Goal: Communication & Community: Answer question/provide support

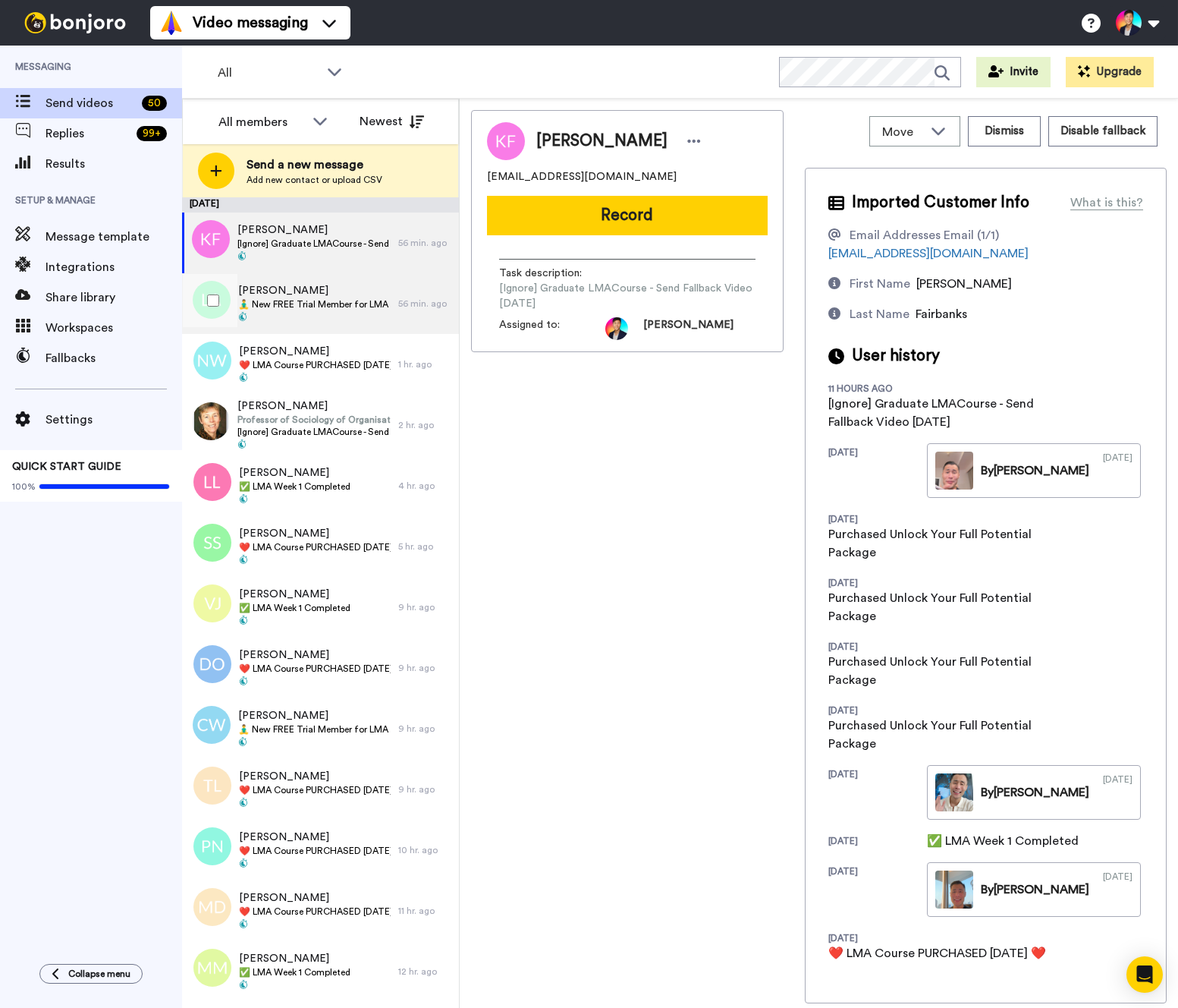
click at [366, 294] on span "[PERSON_NAME]" at bounding box center [314, 291] width 153 height 15
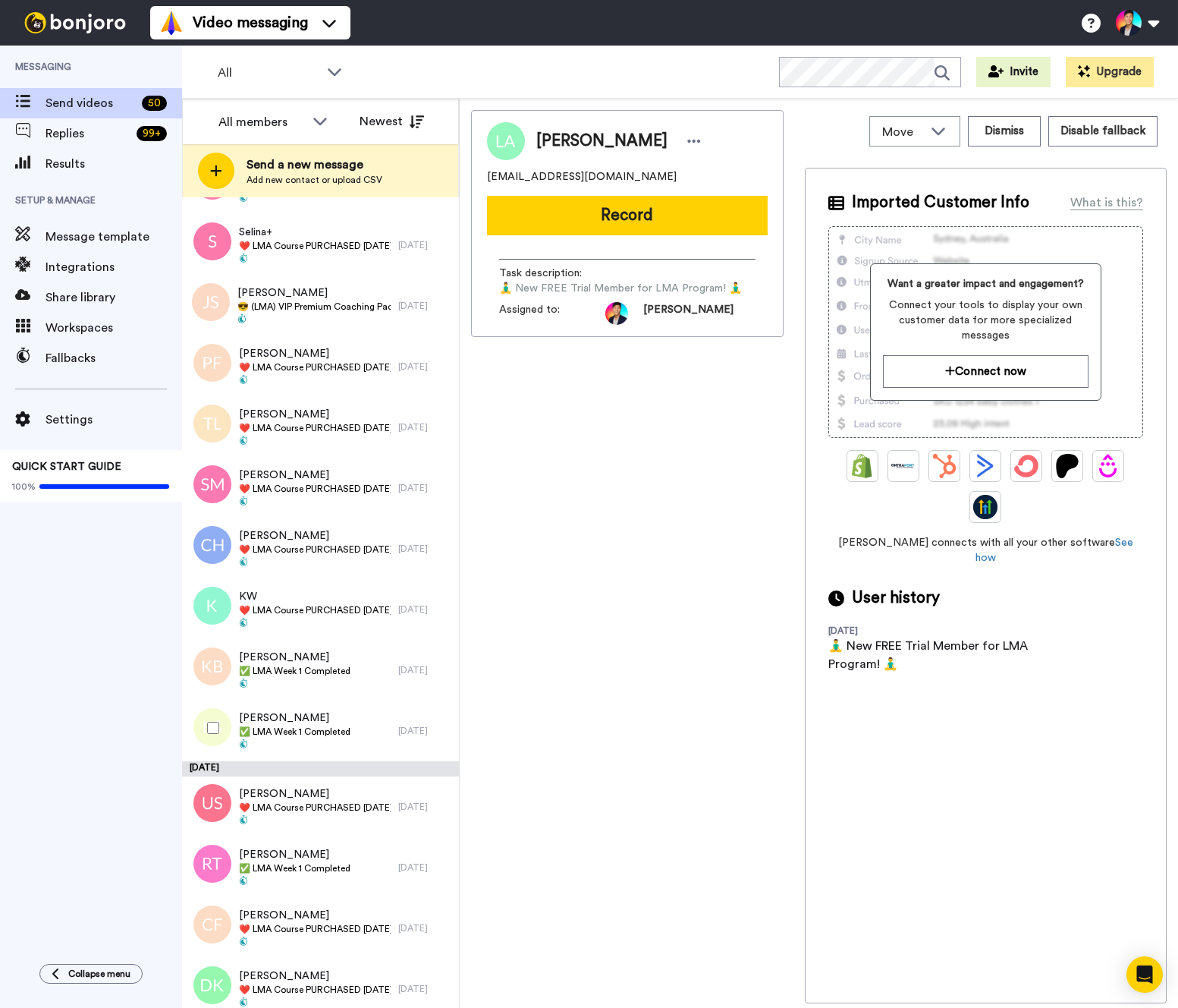
scroll to position [2271, 0]
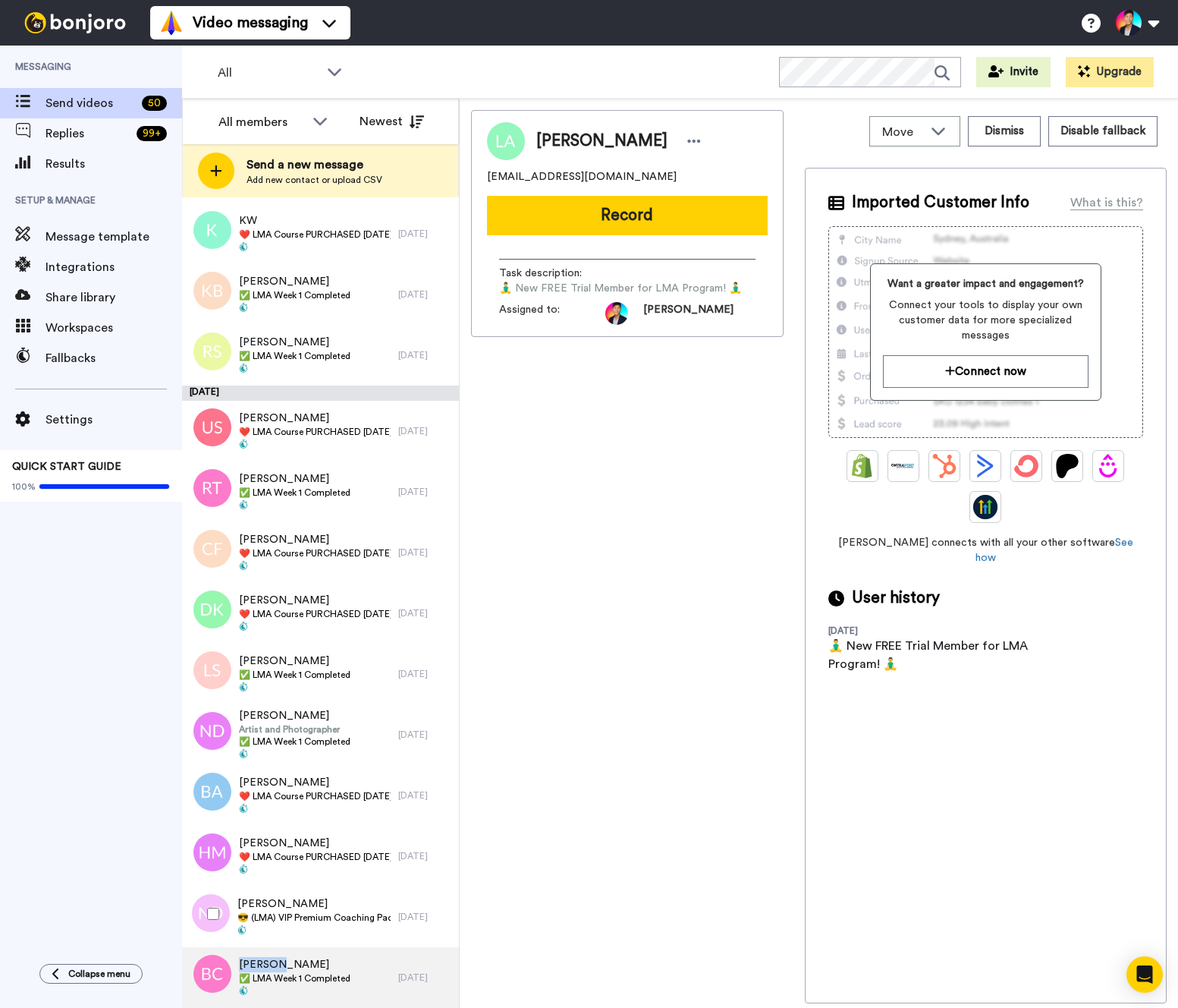
click at [276, 958] on div "Bernadette Cotton ✅ LMA Week 1 Completed" at bounding box center [290, 977] width 216 height 61
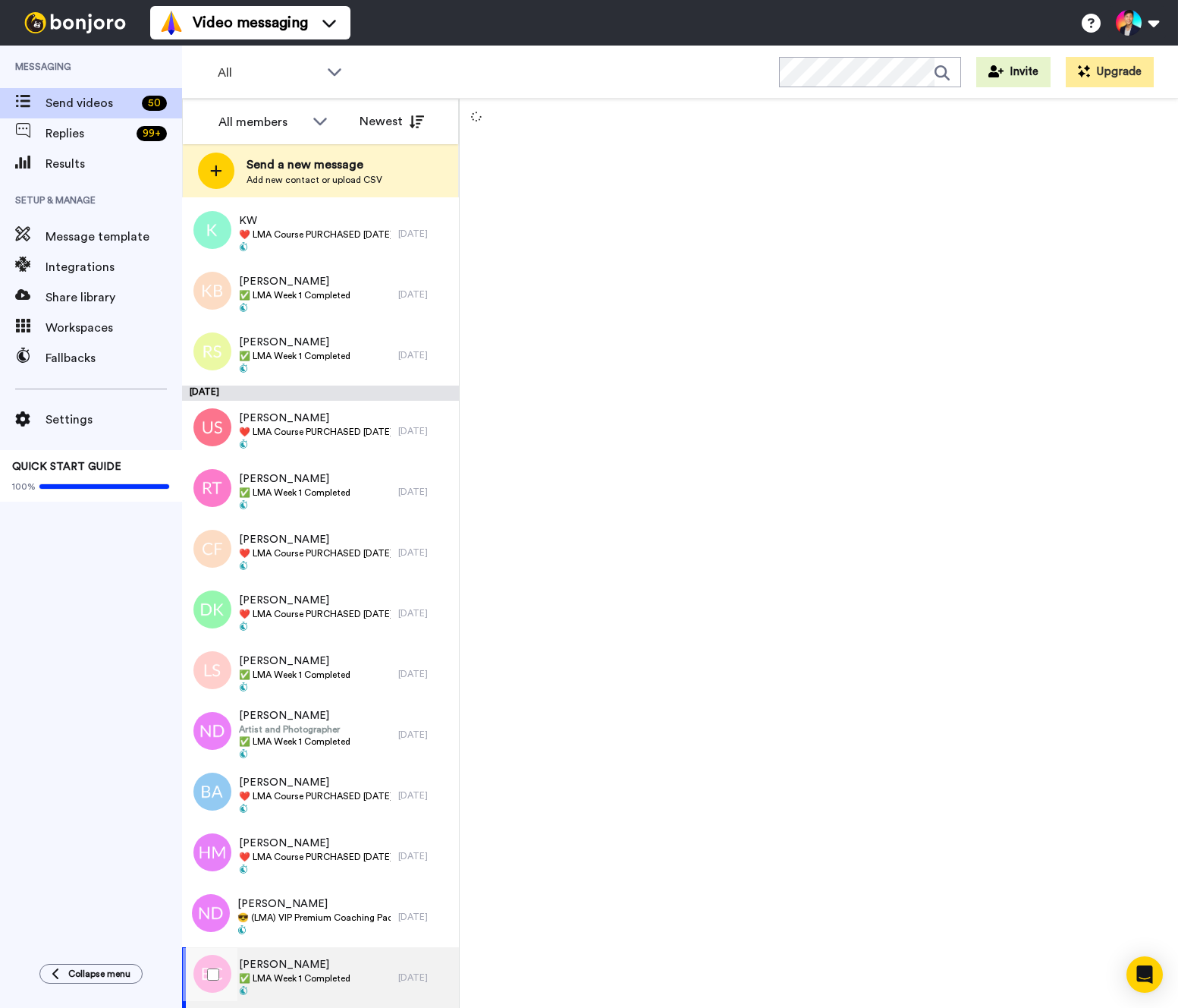
click at [0, 0] on div at bounding box center [0, 0] width 0 height 0
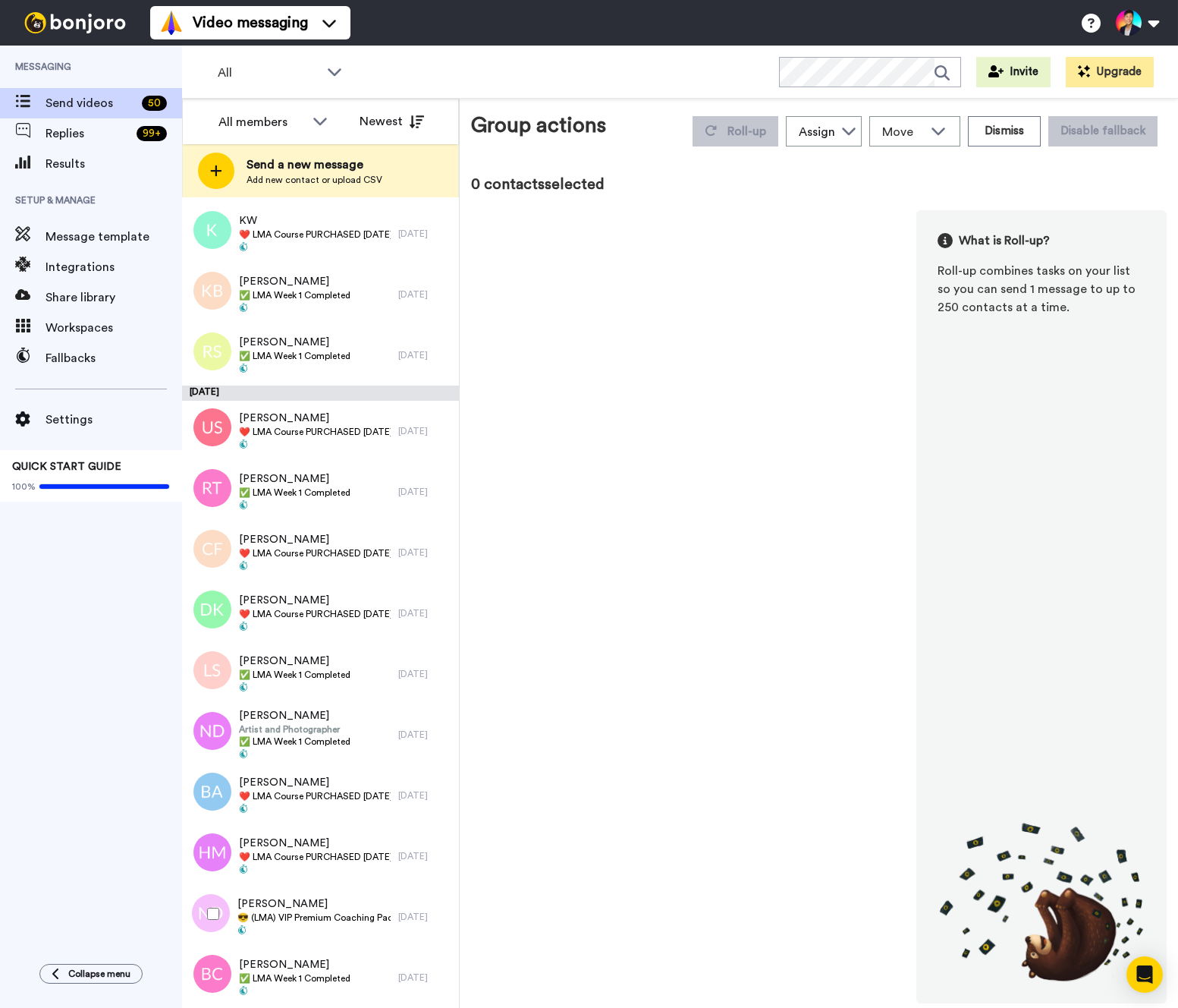
scroll to position [2218, 0]
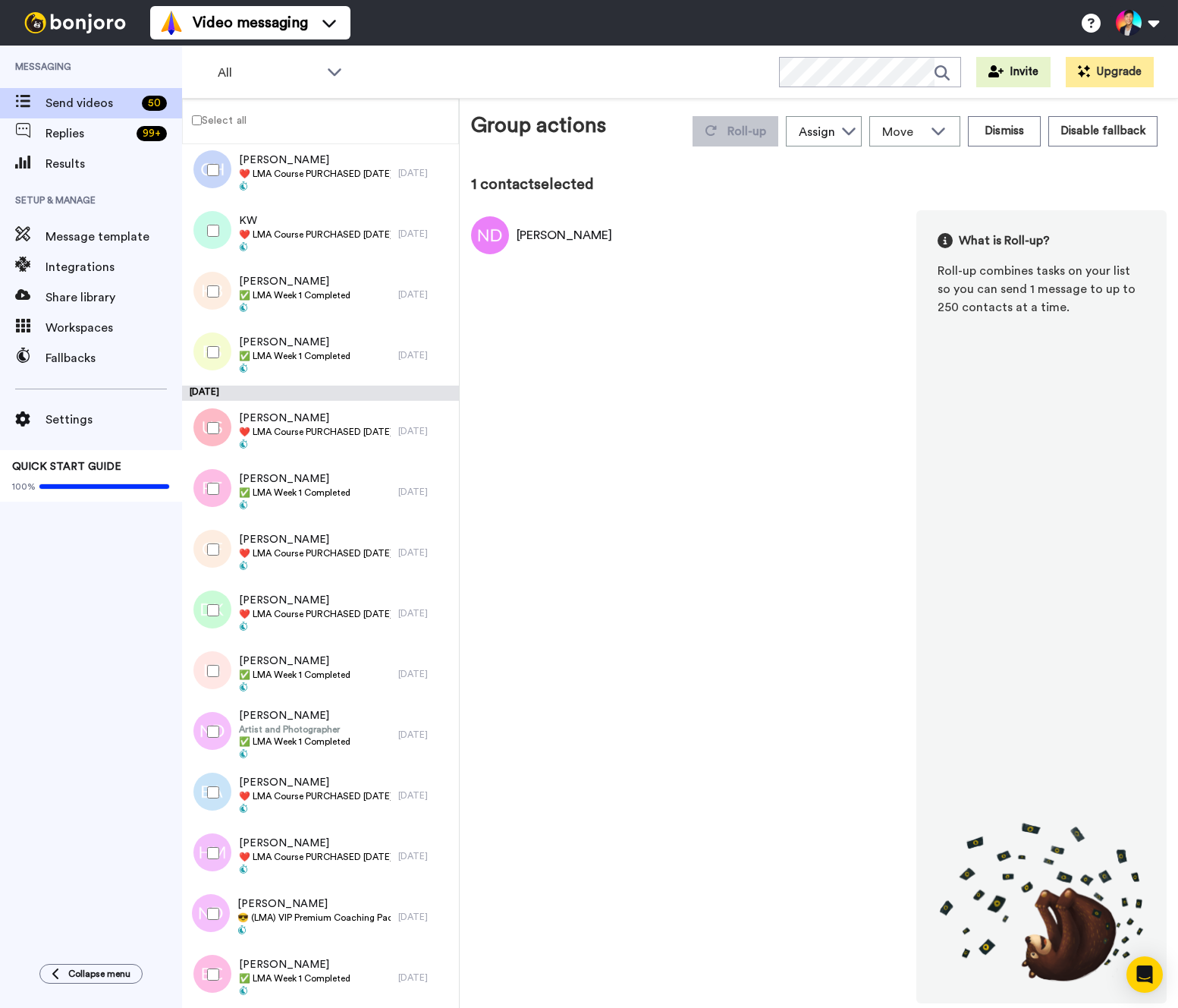
click at [209, 868] on div at bounding box center [210, 853] width 54 height 53
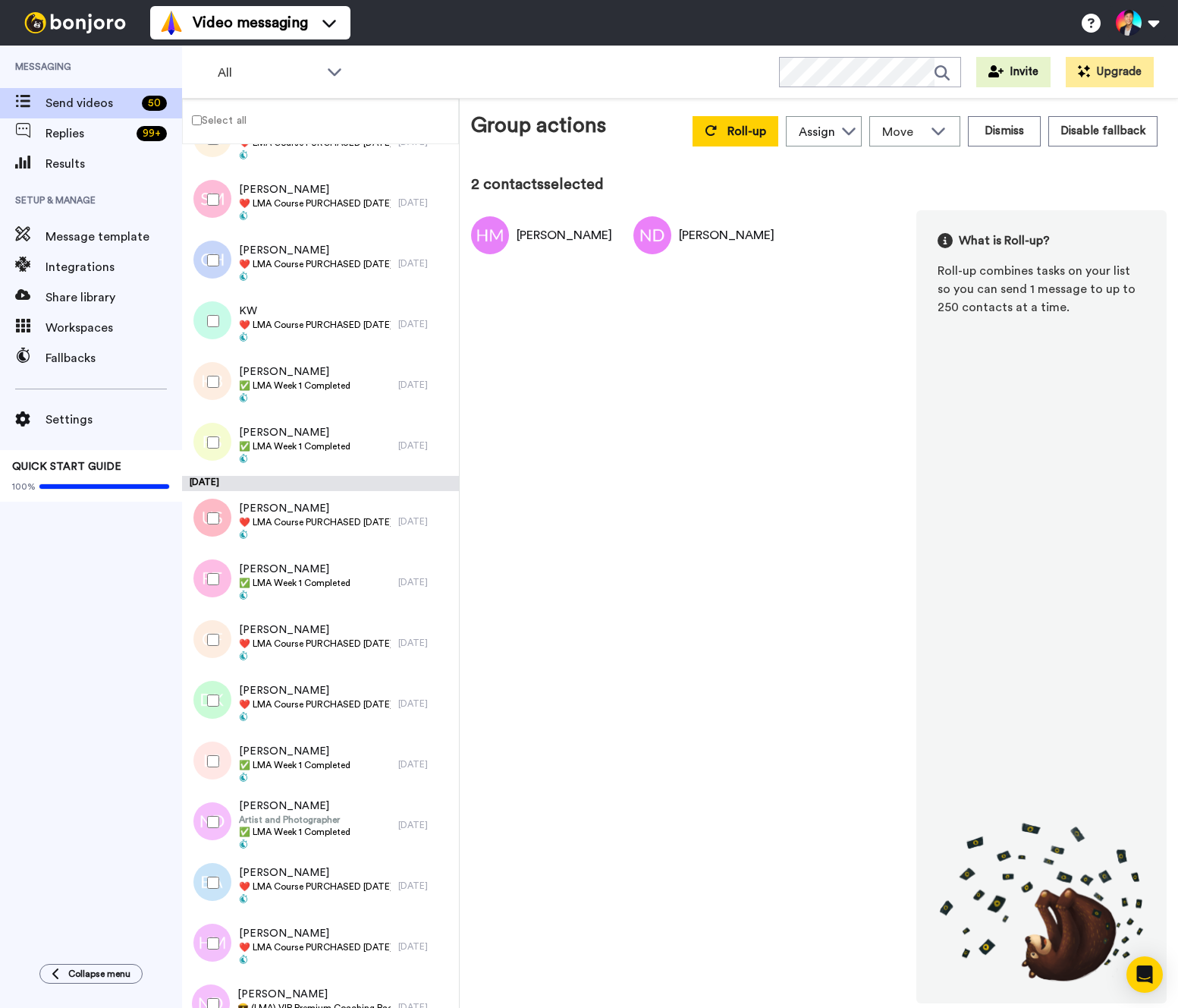
click at [209, 866] on div at bounding box center [210, 883] width 54 height 53
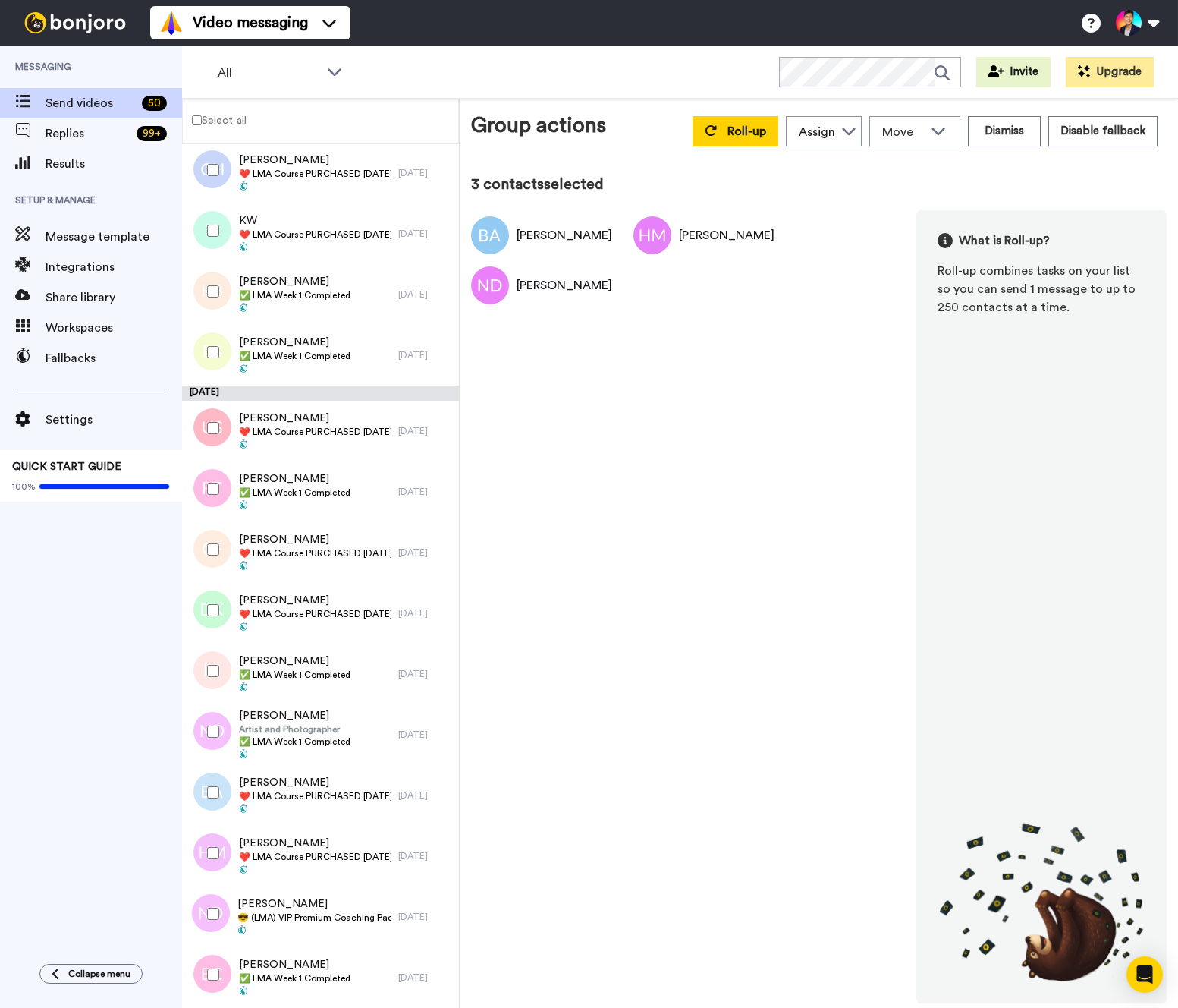
scroll to position [2166, 0]
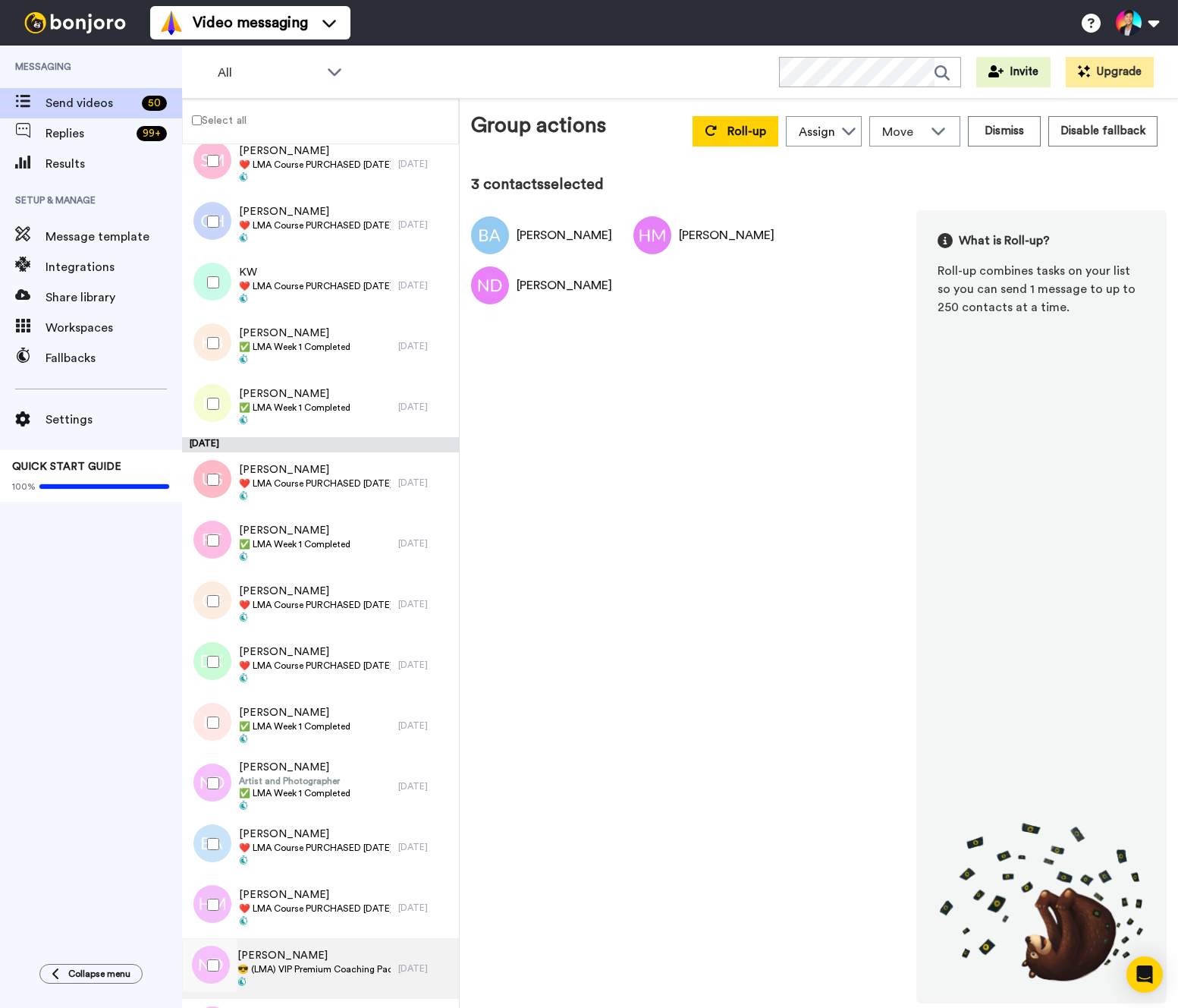
click at [258, 945] on div "Nadine Dedigama 😎 (LMA) VIP Premium Coaching Package Purchased 😎" at bounding box center [290, 969] width 216 height 61
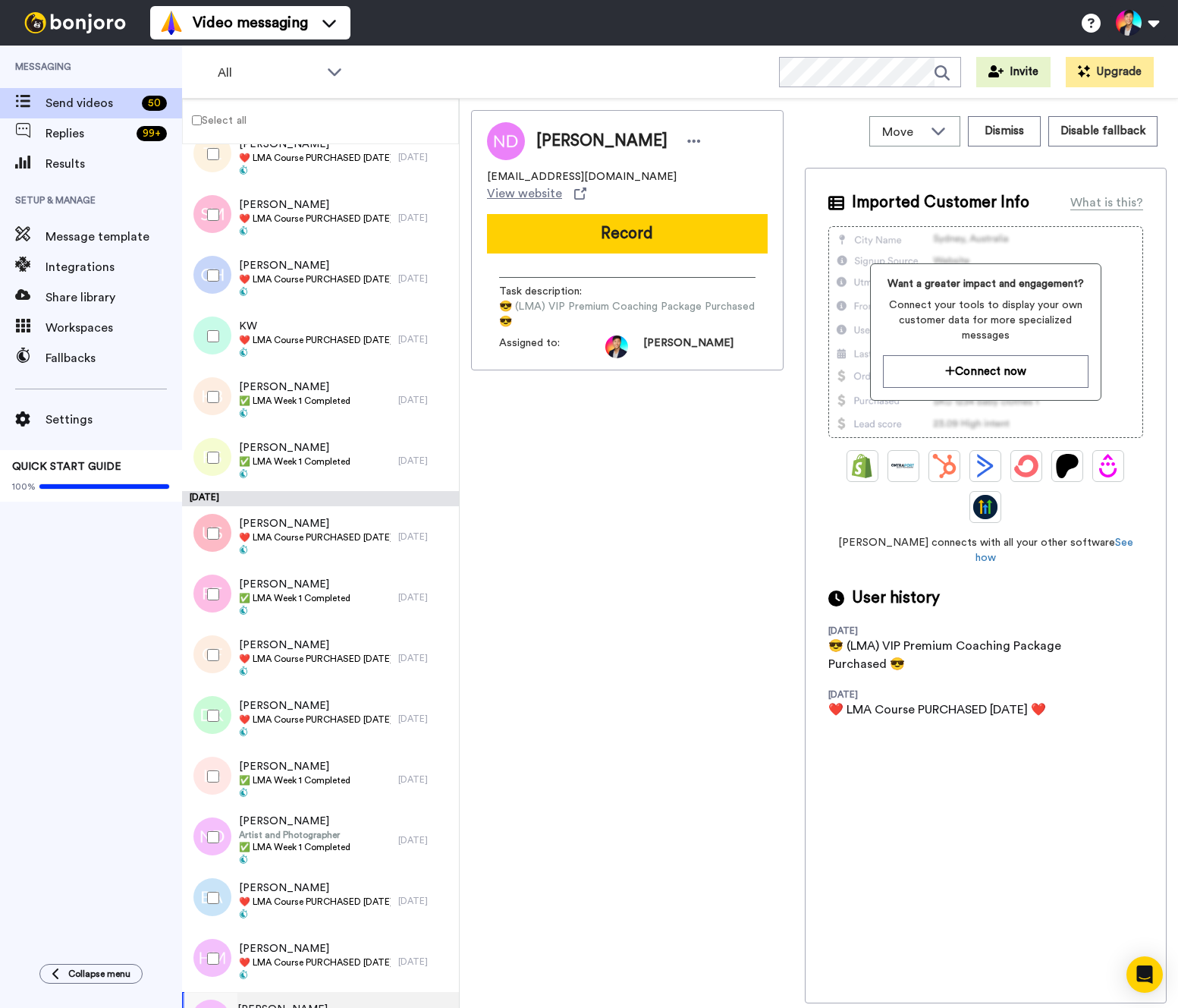
scroll to position [2090, 0]
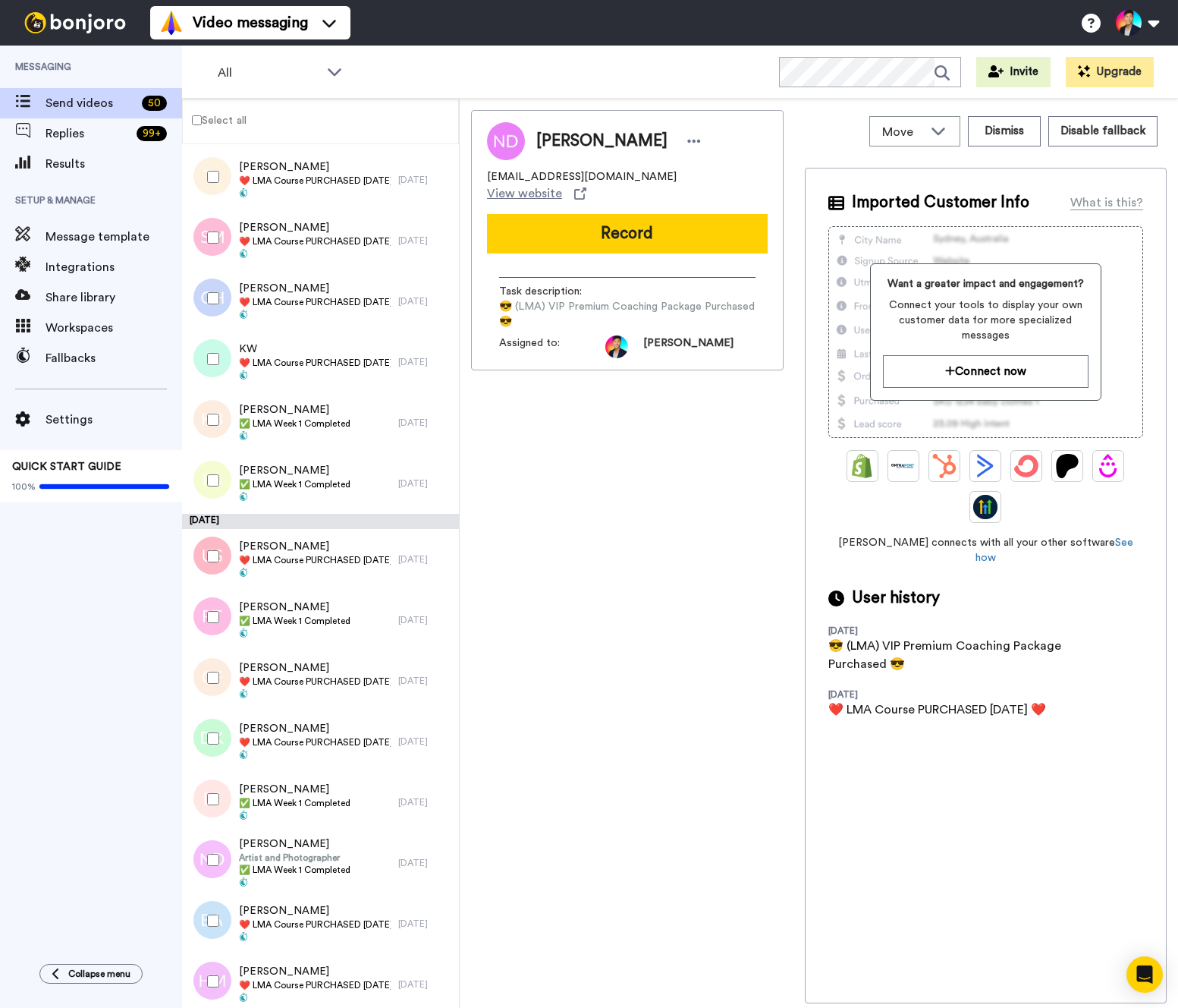
click at [216, 723] on div at bounding box center [210, 738] width 54 height 53
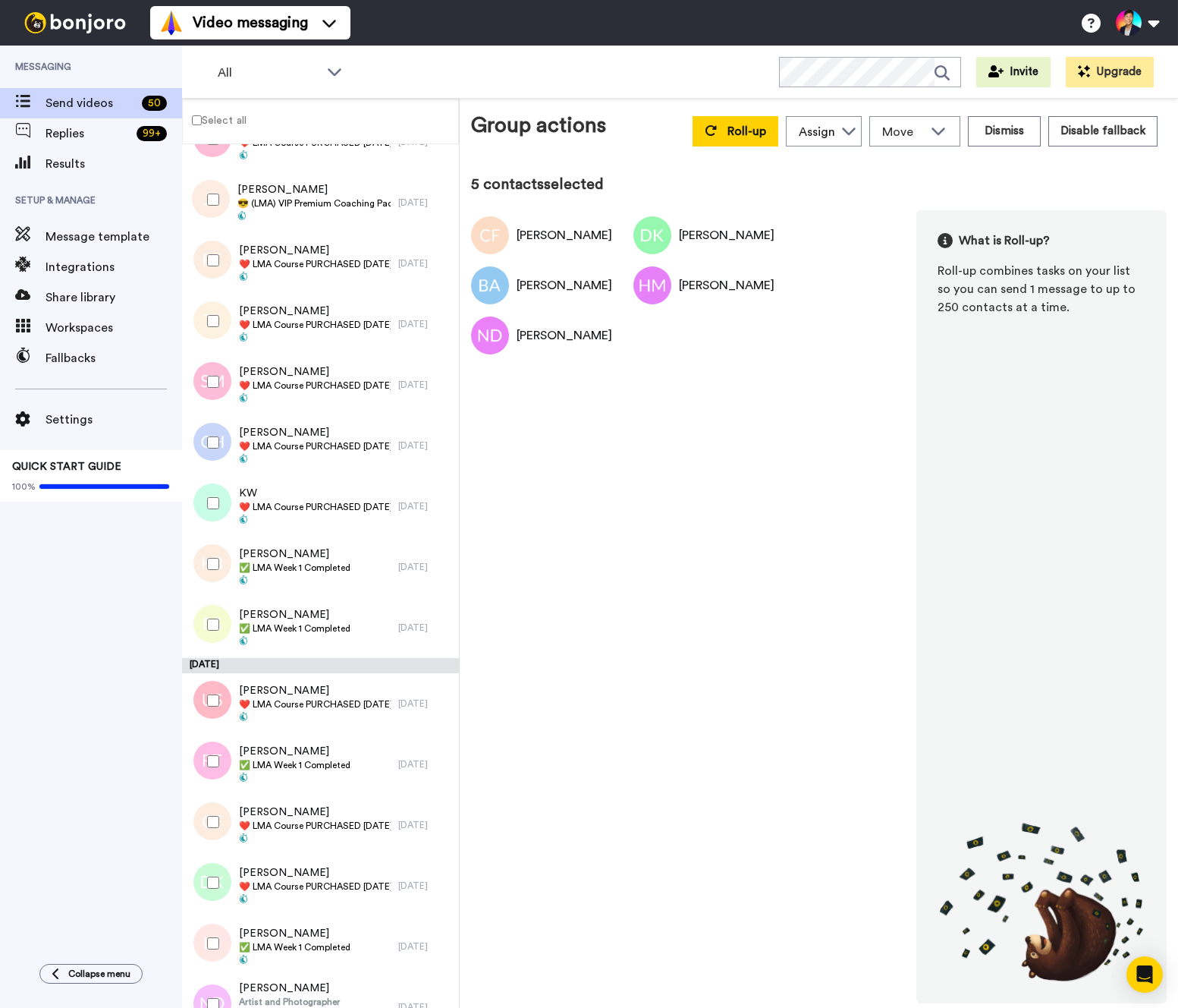
click at [216, 682] on div at bounding box center [210, 700] width 54 height 53
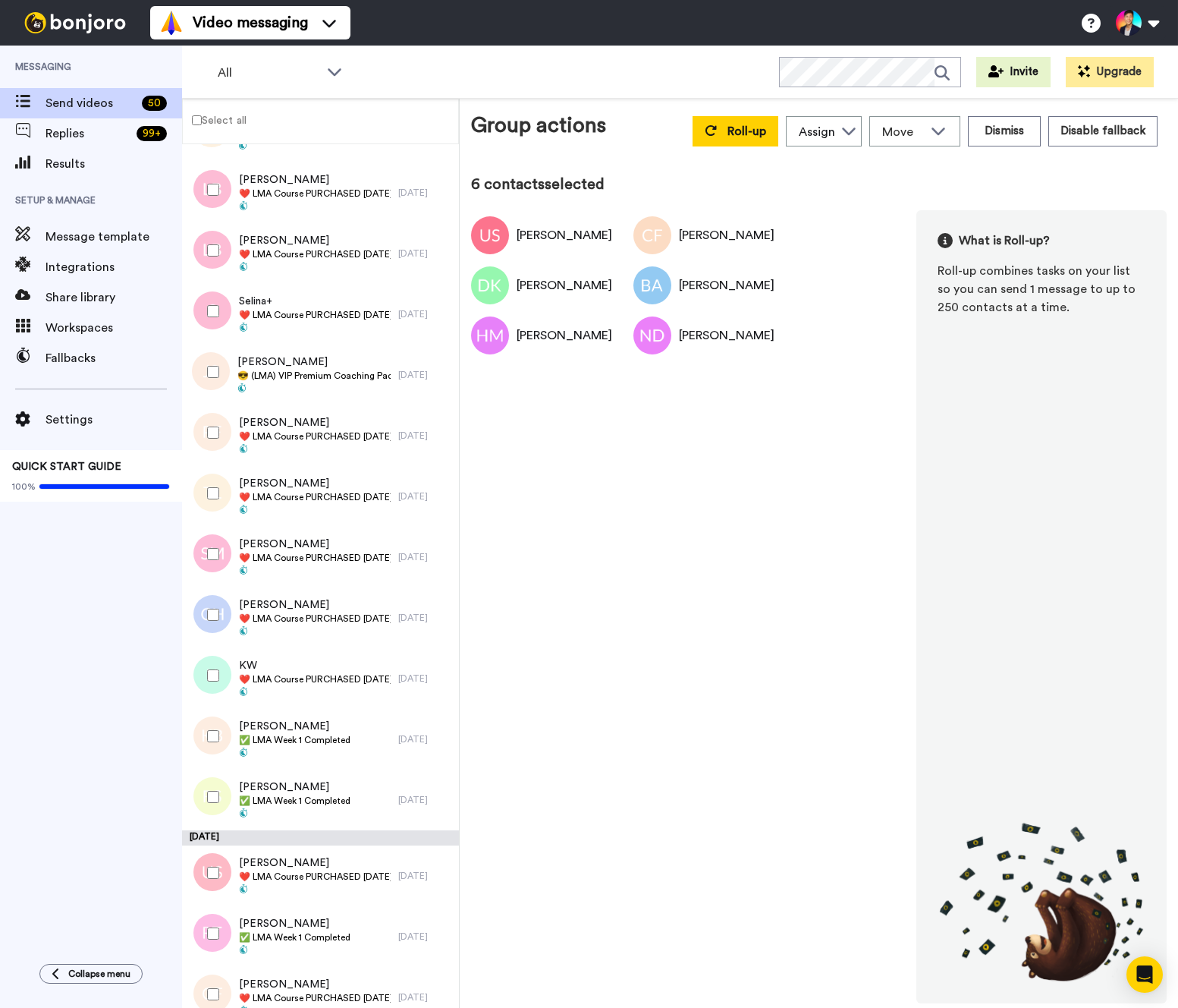
scroll to position [1727, 0]
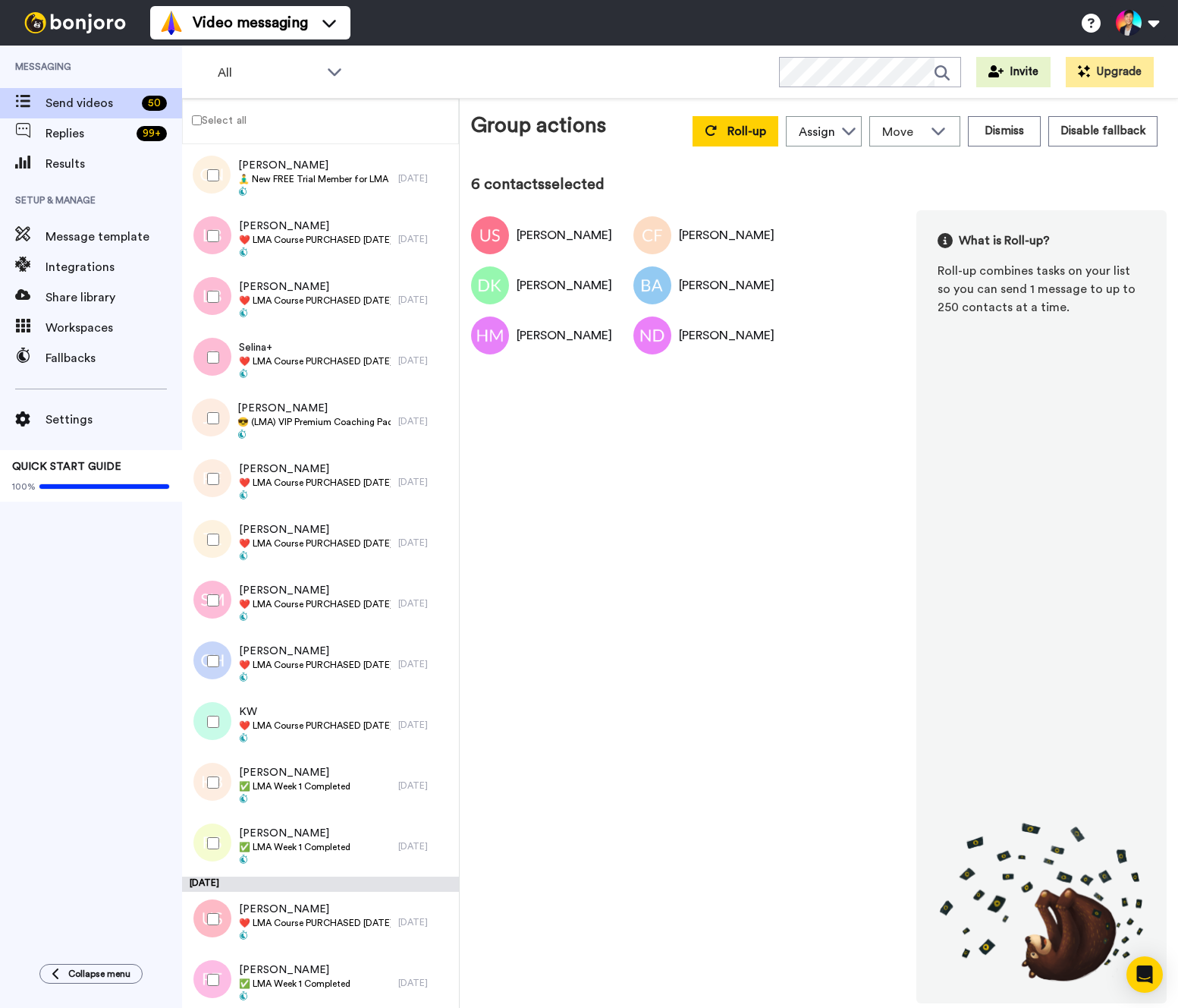
click at [216, 700] on div at bounding box center [210, 721] width 54 height 53
click at [215, 654] on div at bounding box center [210, 661] width 54 height 53
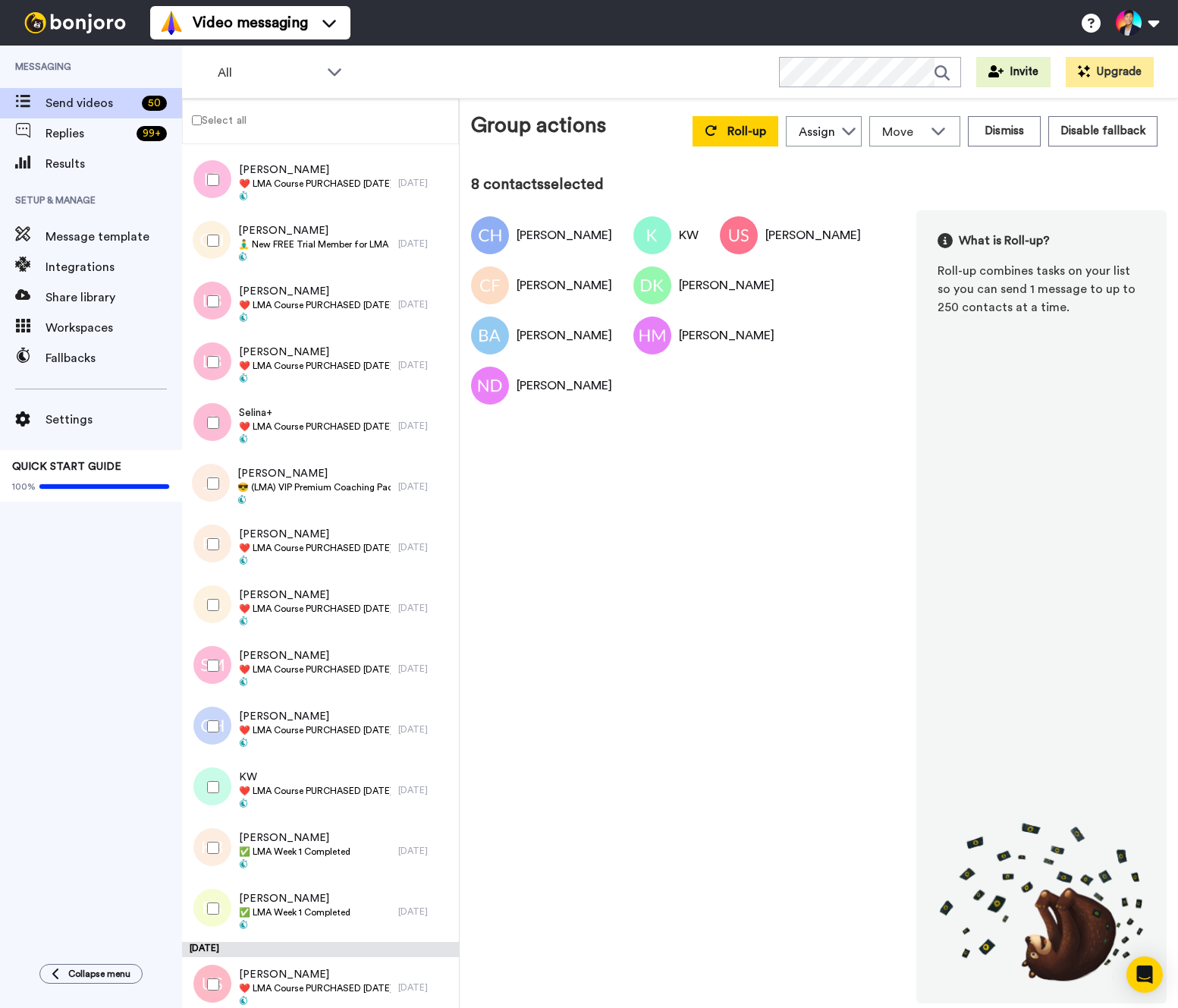
click at [215, 654] on div at bounding box center [210, 666] width 54 height 53
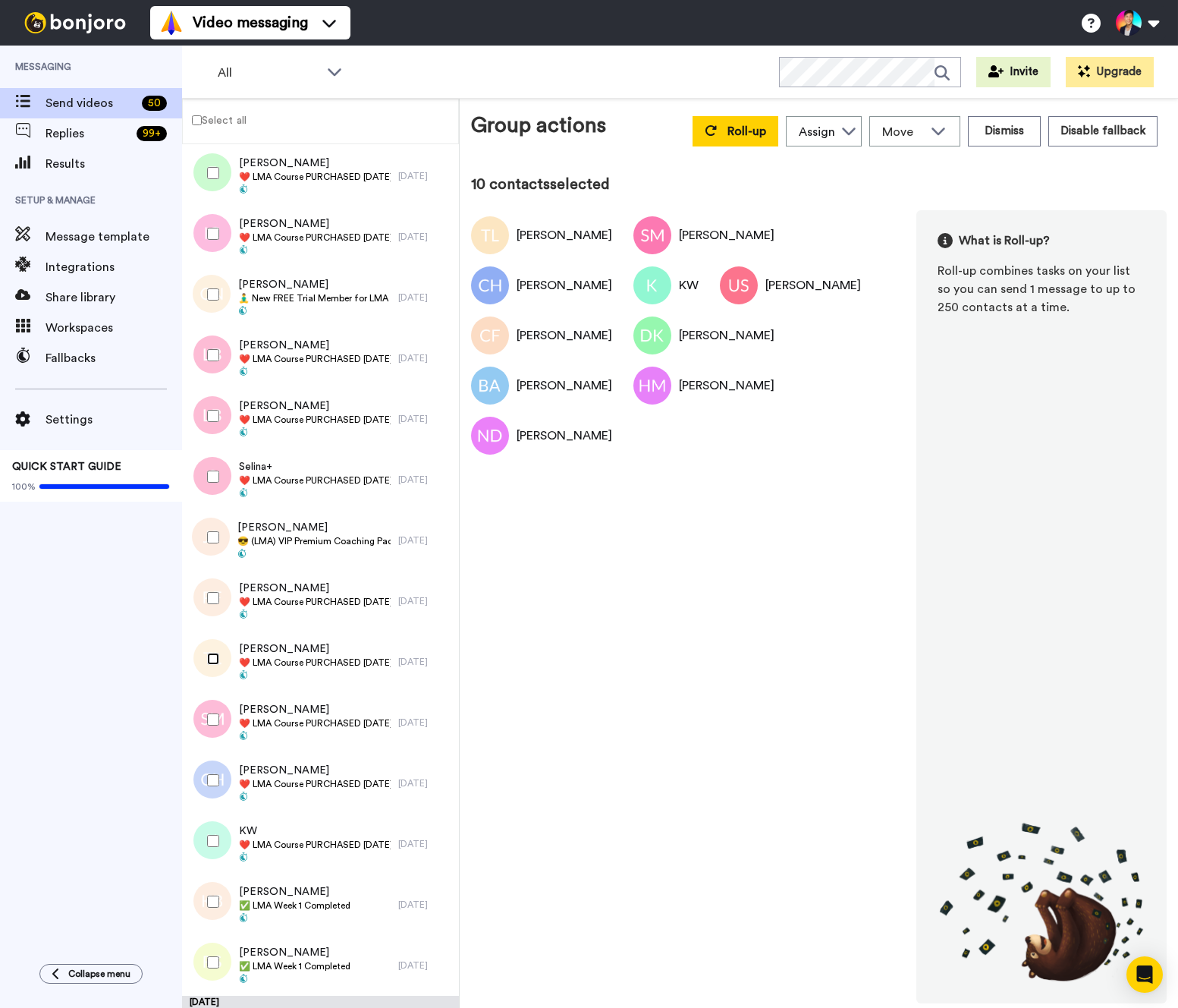
scroll to position [1564, 0]
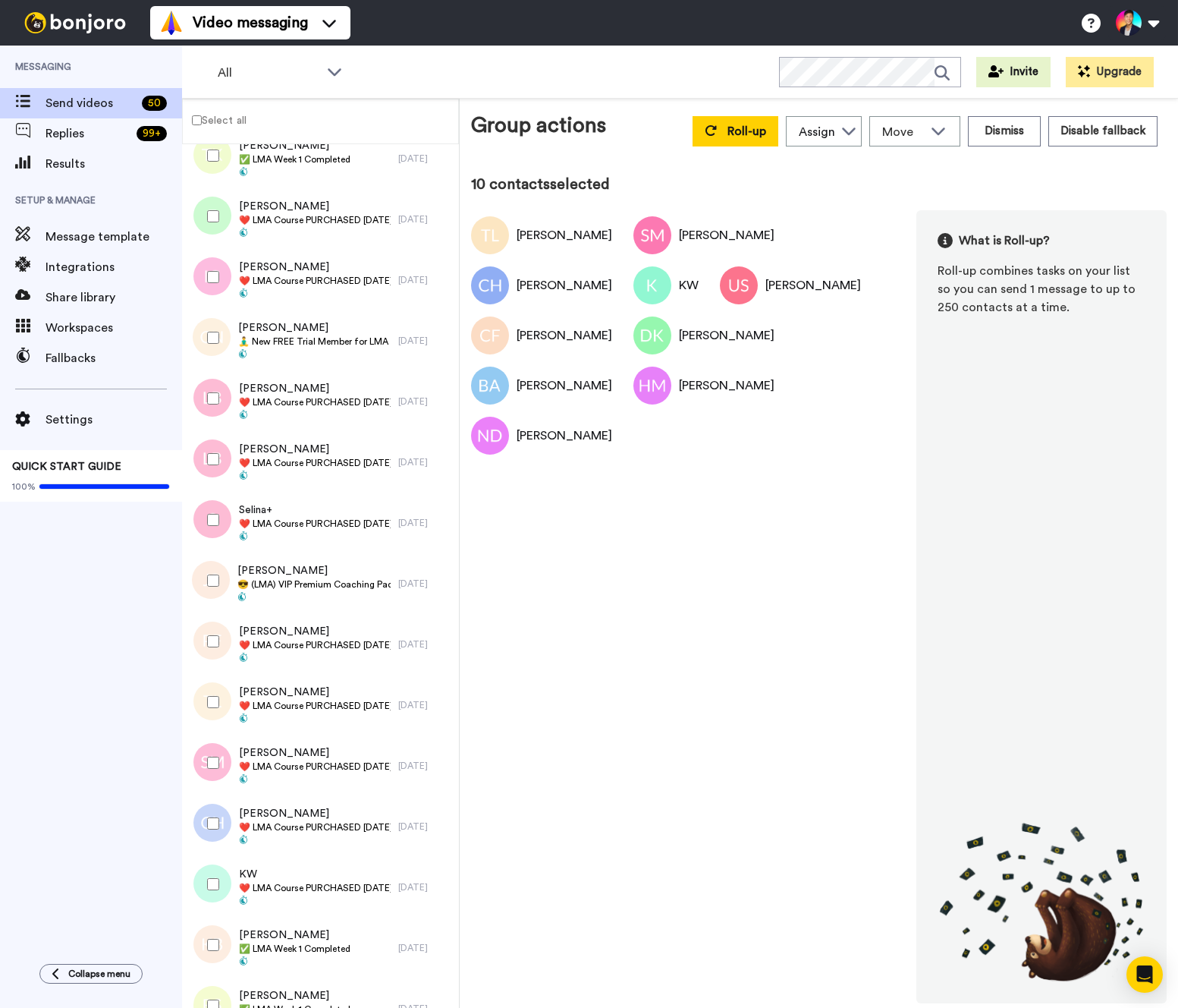
click at [215, 654] on div at bounding box center [210, 641] width 54 height 53
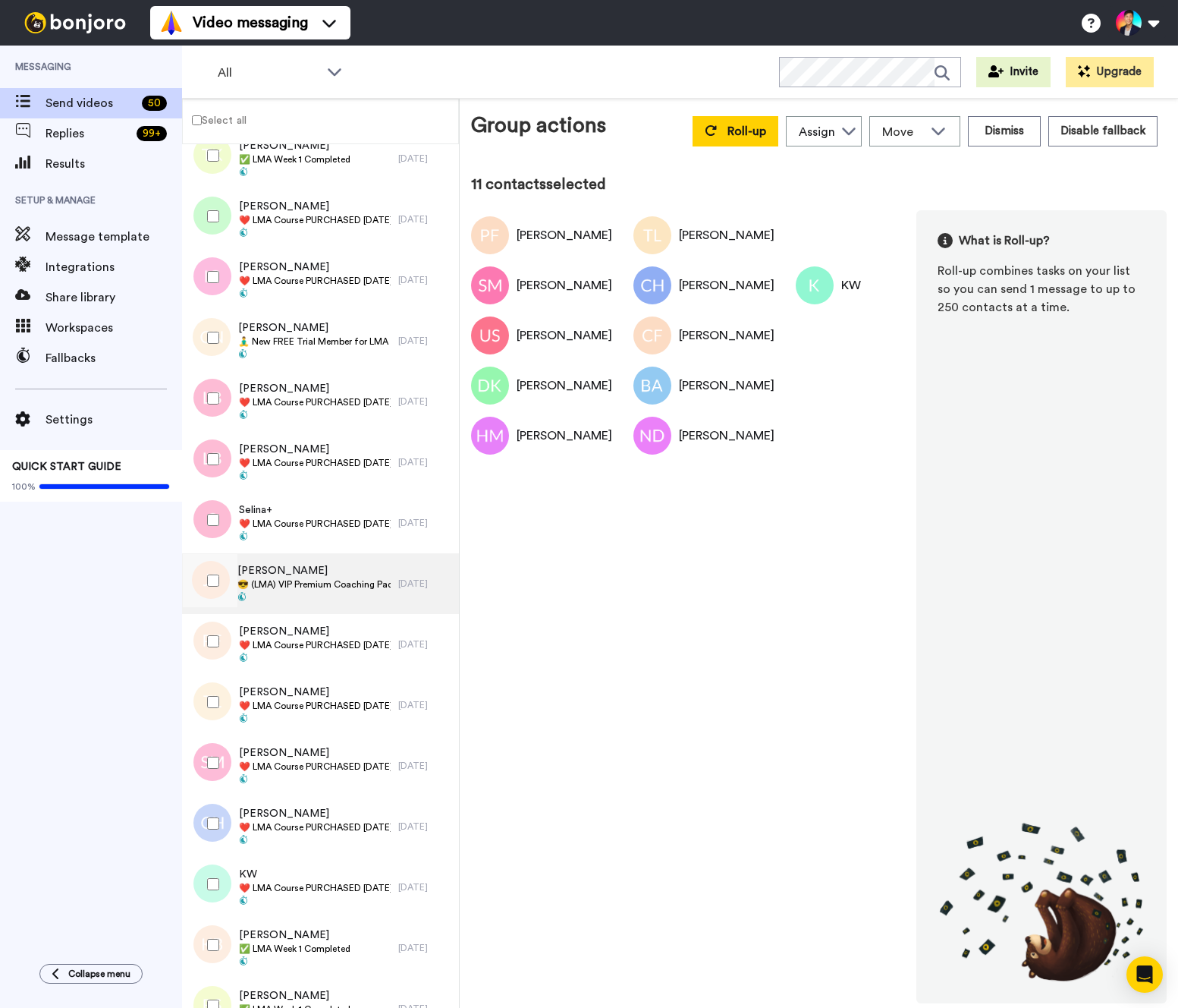
click at [291, 591] on div "John STERLE 😎 (LMA) VIP Premium Coaching Package Purchased 😎" at bounding box center [314, 583] width 153 height 41
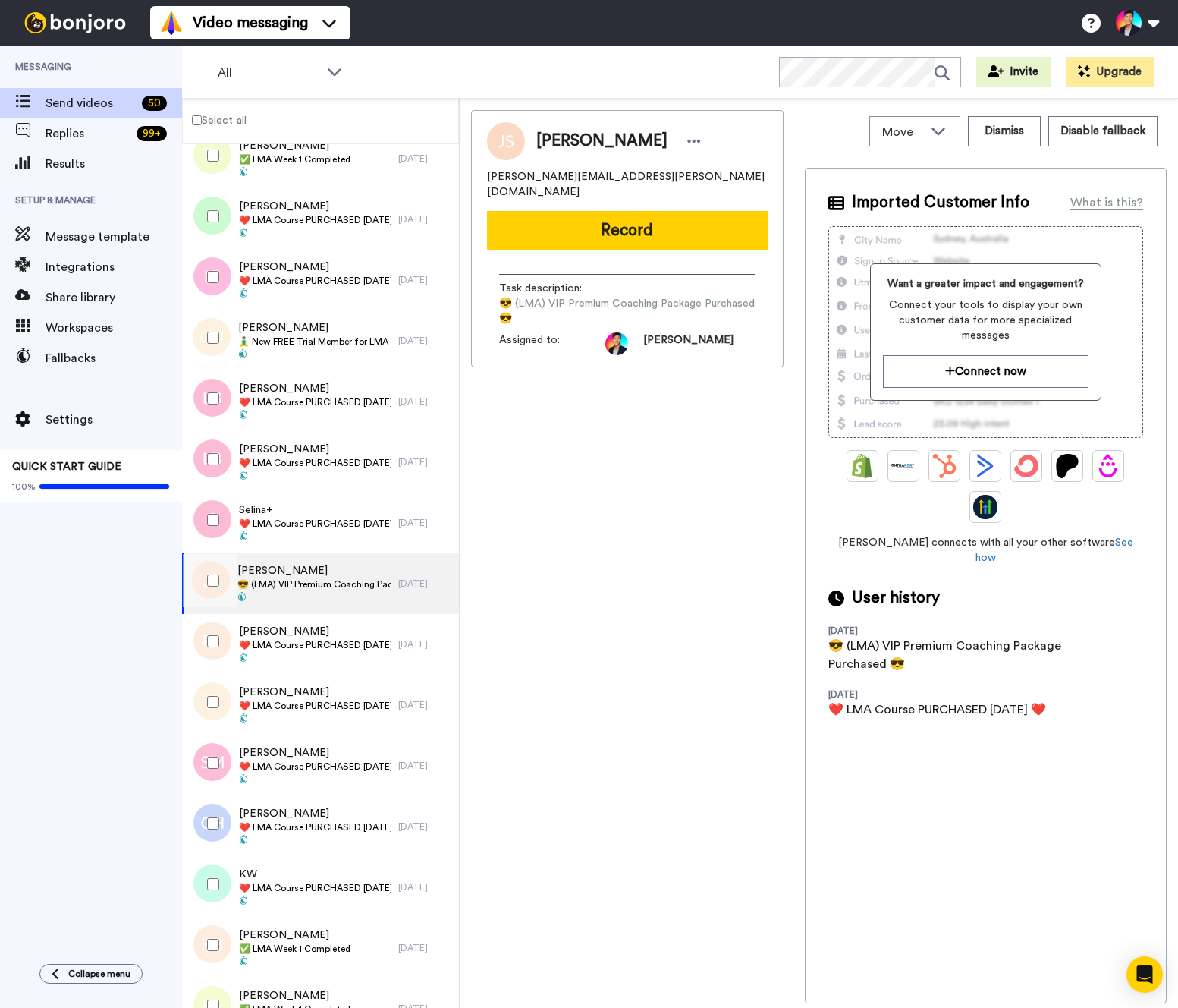
click at [209, 590] on div at bounding box center [210, 581] width 54 height 53
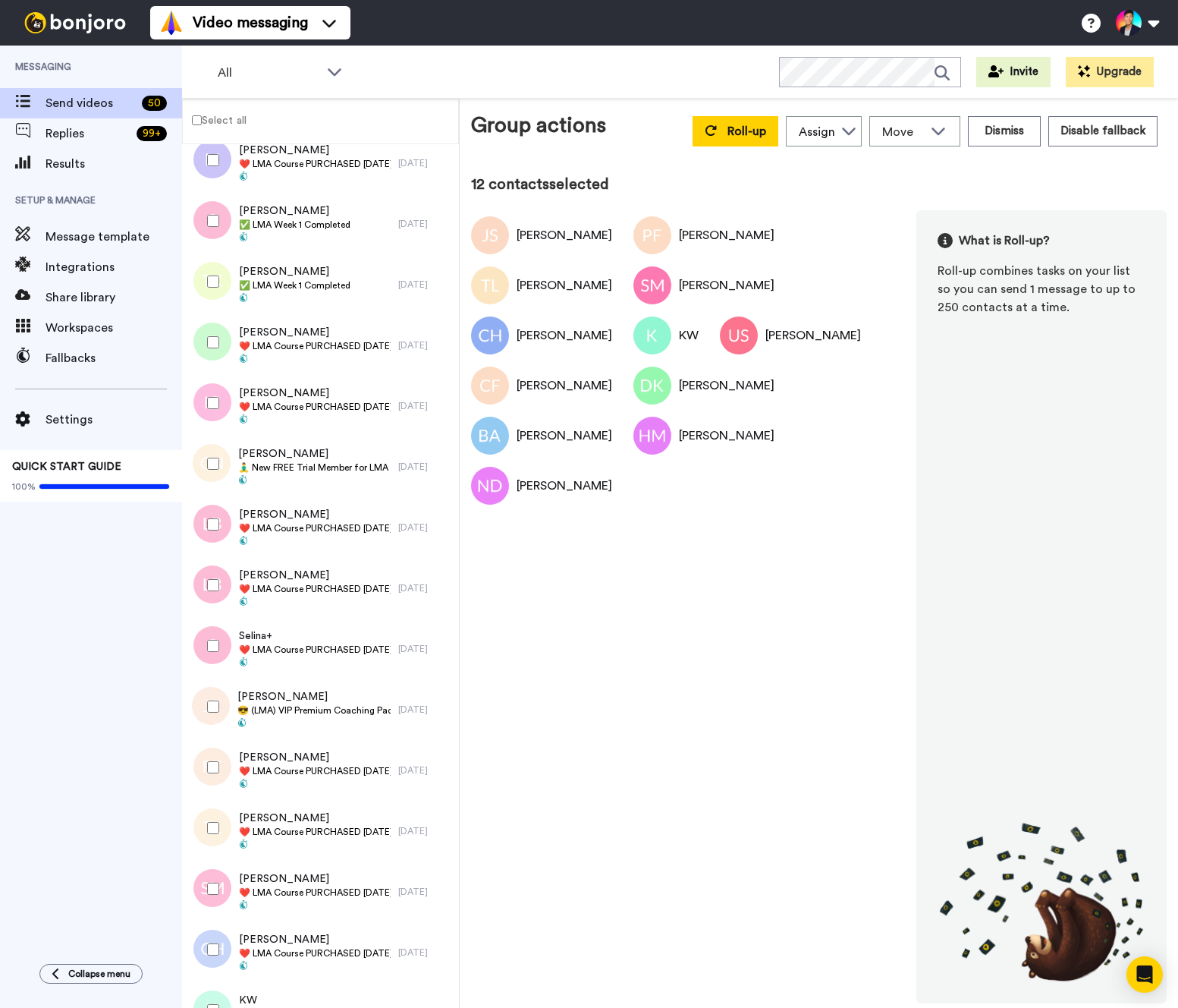
scroll to position [1430, 0]
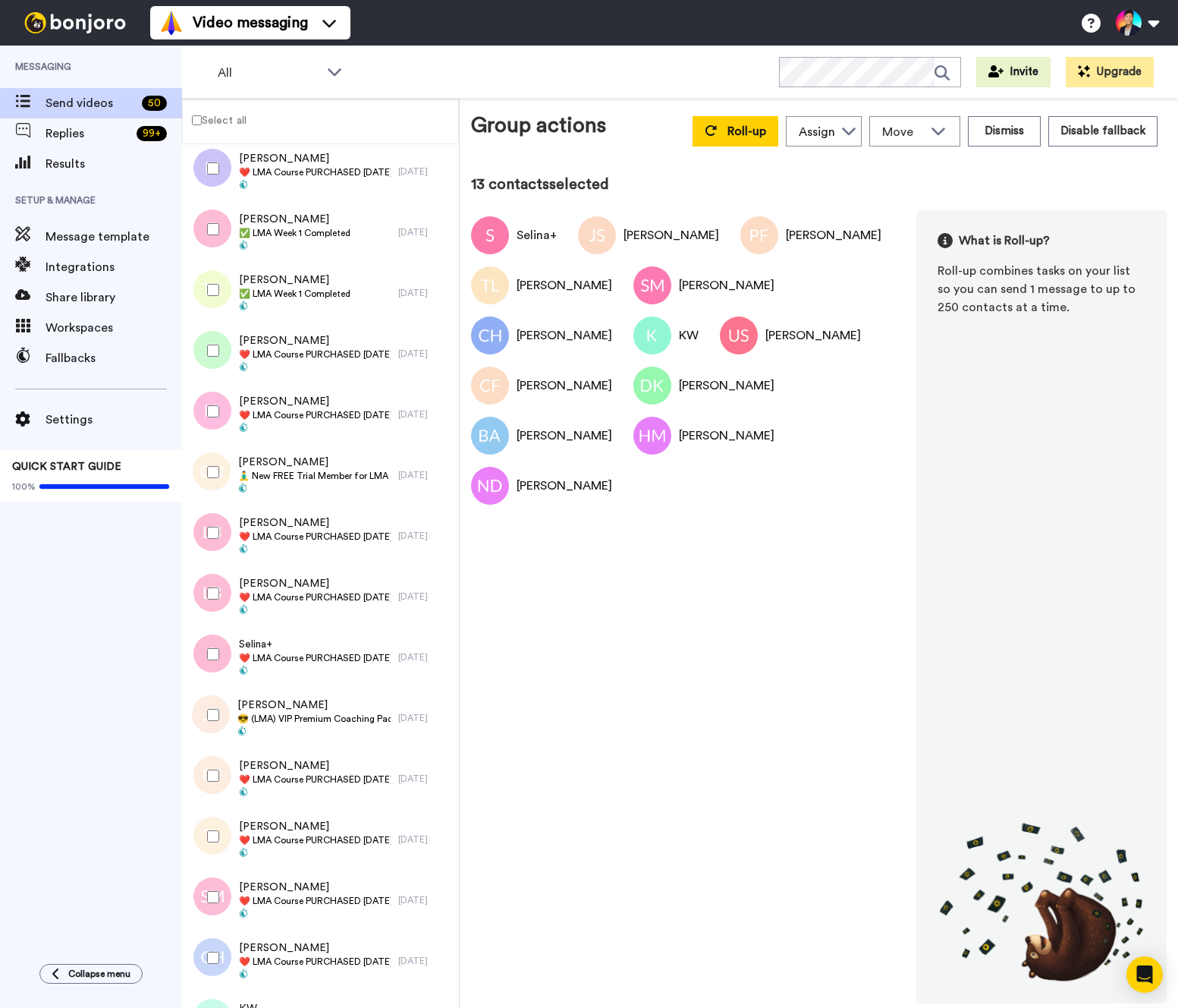
click at [209, 602] on div at bounding box center [210, 593] width 54 height 53
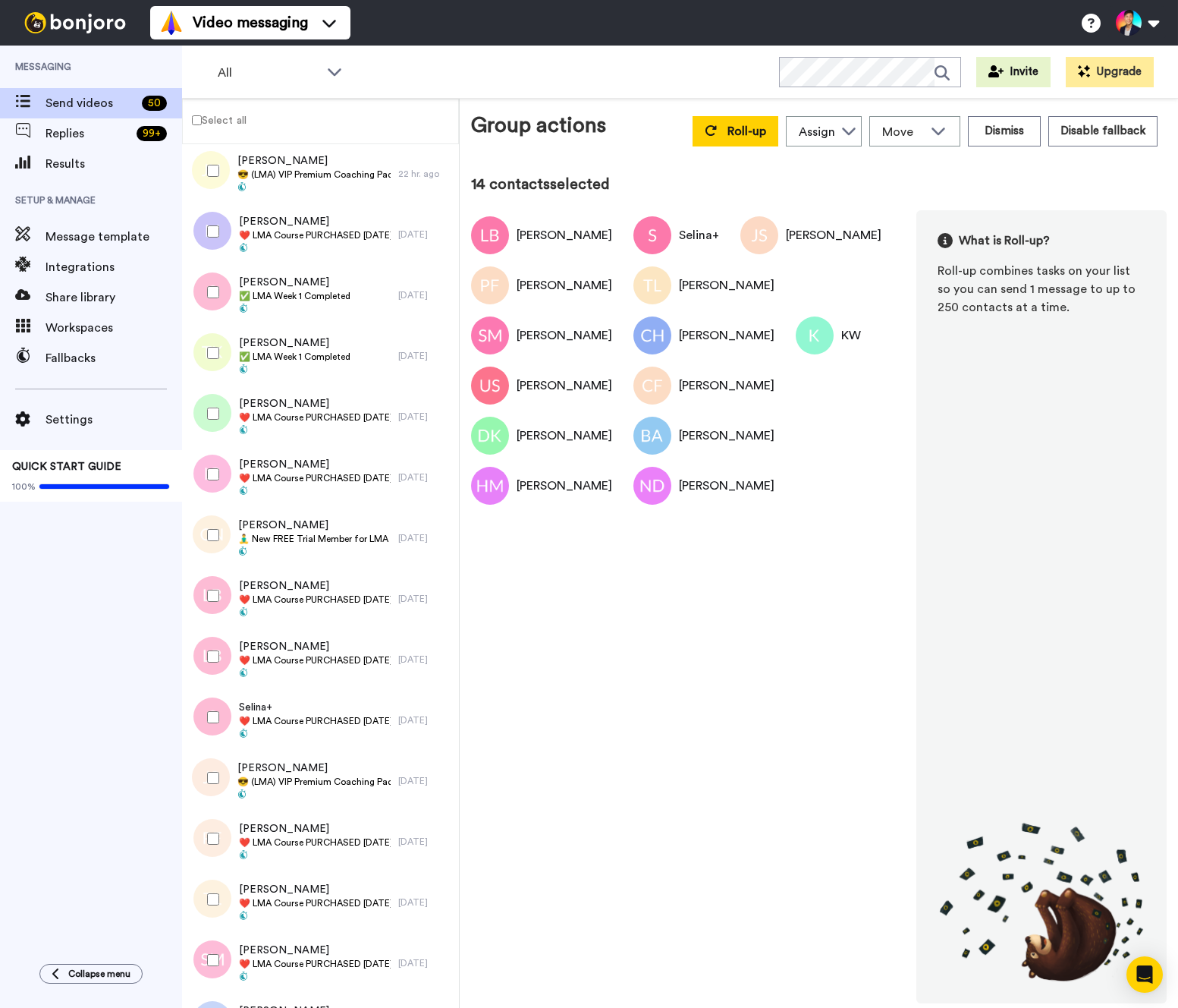
click at [209, 602] on div at bounding box center [210, 596] width 54 height 53
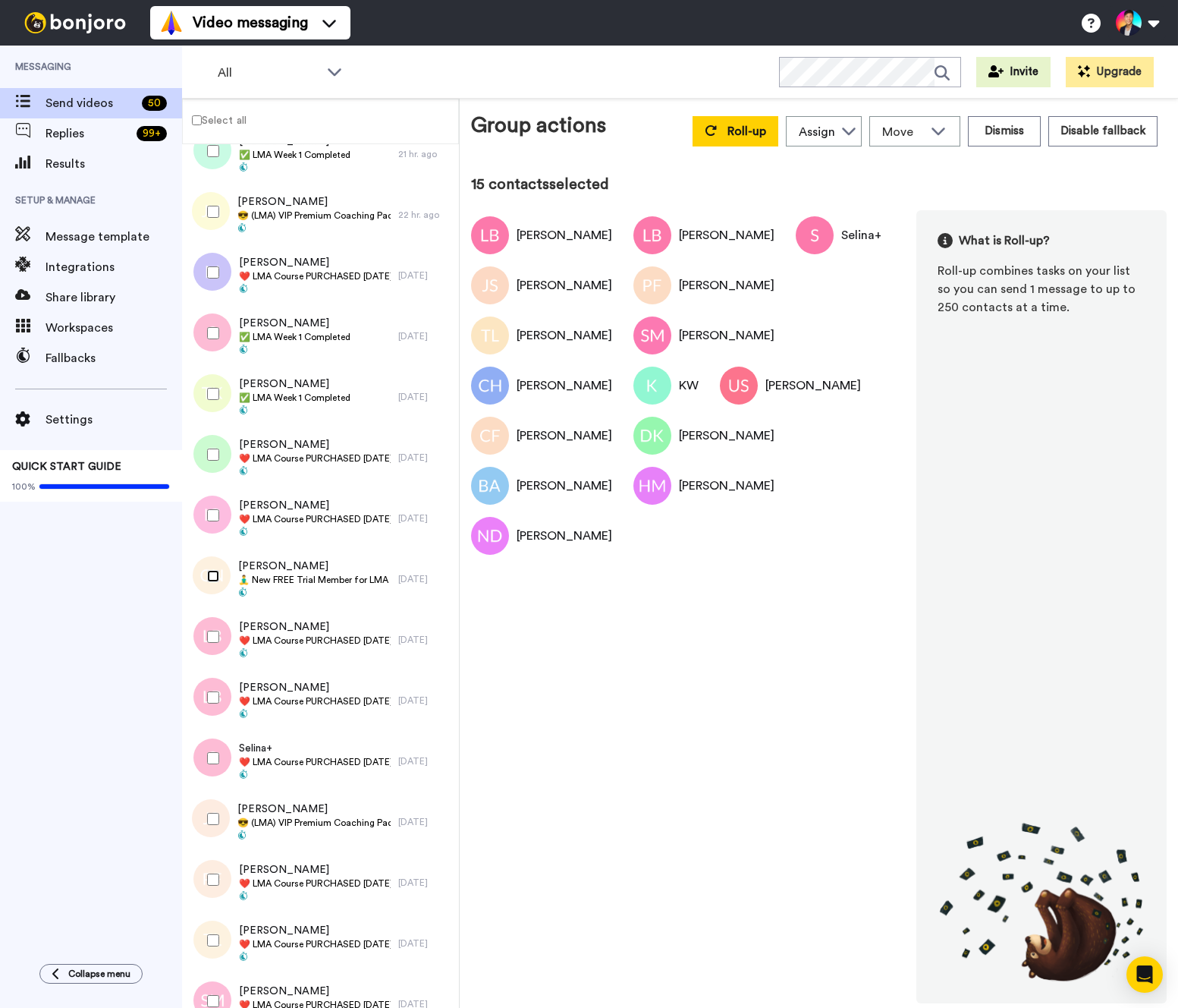
scroll to position [1296, 0]
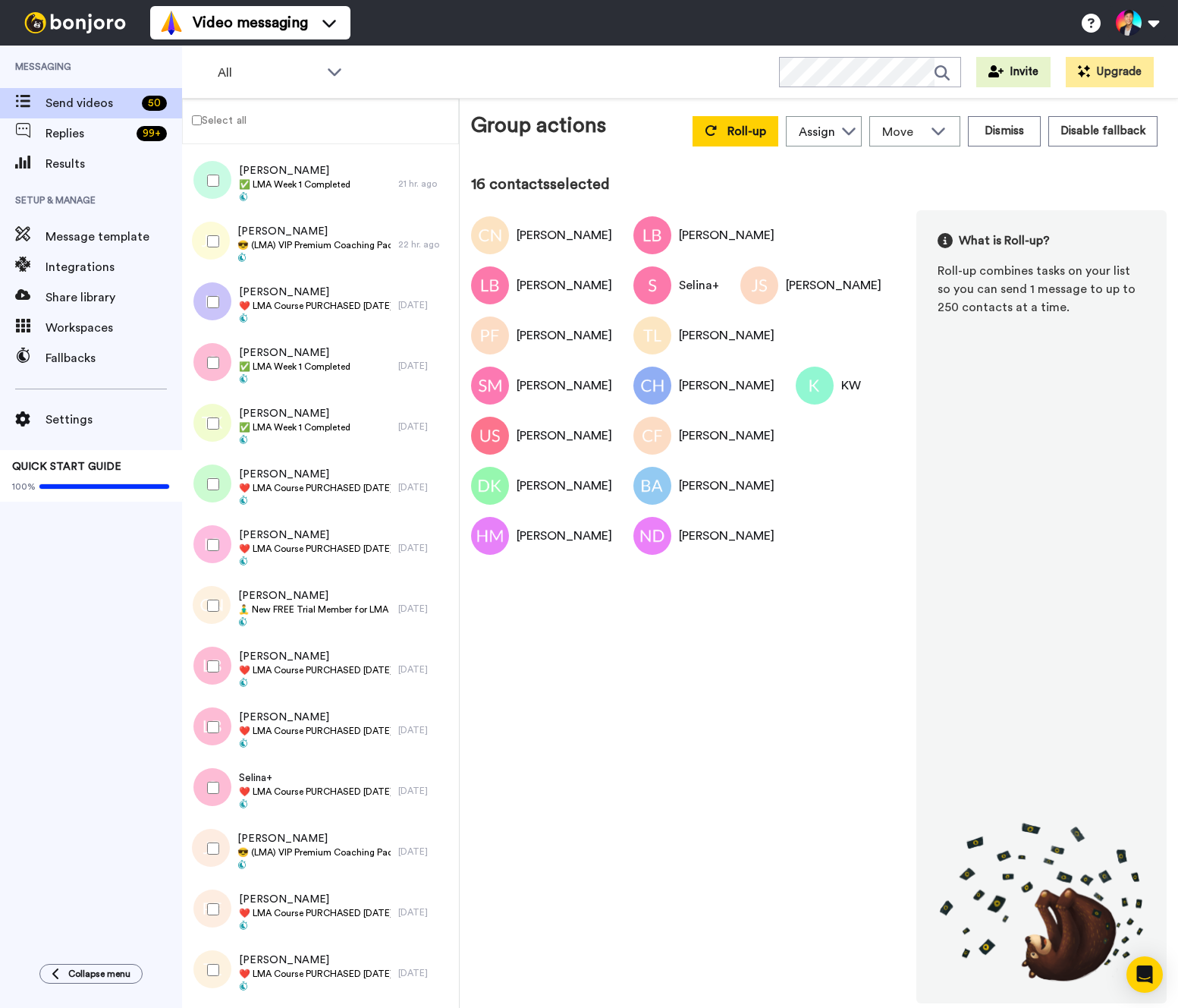
click at [207, 529] on div at bounding box center [210, 545] width 54 height 53
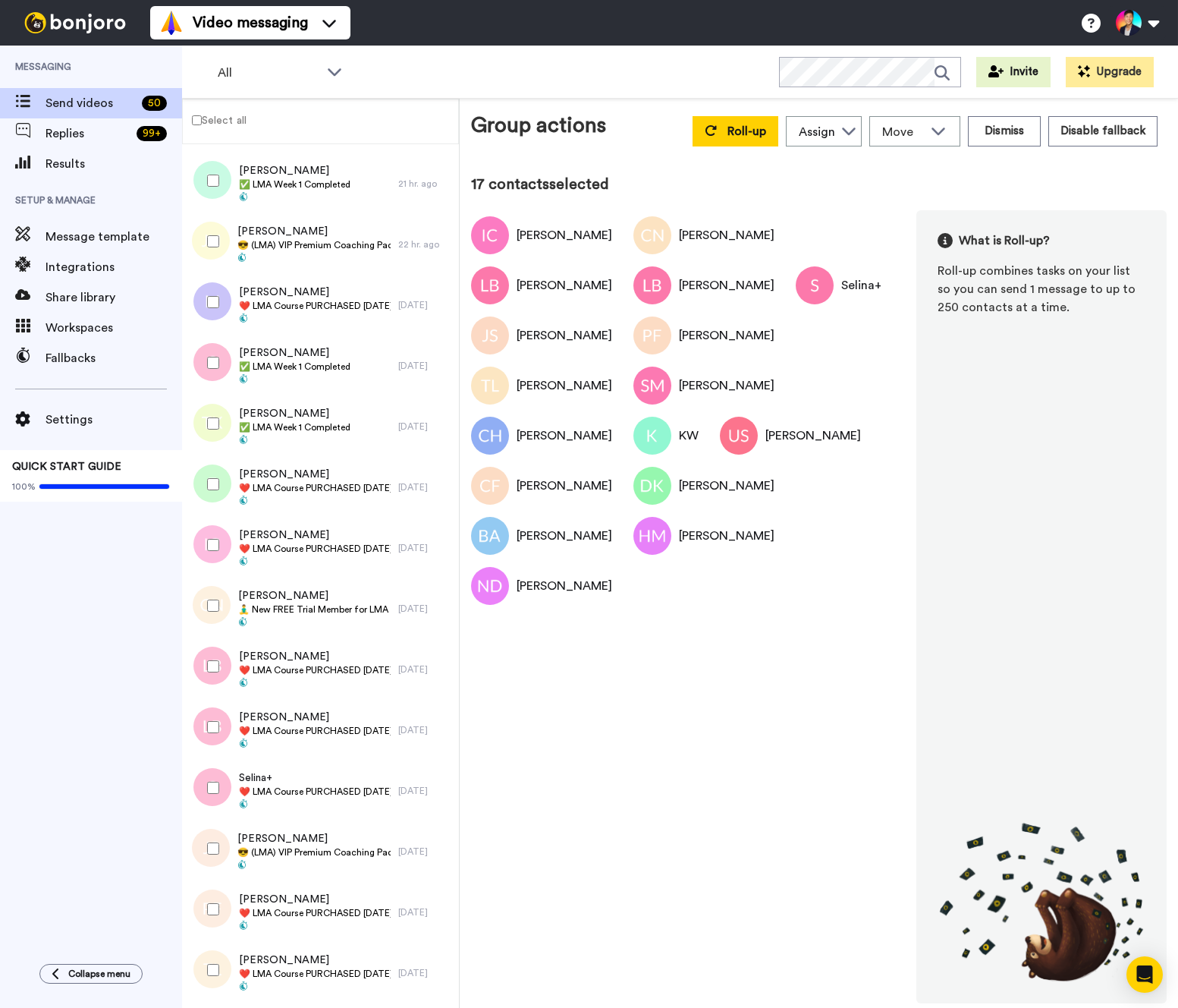
click at [208, 476] on div at bounding box center [210, 484] width 54 height 53
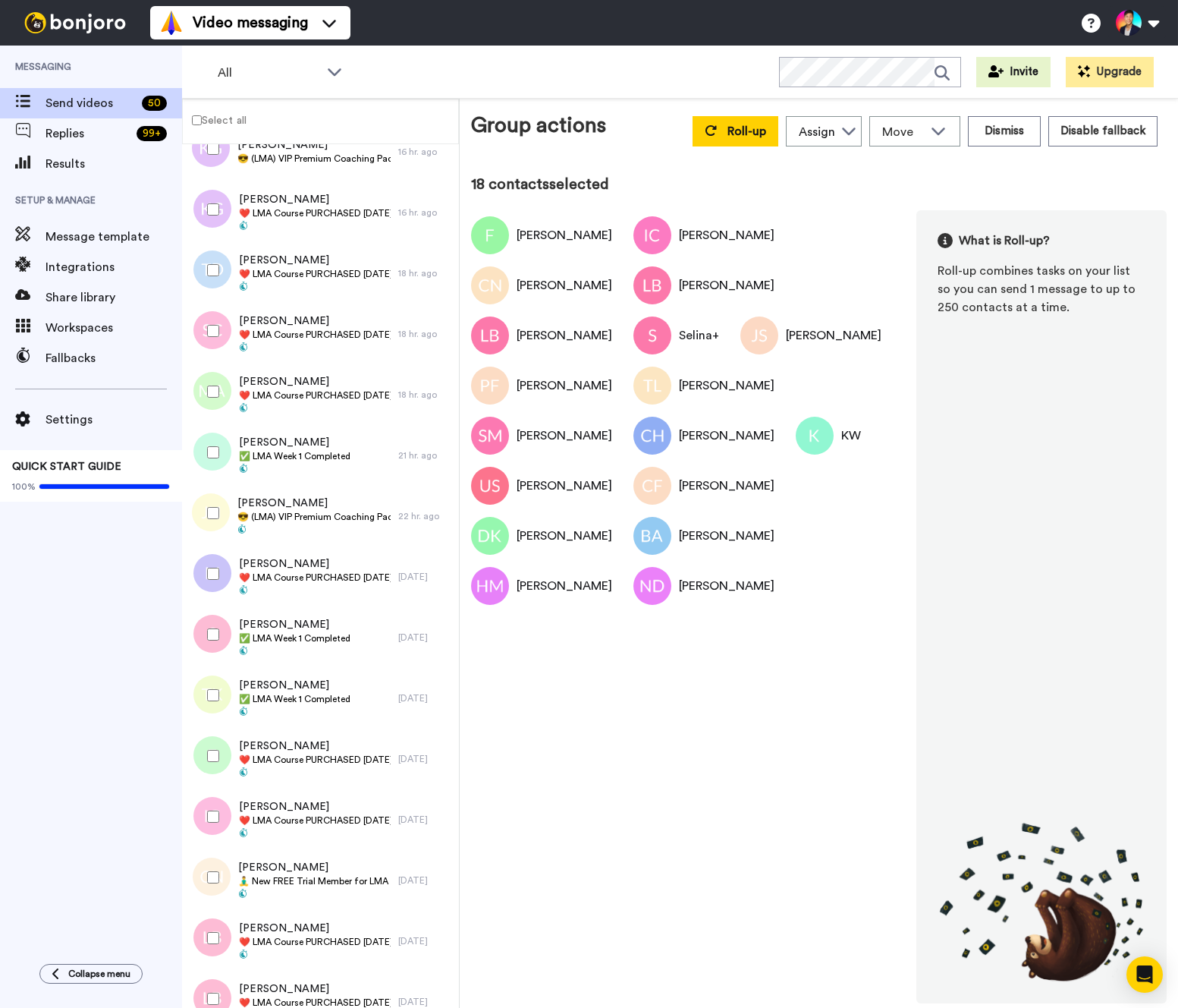
scroll to position [1021, 0]
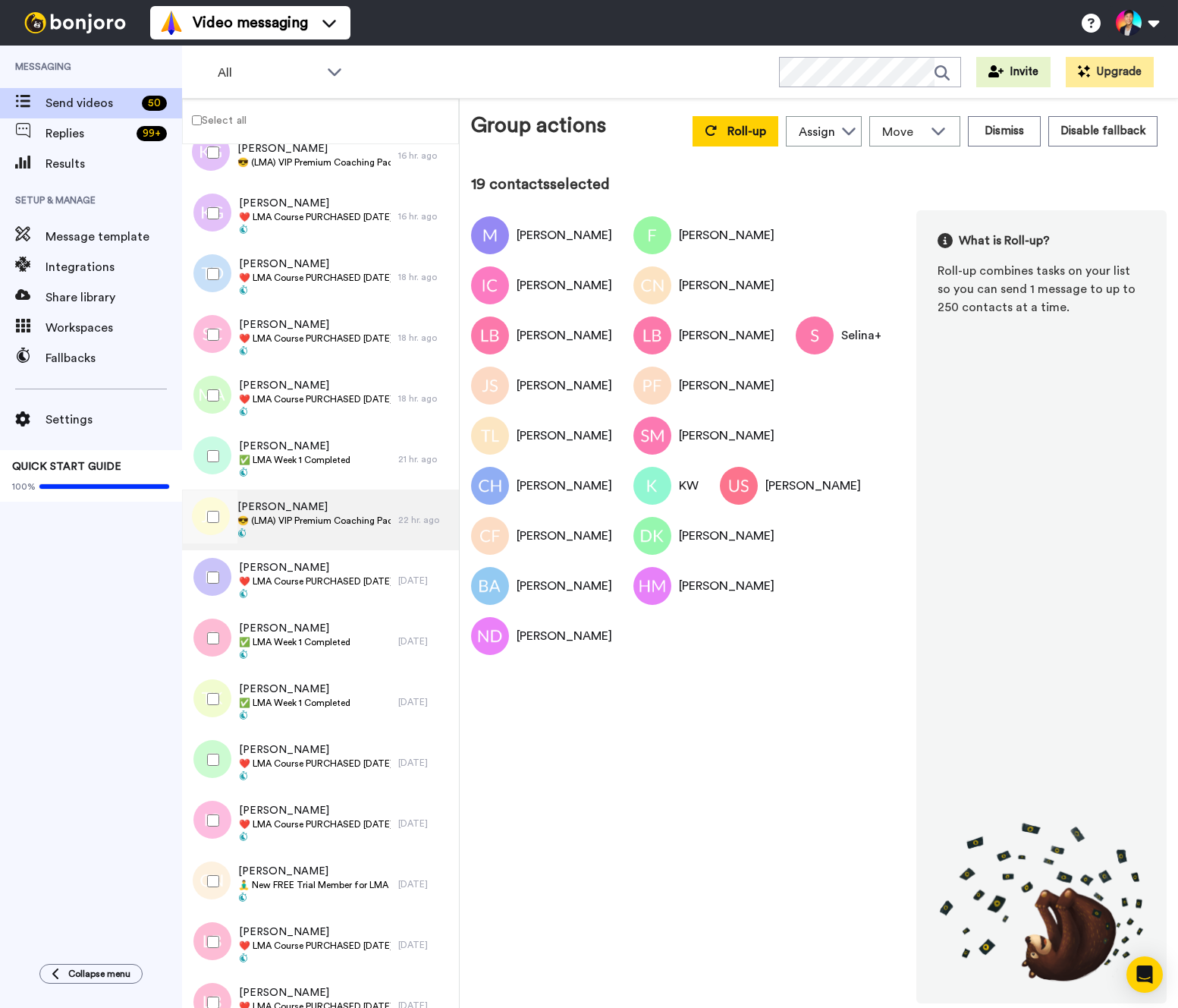
click at [288, 521] on span "😎 (LMA) VIP Premium Coaching Package Purchased 😎" at bounding box center [314, 521] width 153 height 12
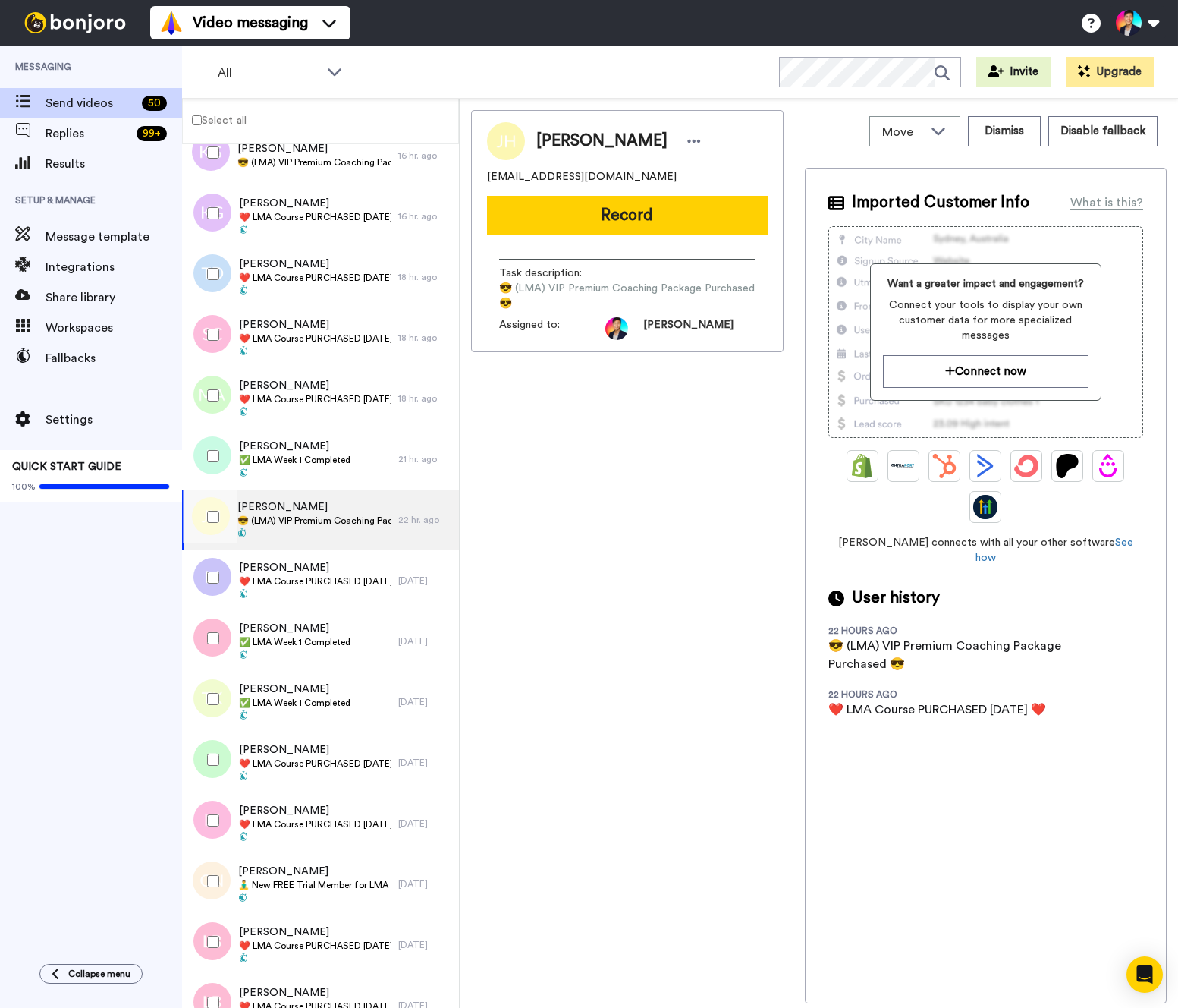
click at [214, 525] on div at bounding box center [210, 516] width 54 height 53
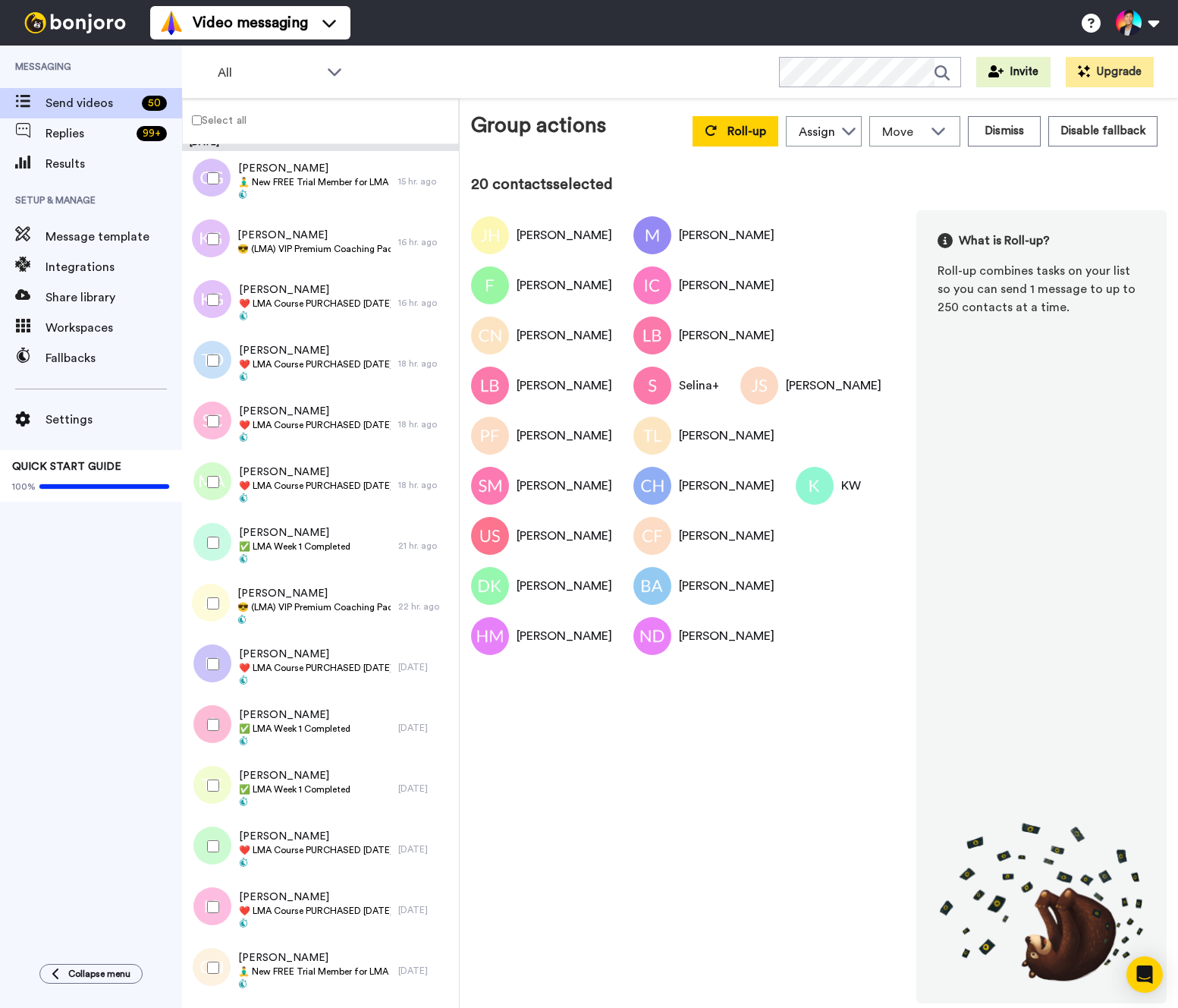
scroll to position [867, 0]
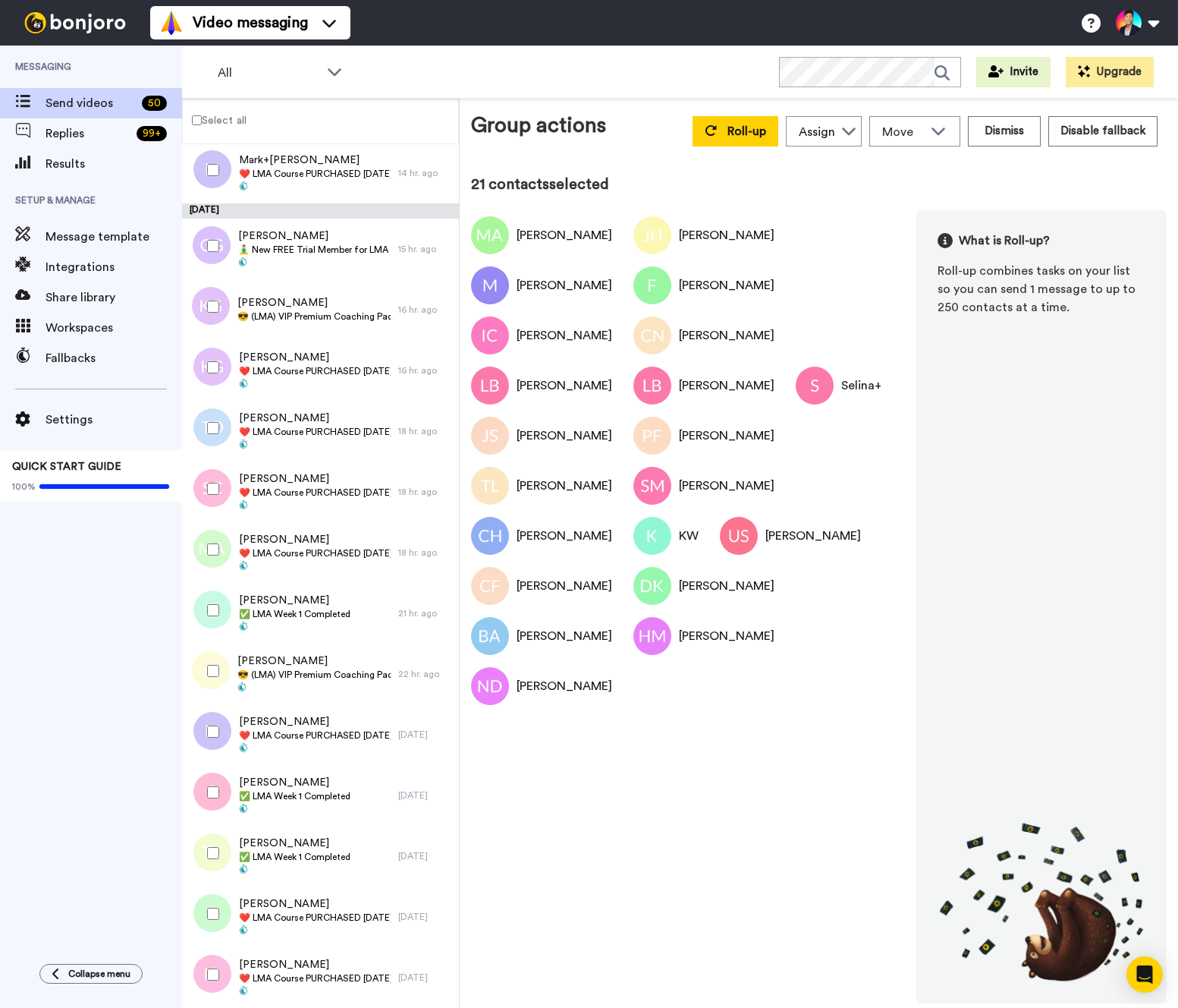
click at [219, 473] on div at bounding box center [210, 488] width 54 height 53
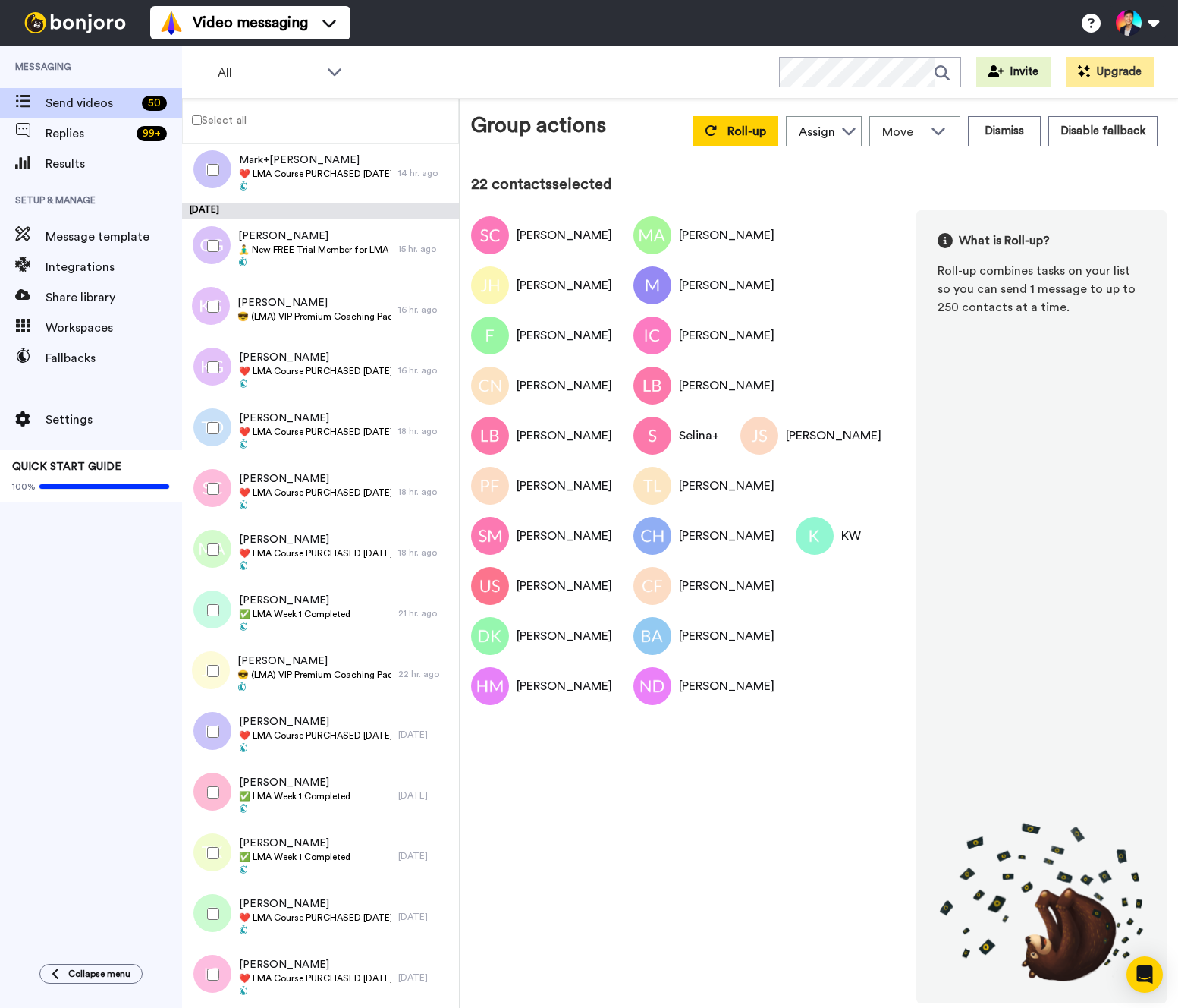
click at [207, 415] on div at bounding box center [210, 428] width 54 height 53
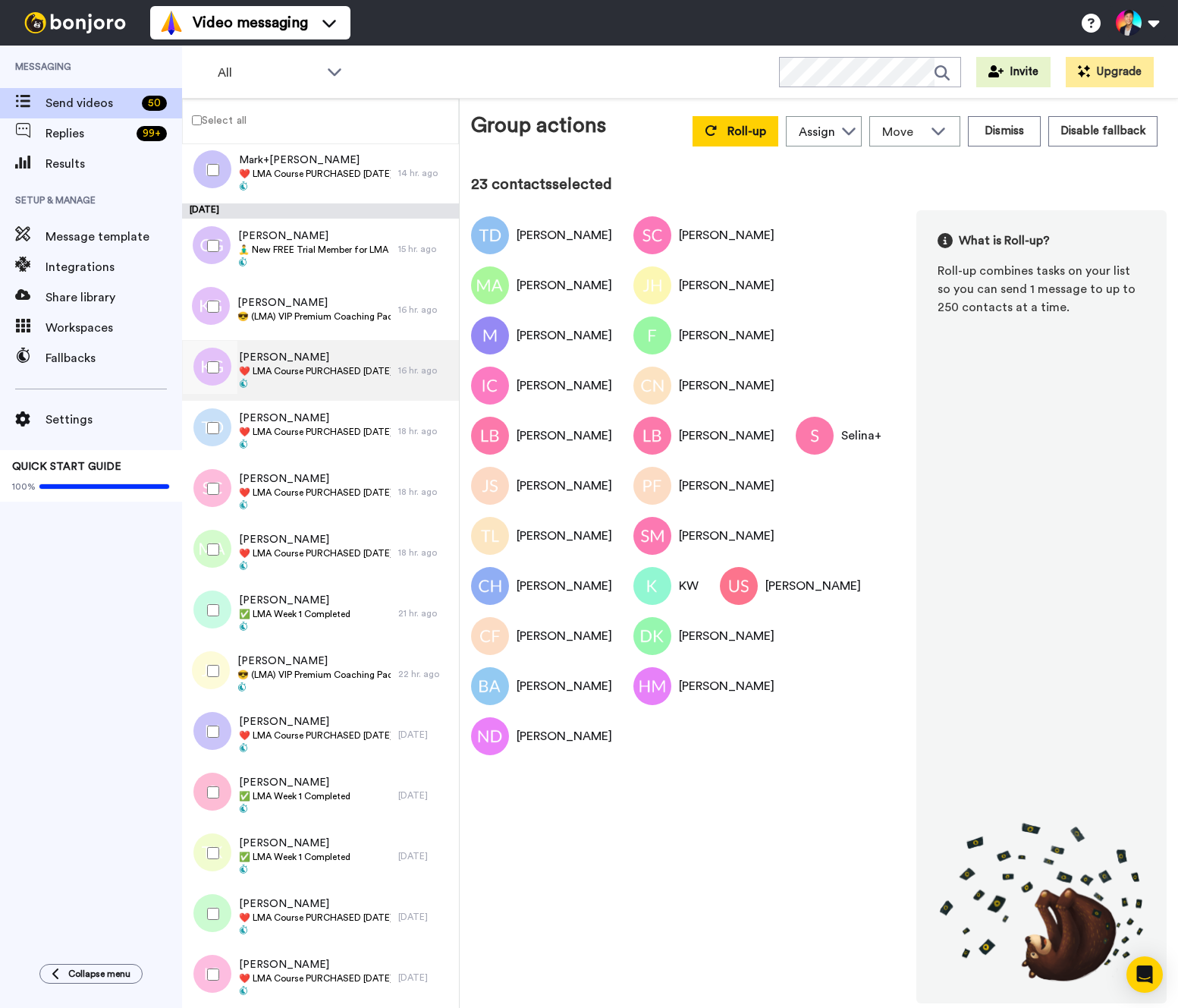
click at [279, 346] on div "Kalen Garr ❤️️ LMA Course PURCHASED Today ❤️️" at bounding box center [290, 370] width 216 height 61
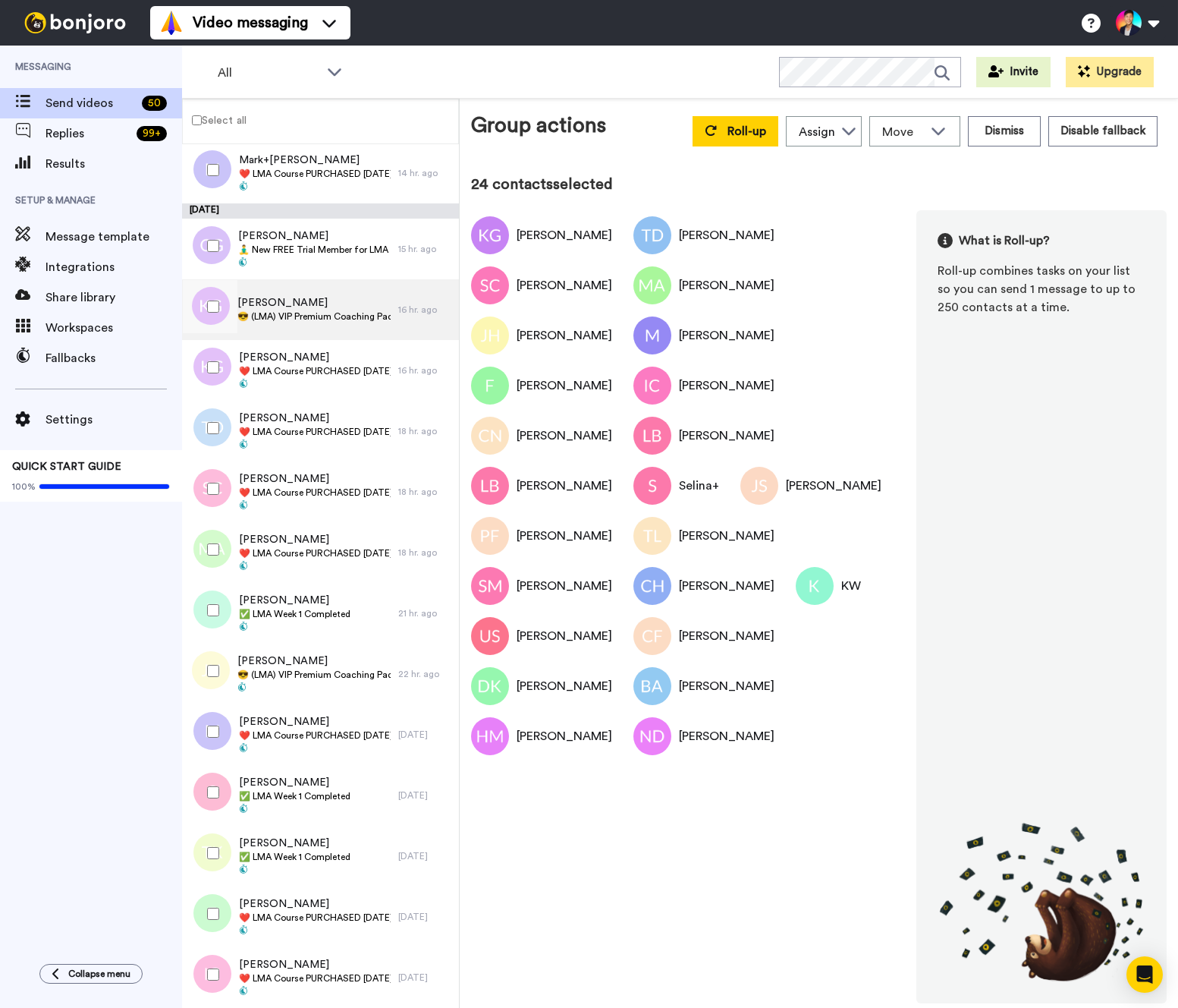
click at [279, 305] on span "[PERSON_NAME]" at bounding box center [314, 303] width 153 height 15
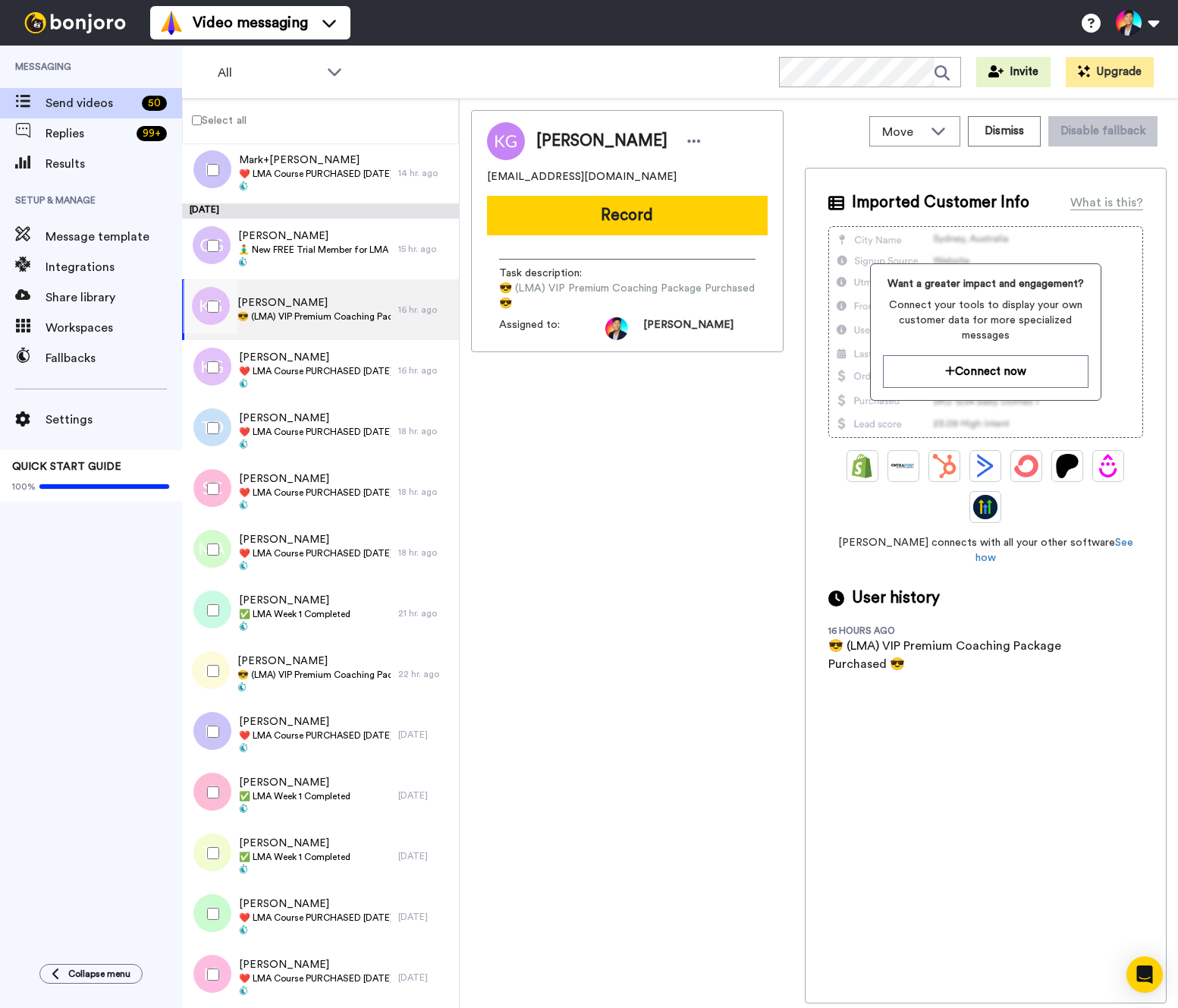
click at [206, 311] on div at bounding box center [210, 306] width 54 height 53
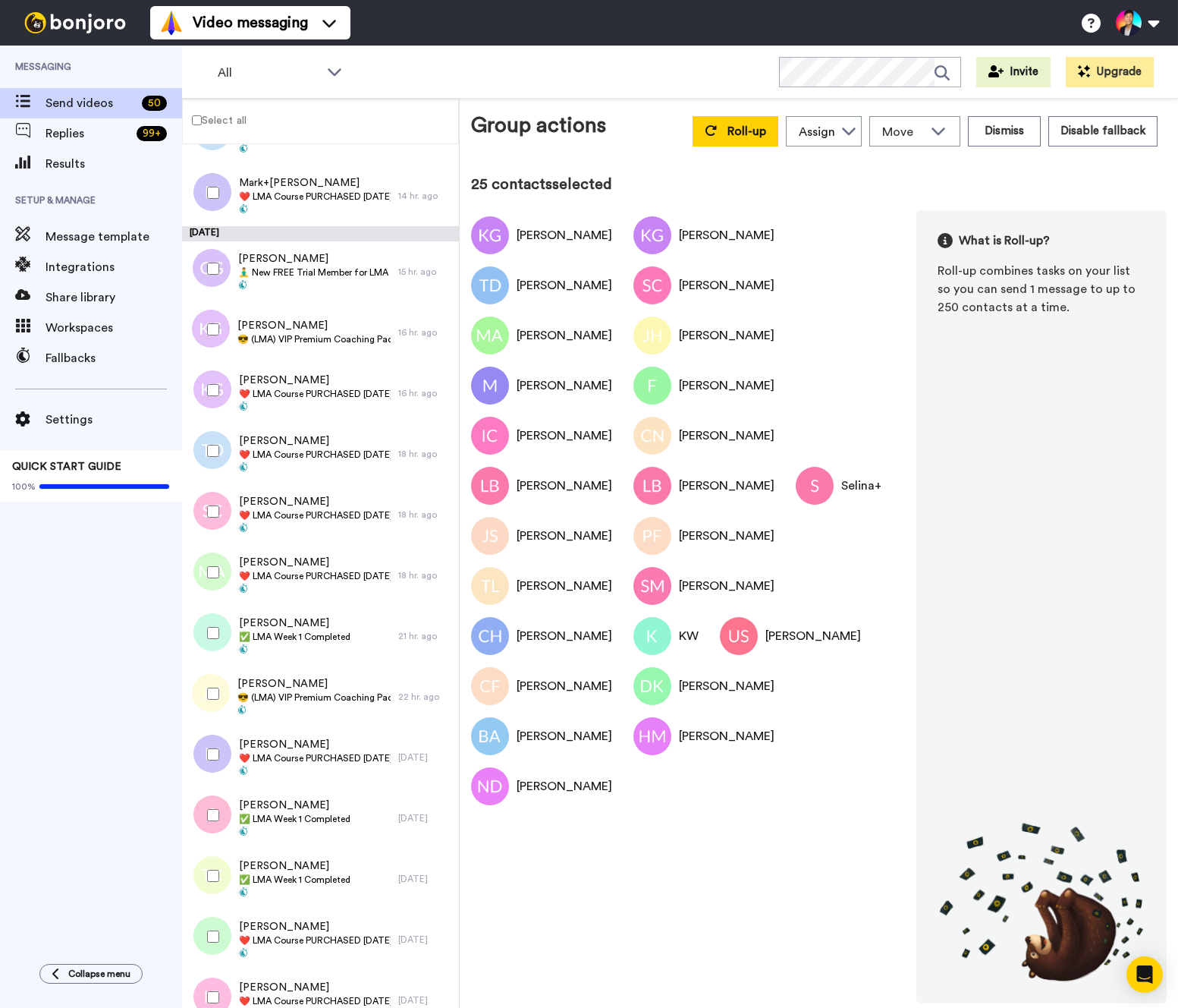
click at [213, 351] on div at bounding box center [210, 329] width 54 height 53
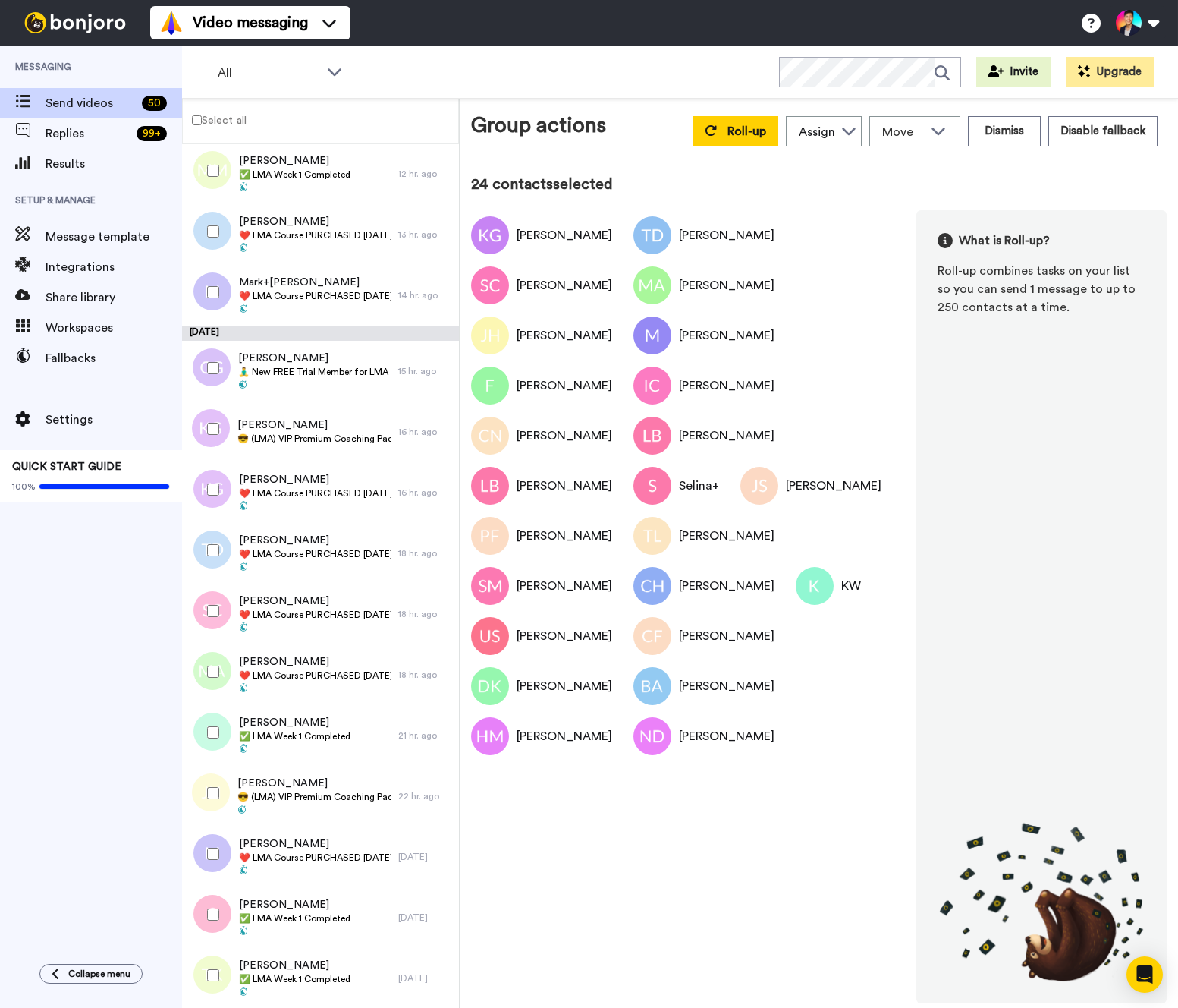
click at [213, 358] on div at bounding box center [210, 368] width 54 height 53
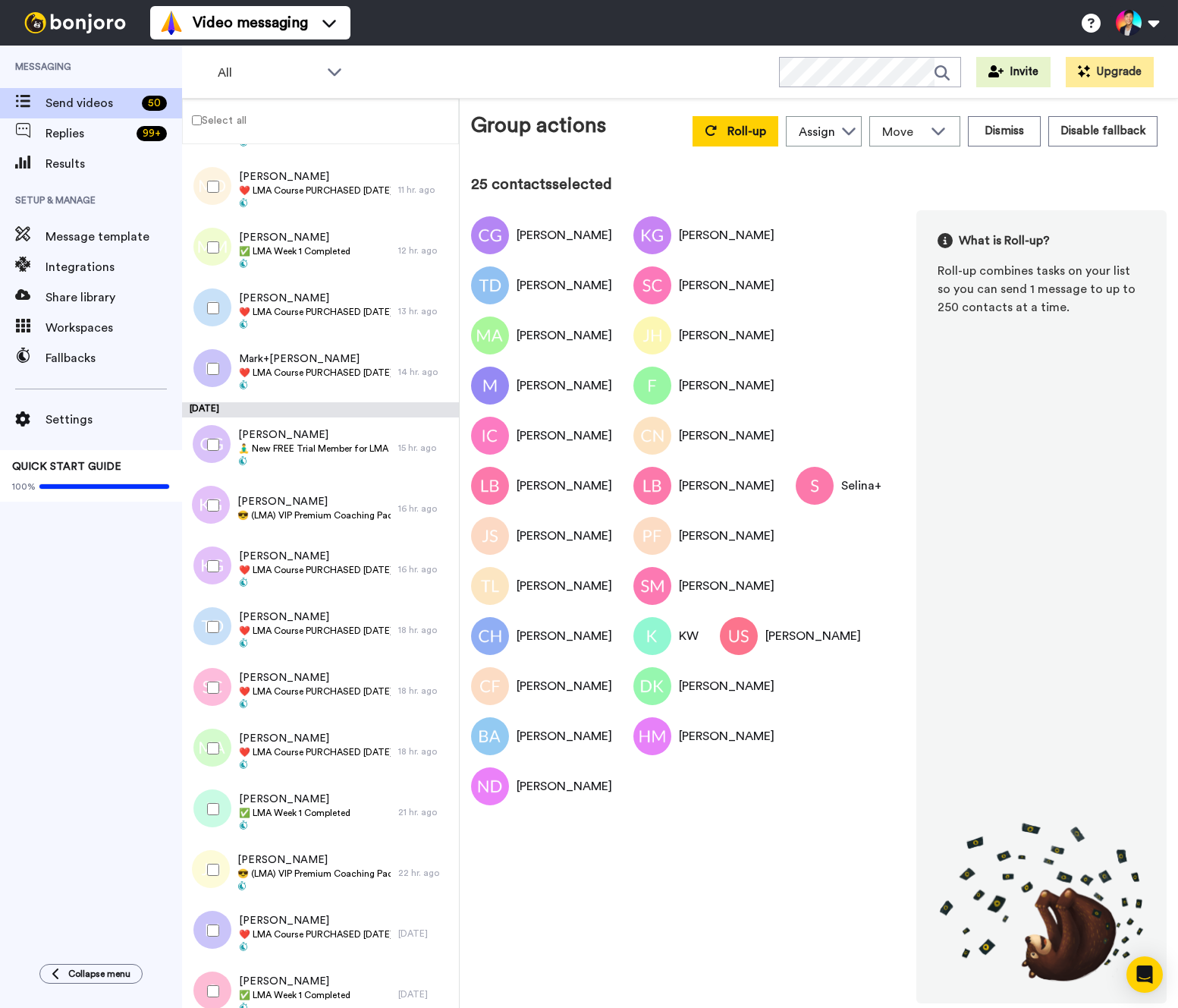
click at [213, 358] on div at bounding box center [210, 369] width 54 height 53
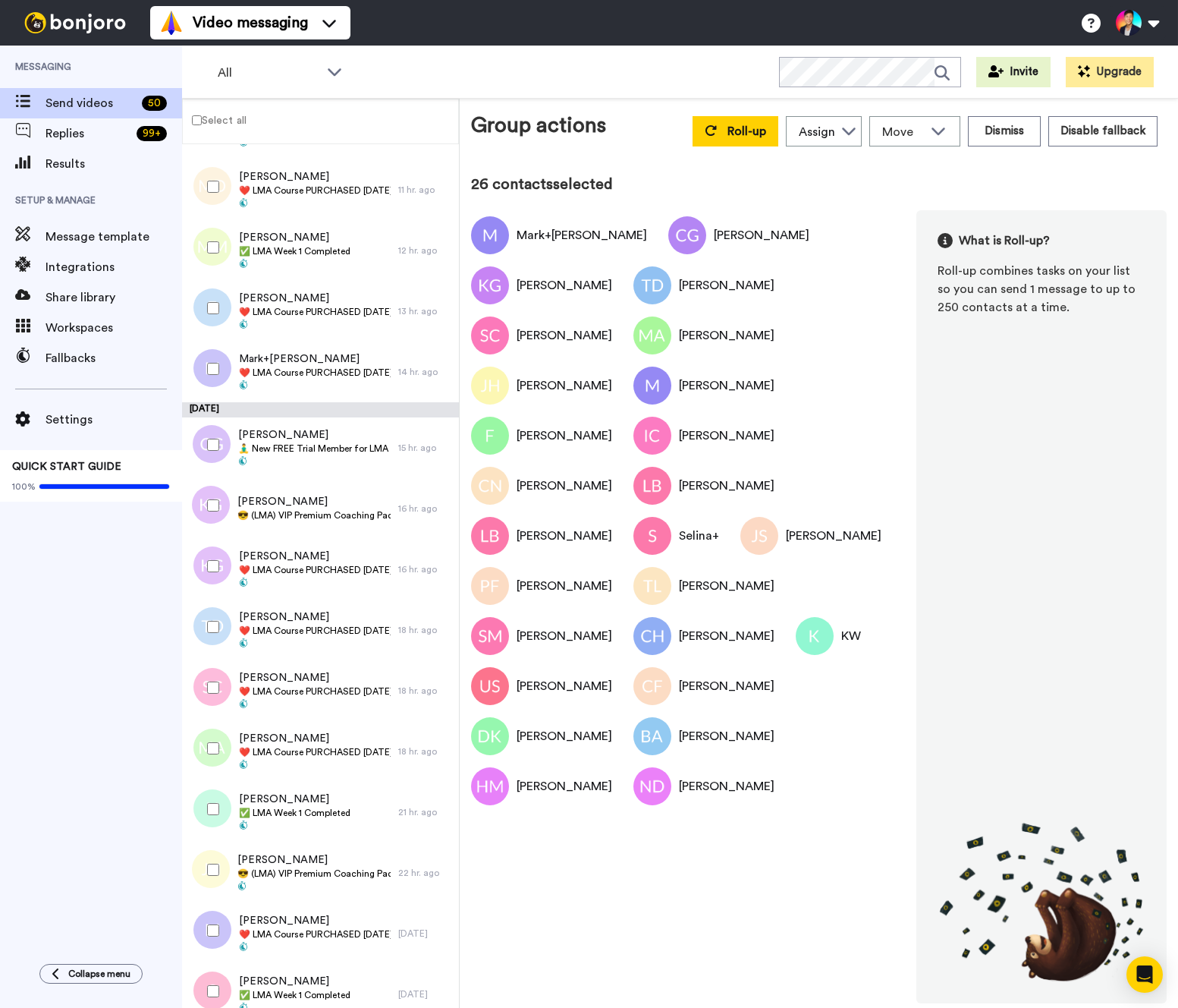
click at [207, 308] on div at bounding box center [210, 308] width 54 height 53
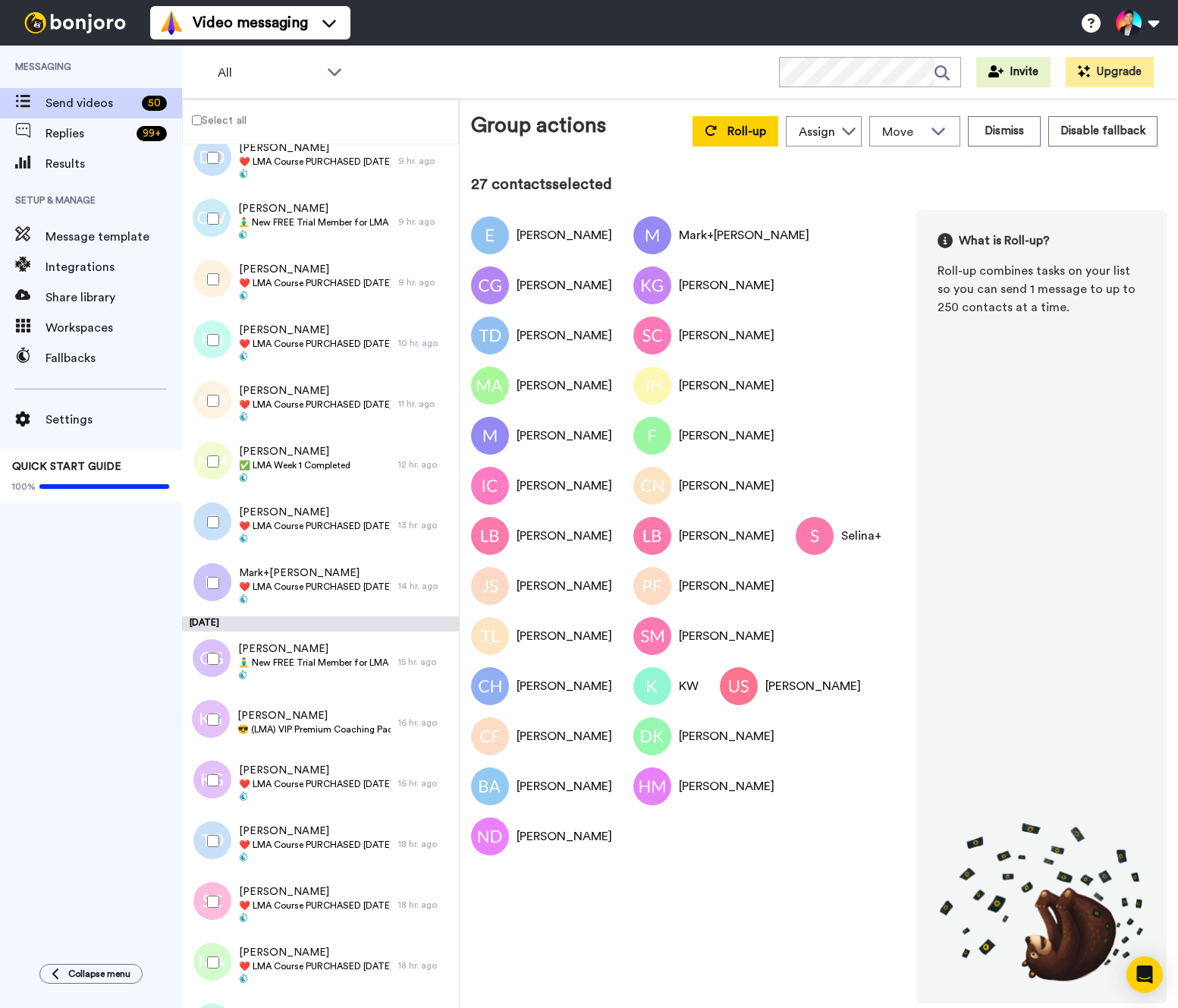
scroll to position [439, 0]
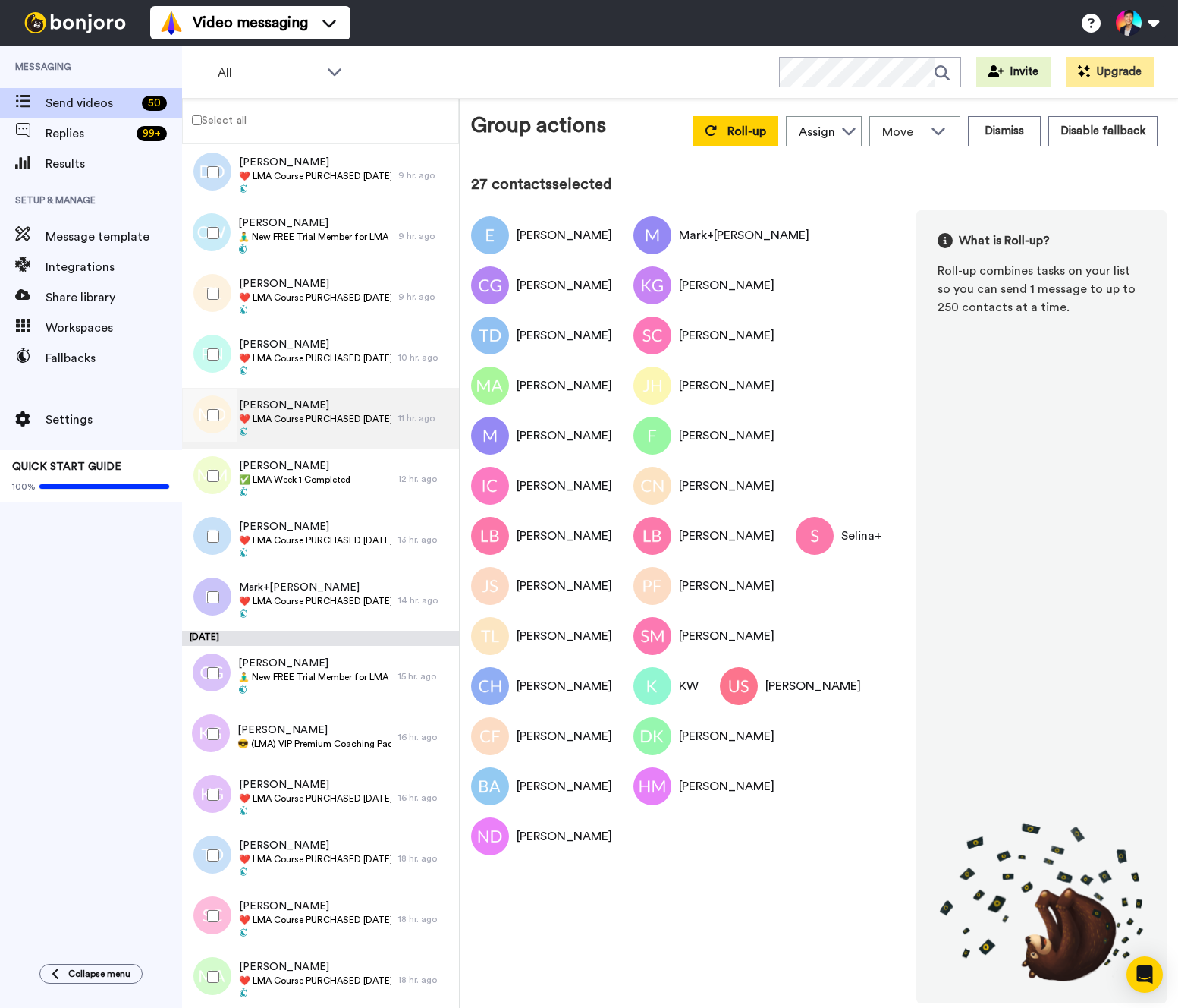
click at [209, 388] on div at bounding box center [208, 419] width 46 height 61
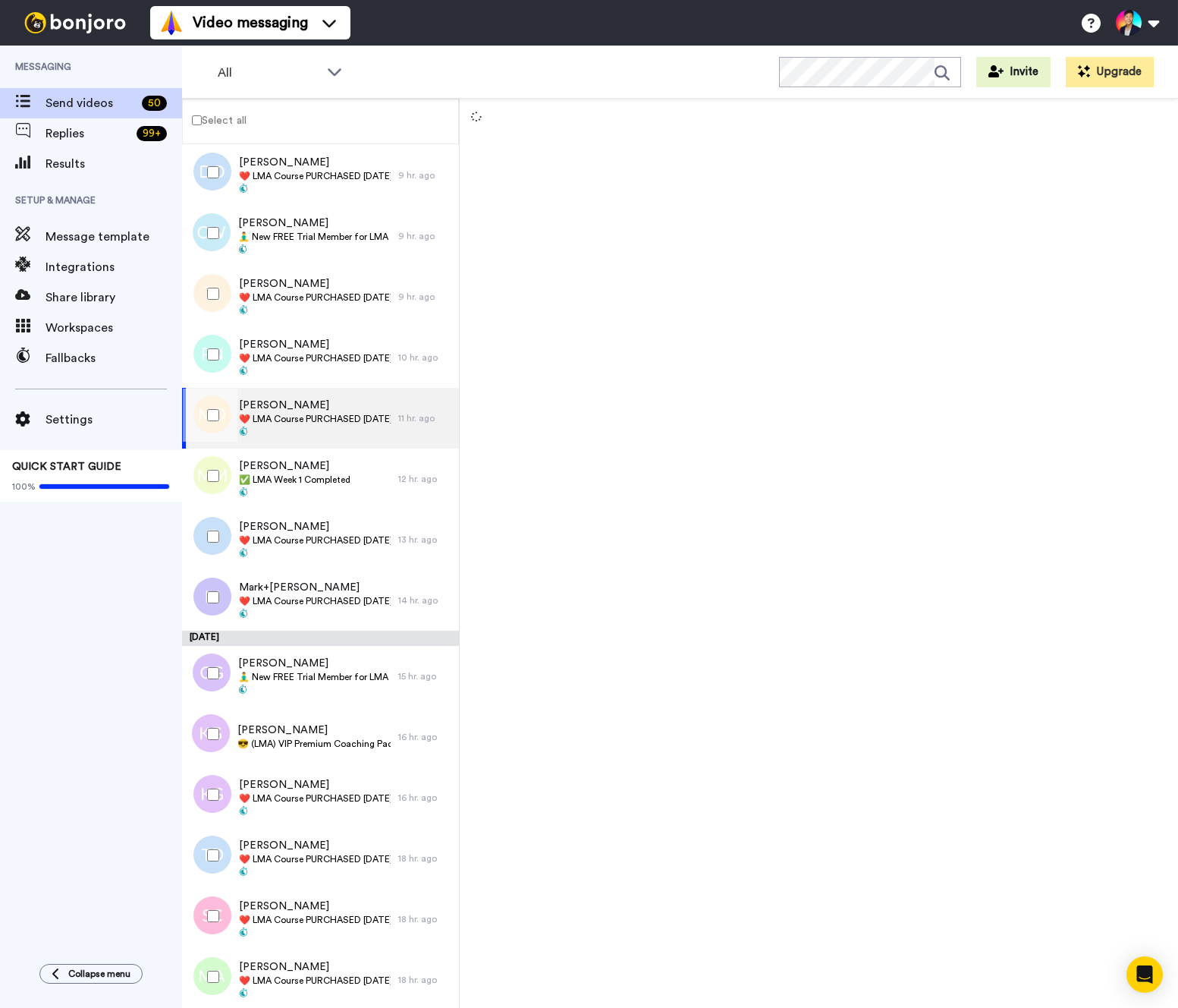
click at [209, 346] on div at bounding box center [210, 354] width 54 height 53
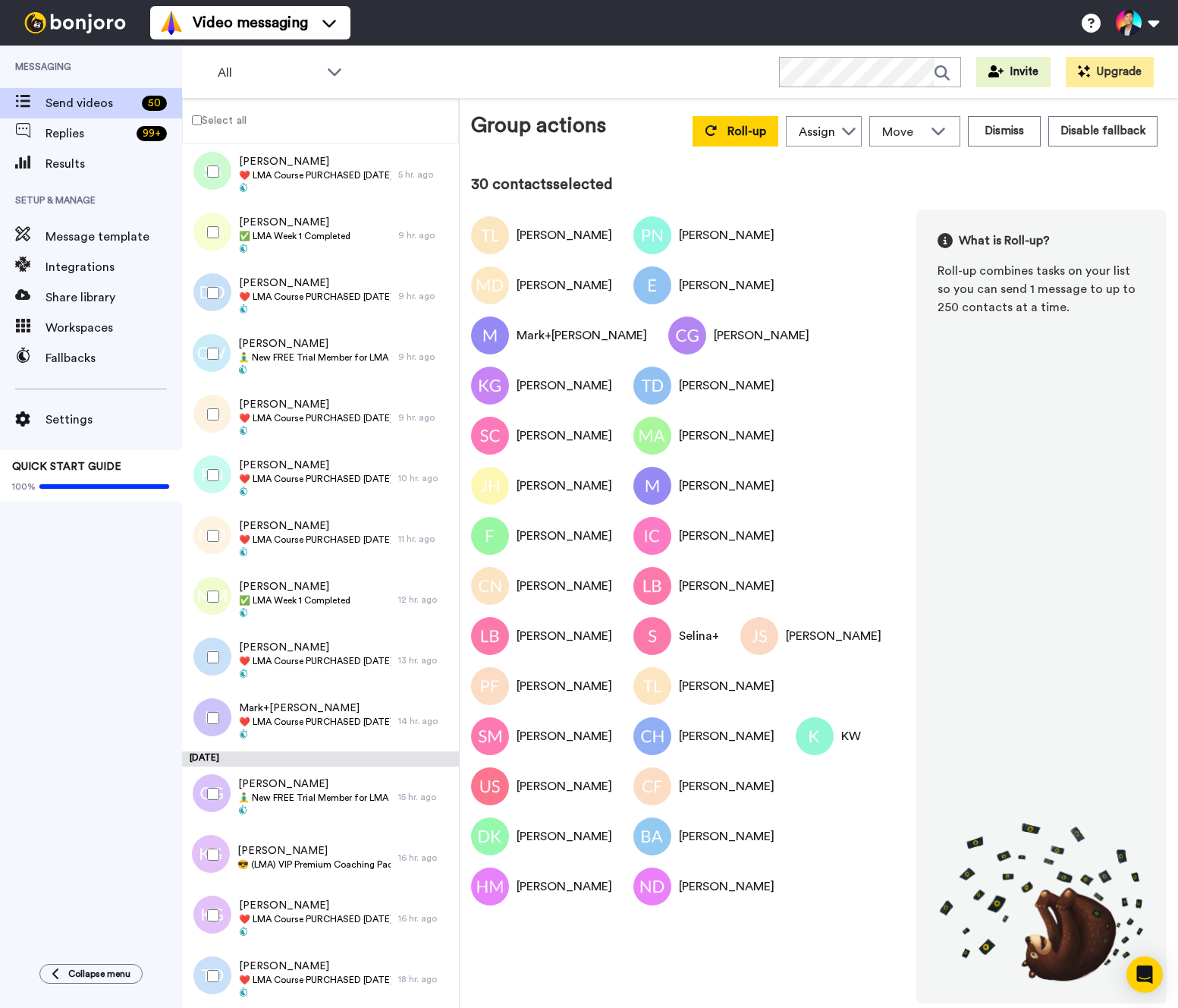
click at [212, 359] on div at bounding box center [210, 354] width 54 height 53
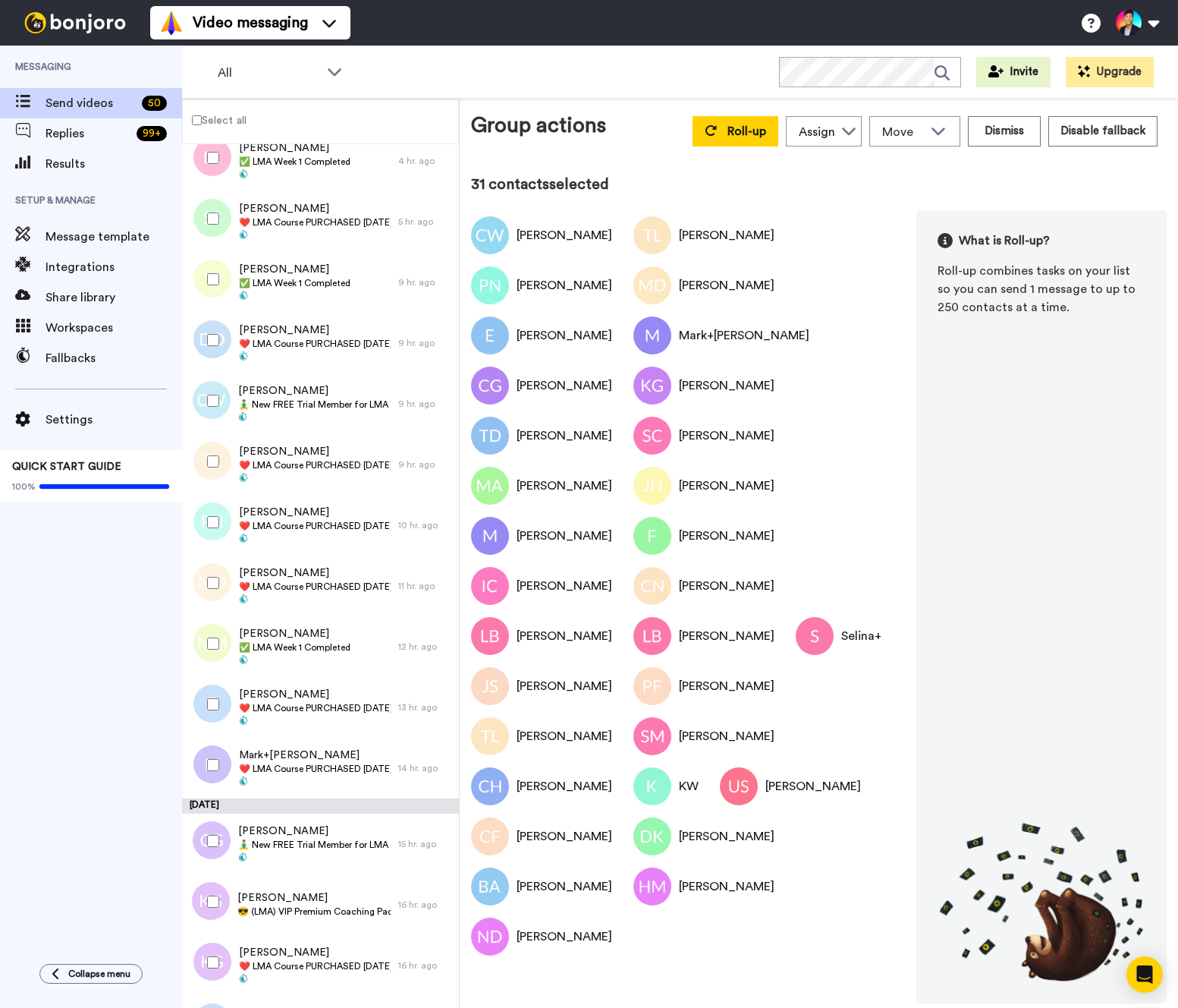
click at [212, 359] on div at bounding box center [210, 340] width 54 height 53
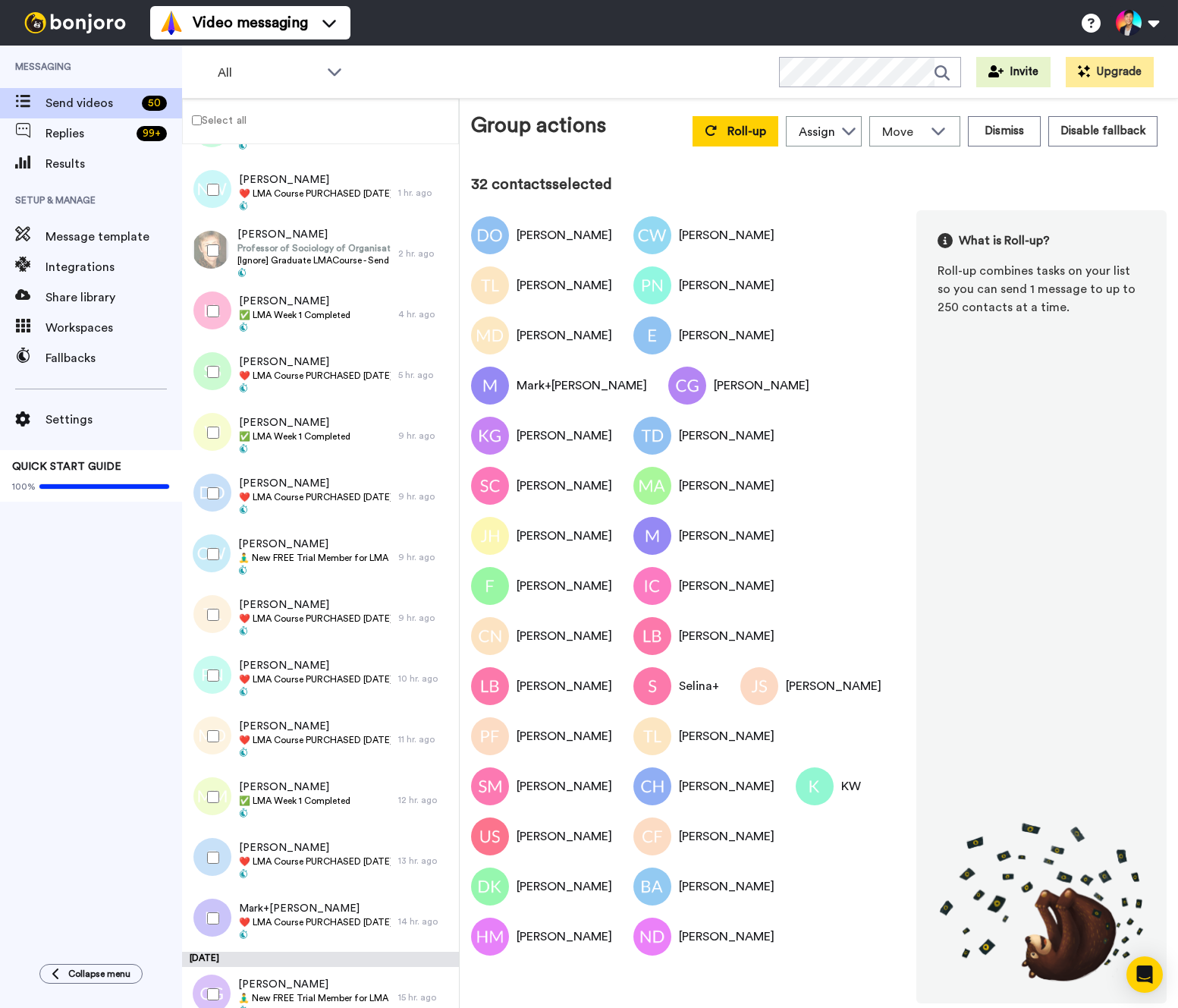
click at [219, 359] on div at bounding box center [210, 371] width 54 height 53
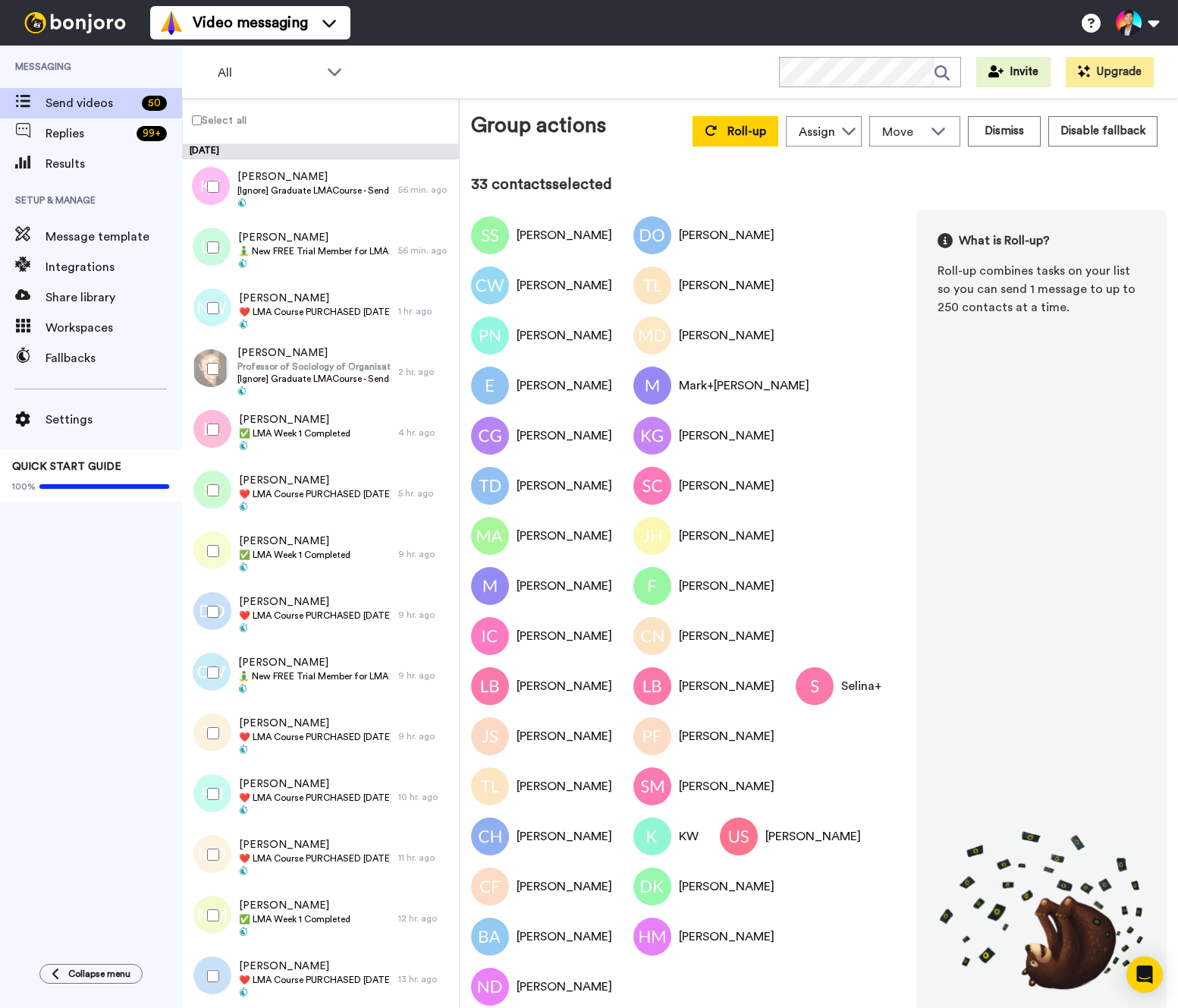
click at [215, 291] on div at bounding box center [210, 308] width 54 height 53
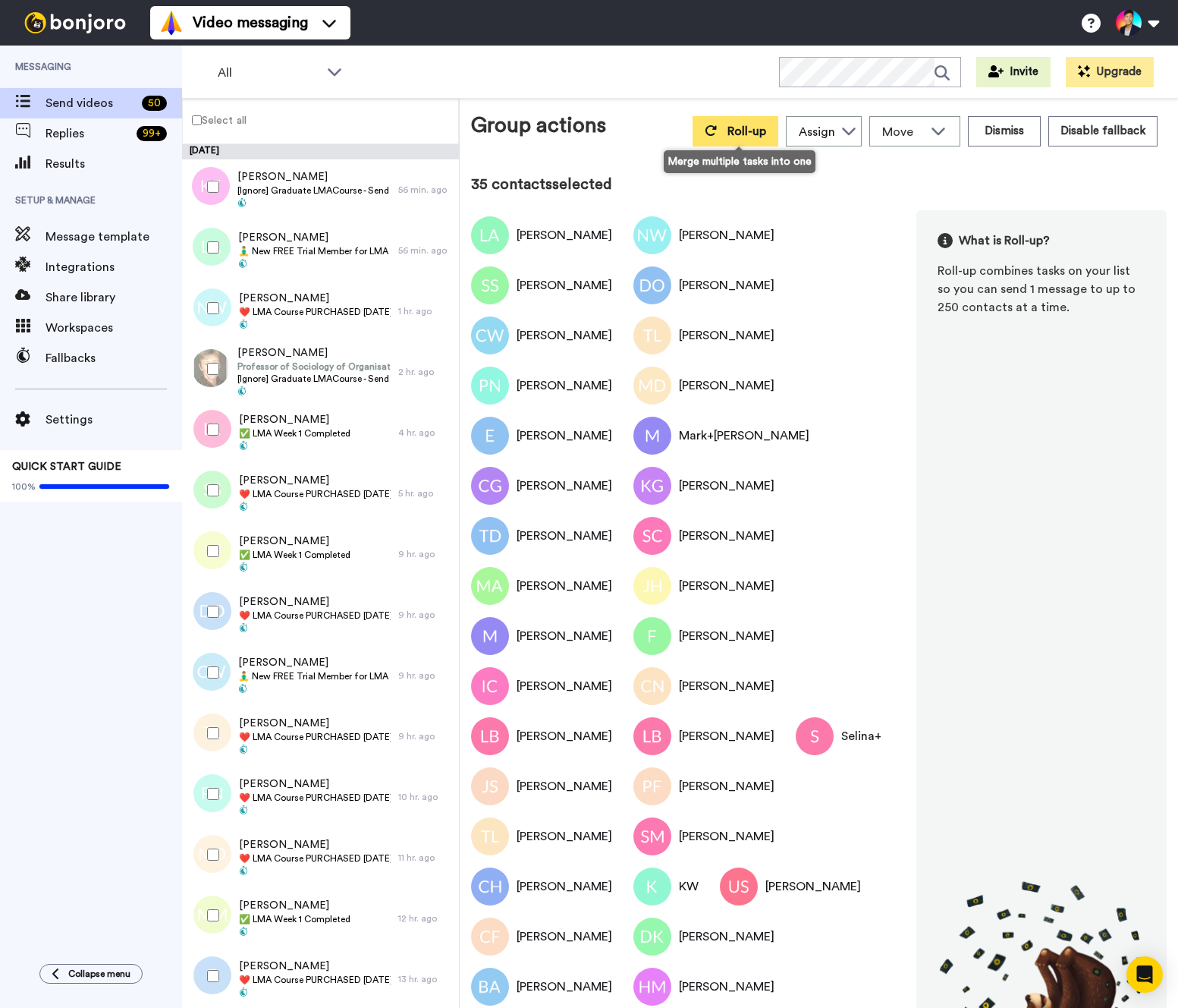
click at [710, 127] on icon at bounding box center [711, 131] width 12 height 12
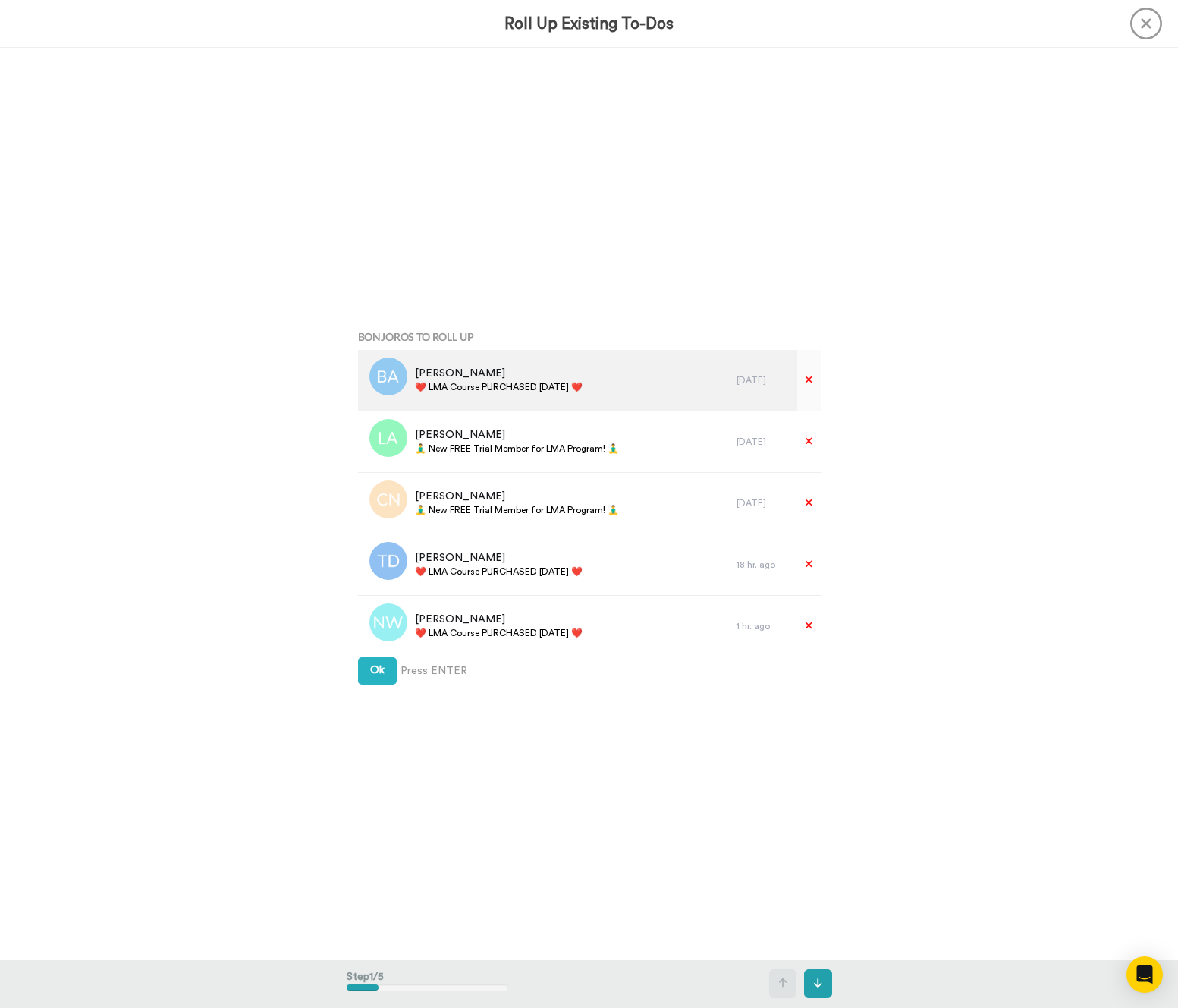
click at [522, 393] on div "Betsy Adelmann ❤️️ LMA Course PURCHASED Today ❤️️" at bounding box center [499, 381] width 168 height 29
copy div "❤️️ LMA Course PURCHASED [DATE] ❤️️"
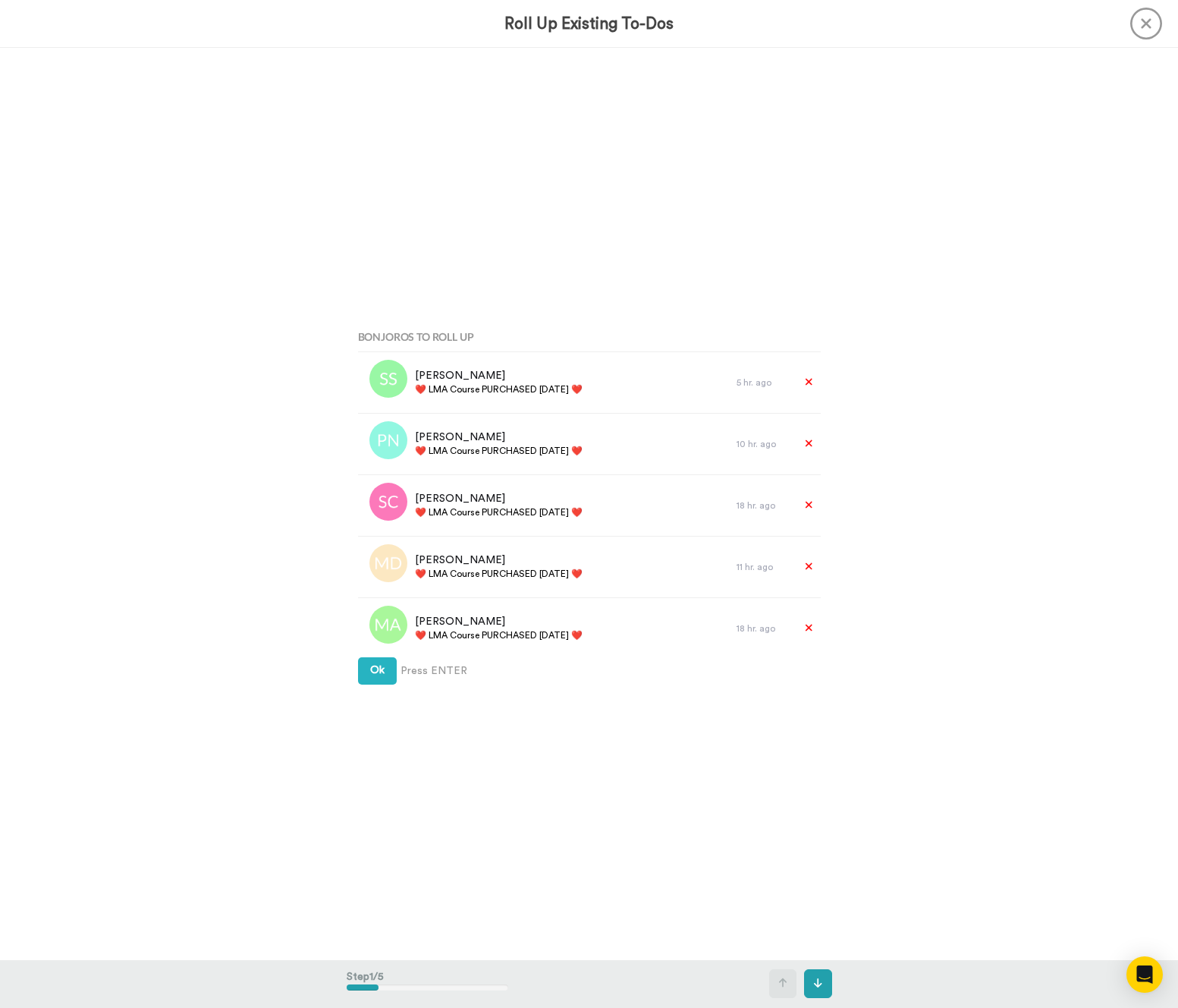
scroll to position [1848, 0]
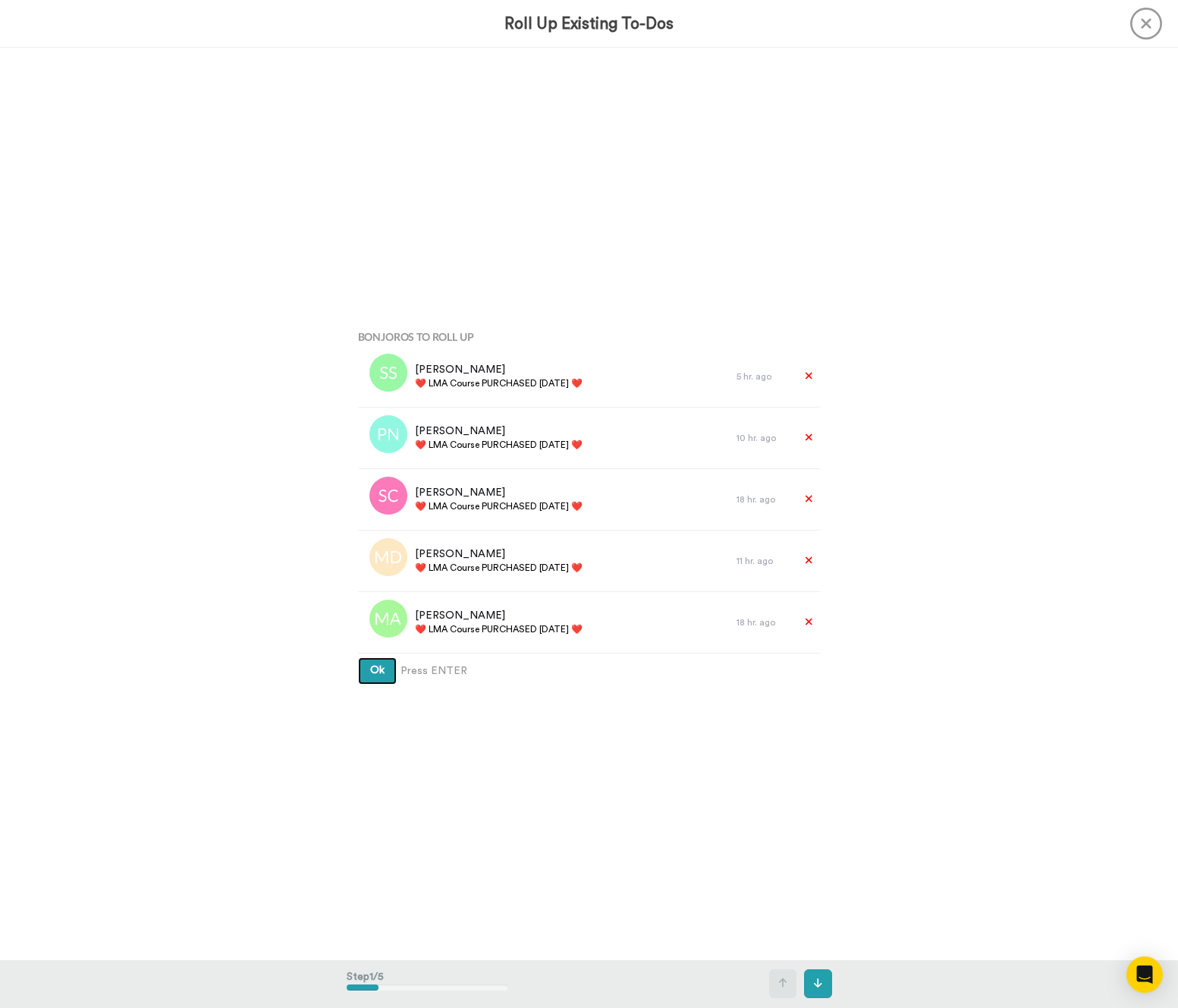
click at [380, 683] on button "Ok" at bounding box center [378, 671] width 39 height 27
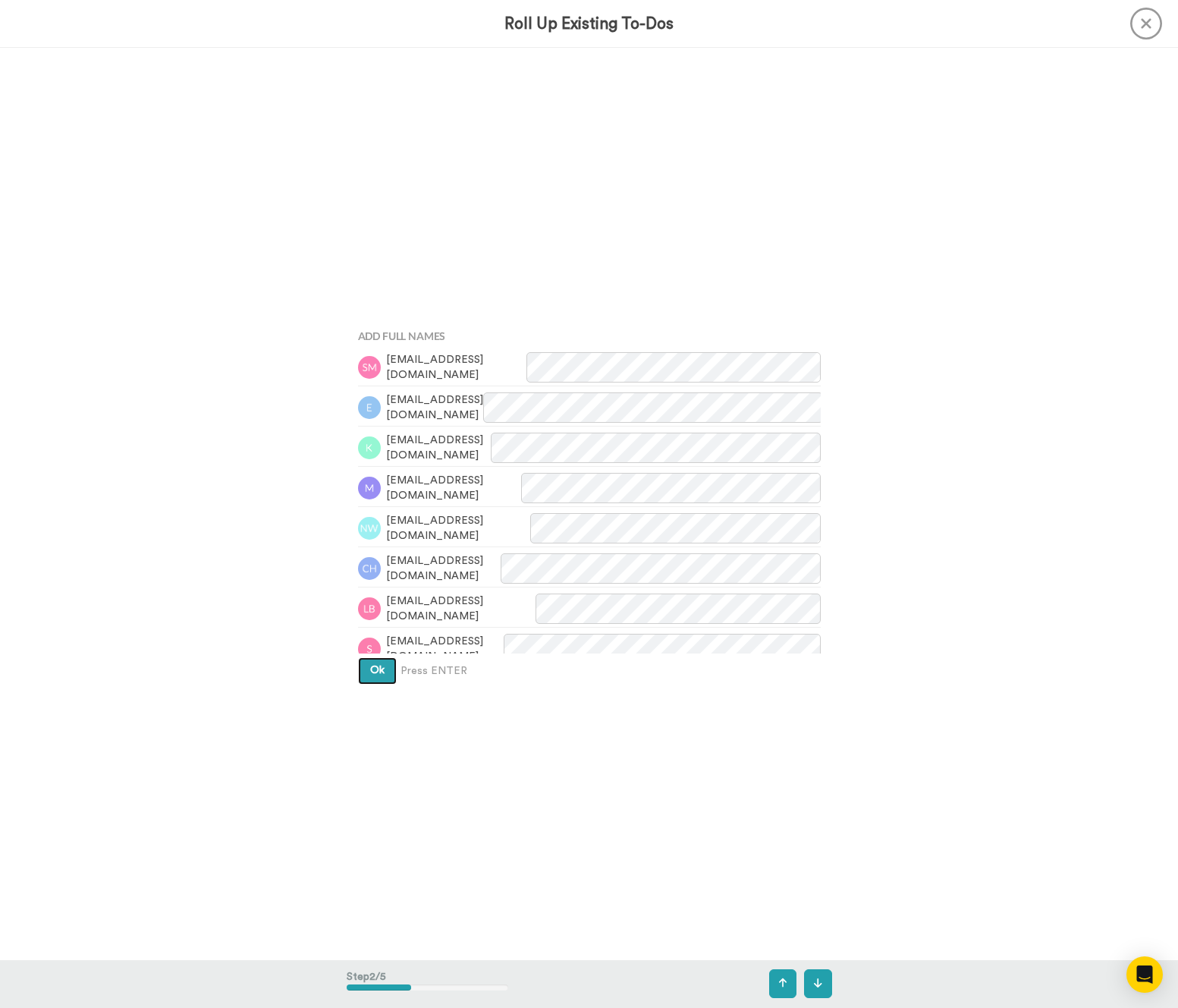
click at [380, 684] on button "Ok" at bounding box center [378, 671] width 39 height 27
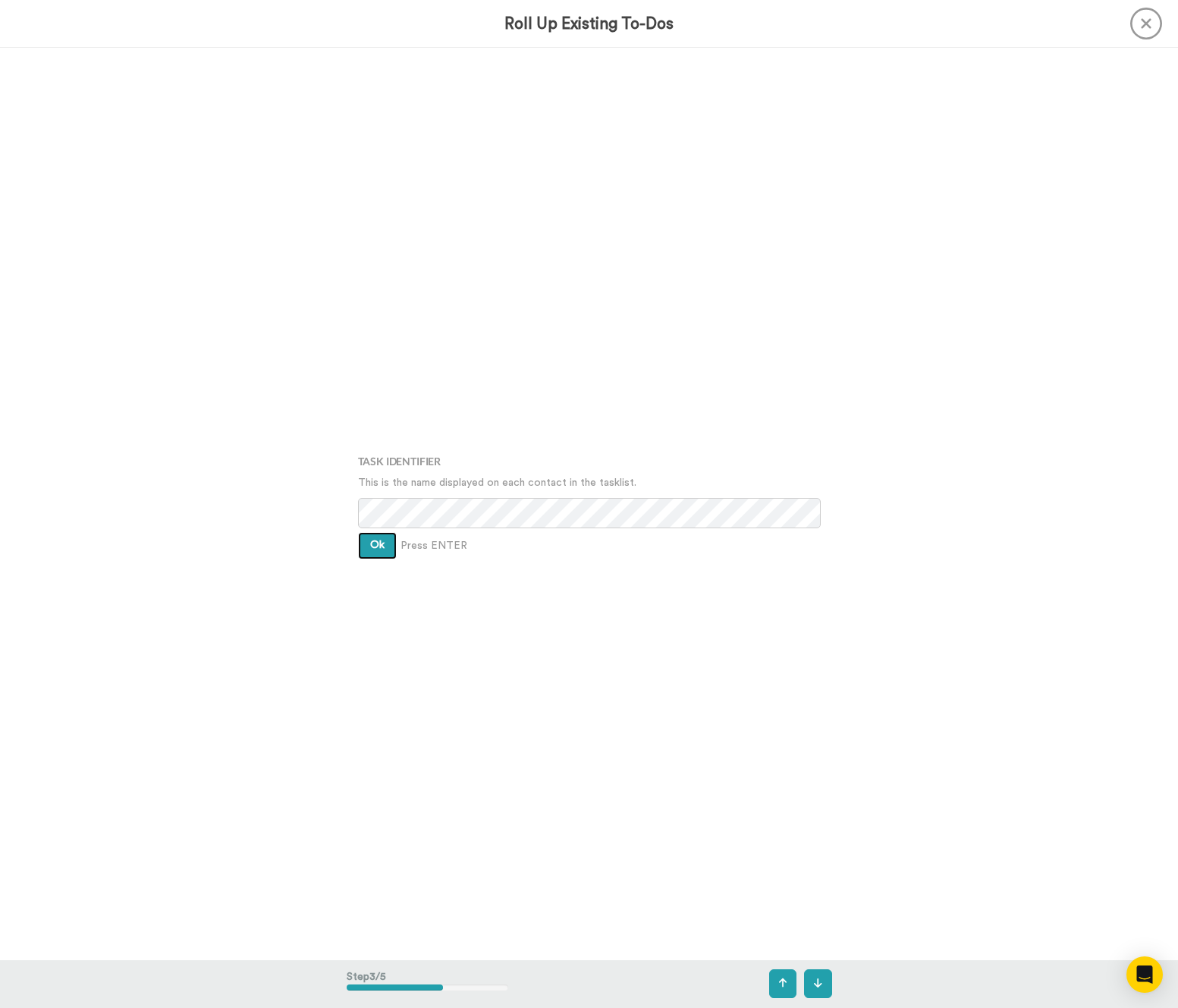
click at [386, 533] on button "Ok" at bounding box center [378, 546] width 39 height 27
click at [386, 533] on button "Ok" at bounding box center [378, 538] width 39 height 27
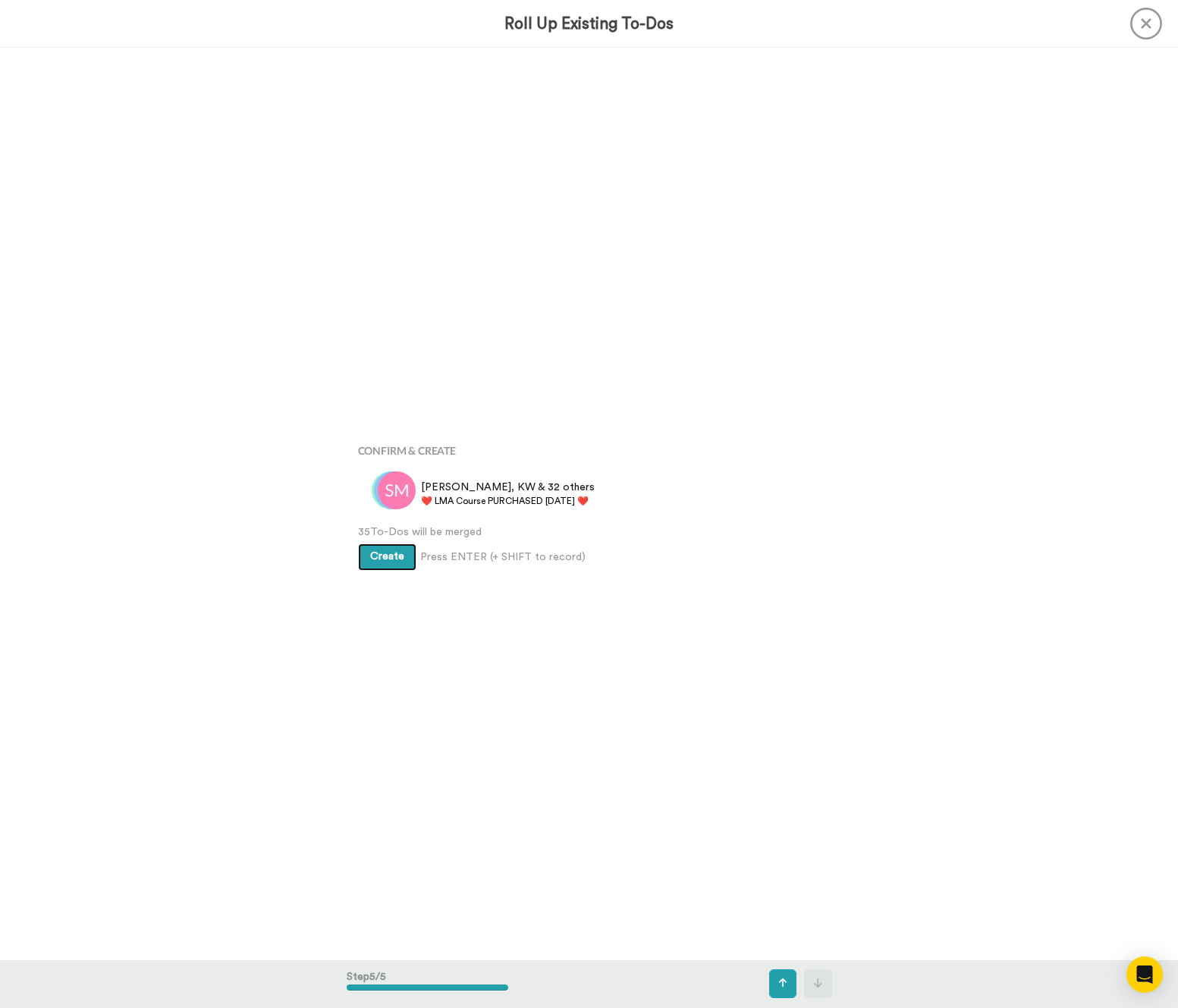
scroll to position [3647, 0]
click at [388, 558] on span "Create" at bounding box center [387, 556] width 34 height 11
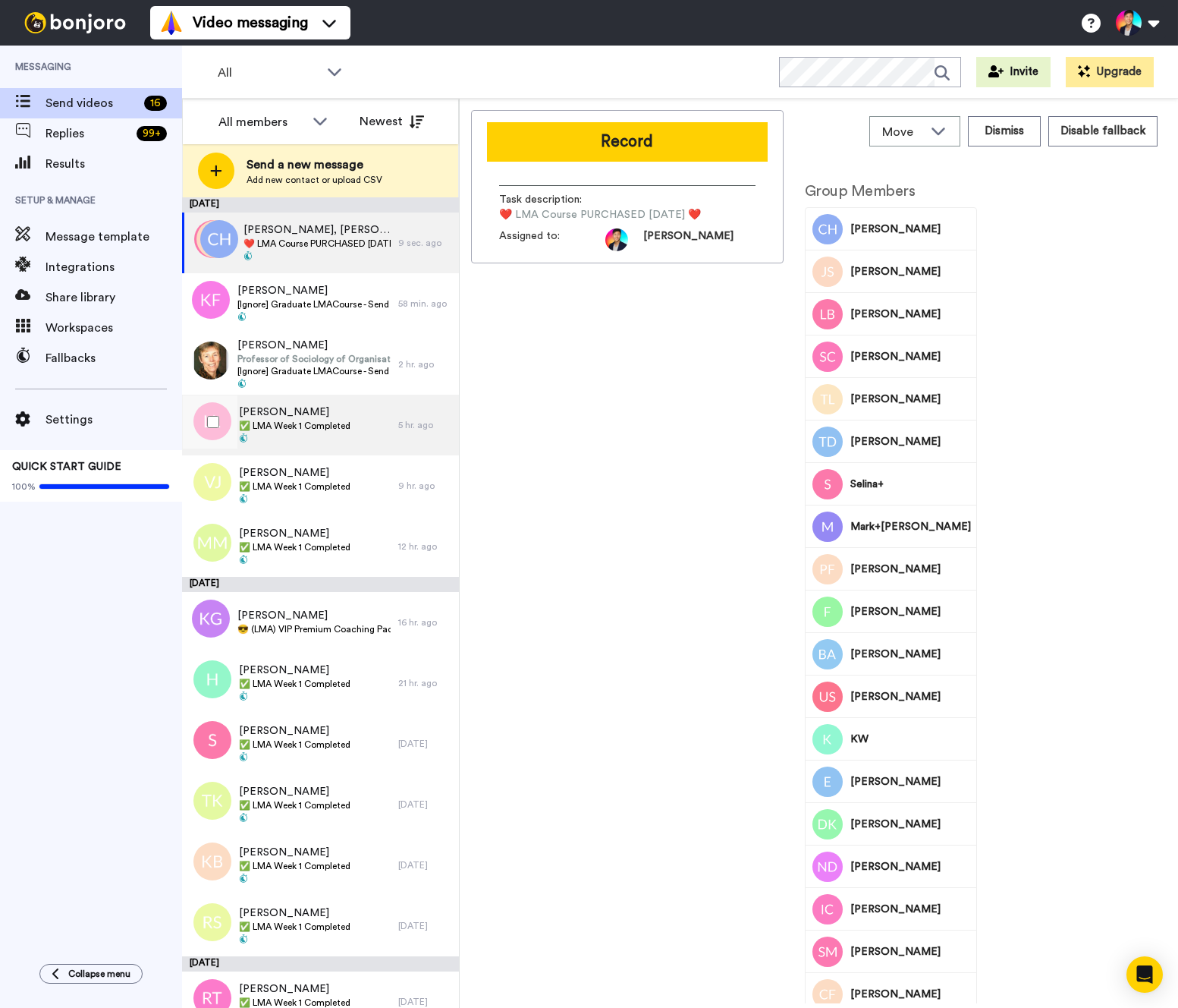
click at [269, 408] on span "[PERSON_NAME]" at bounding box center [295, 412] width 112 height 15
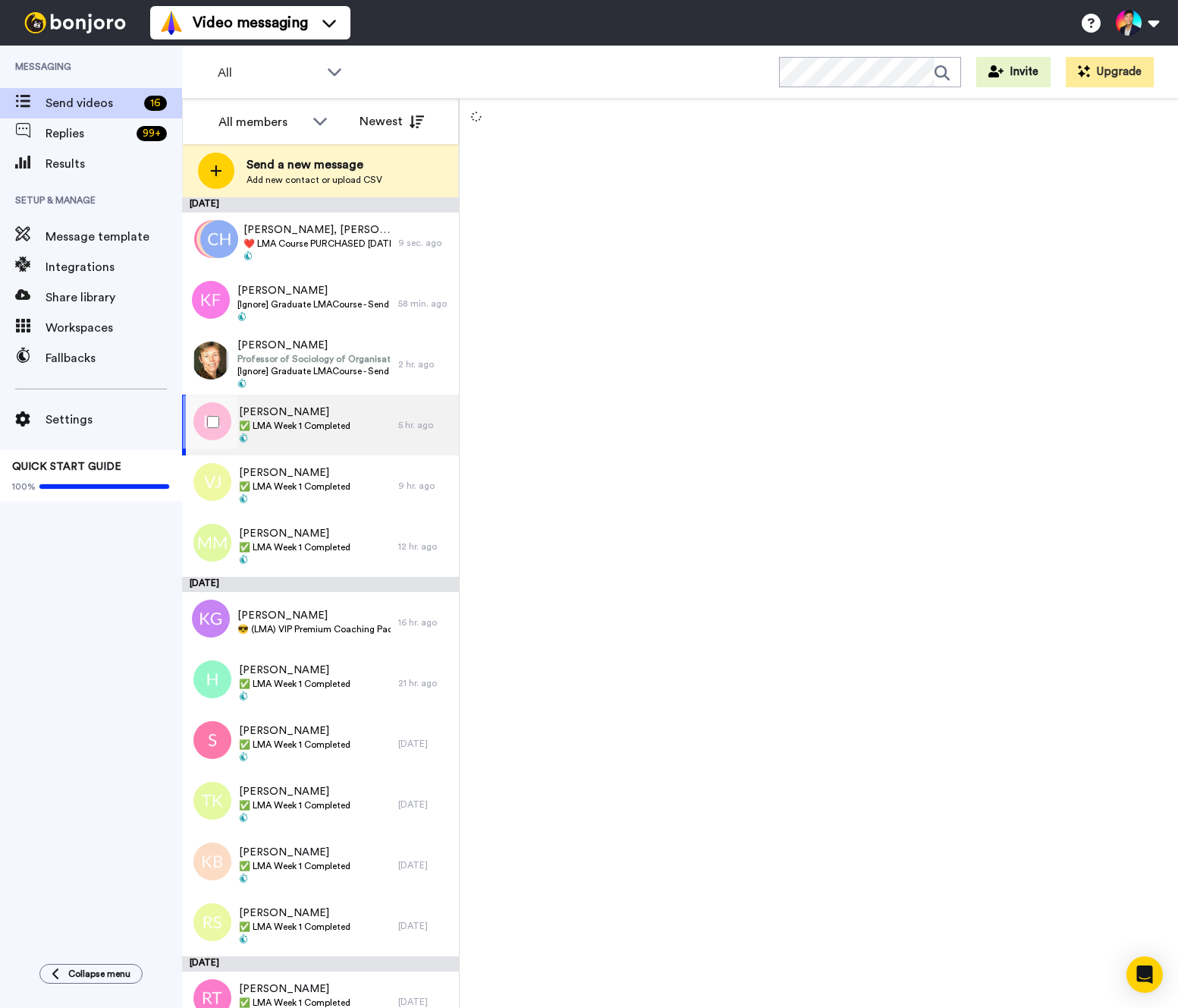
click at [234, 416] on div at bounding box center [210, 421] width 54 height 53
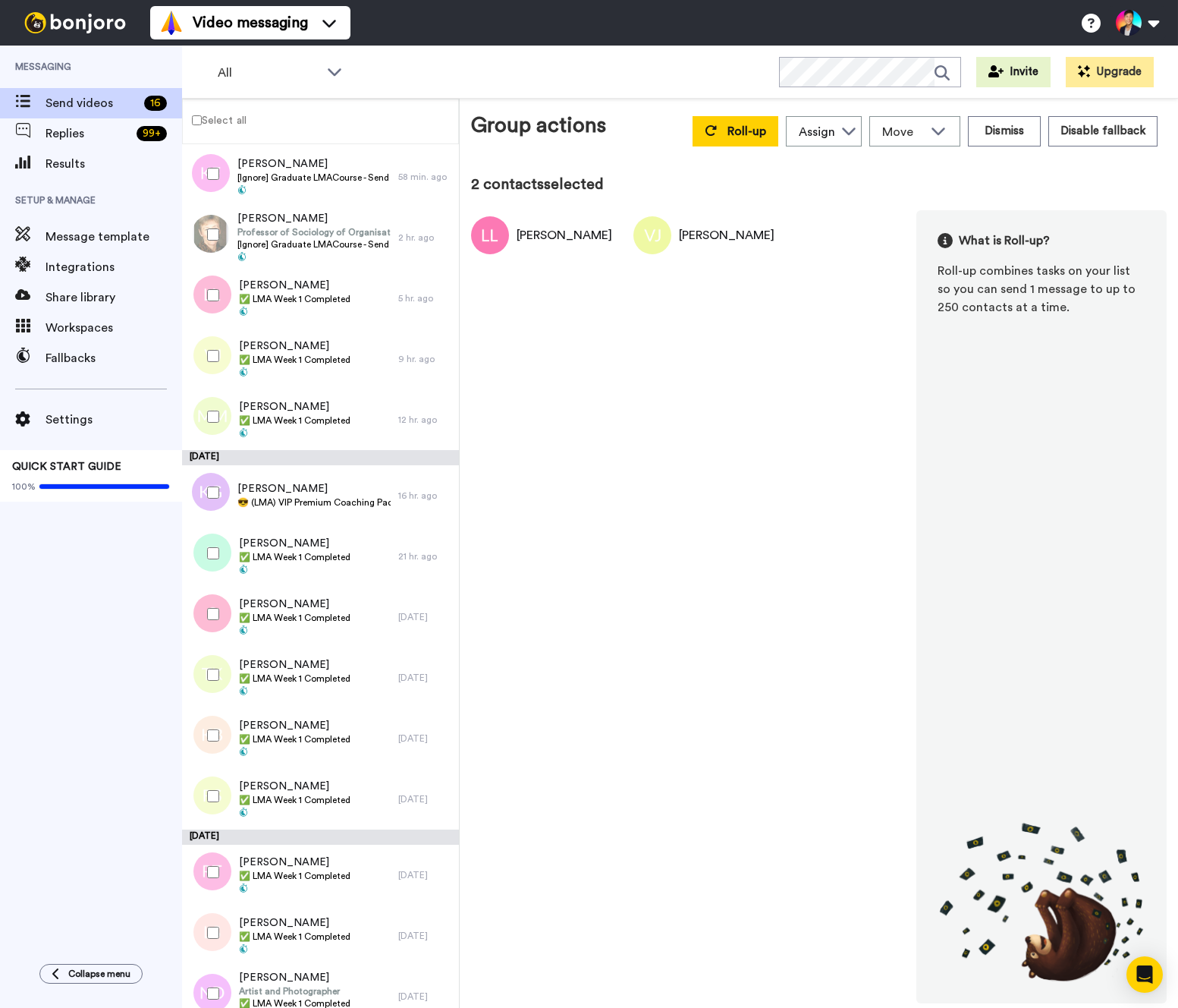
scroll to position [121, 0]
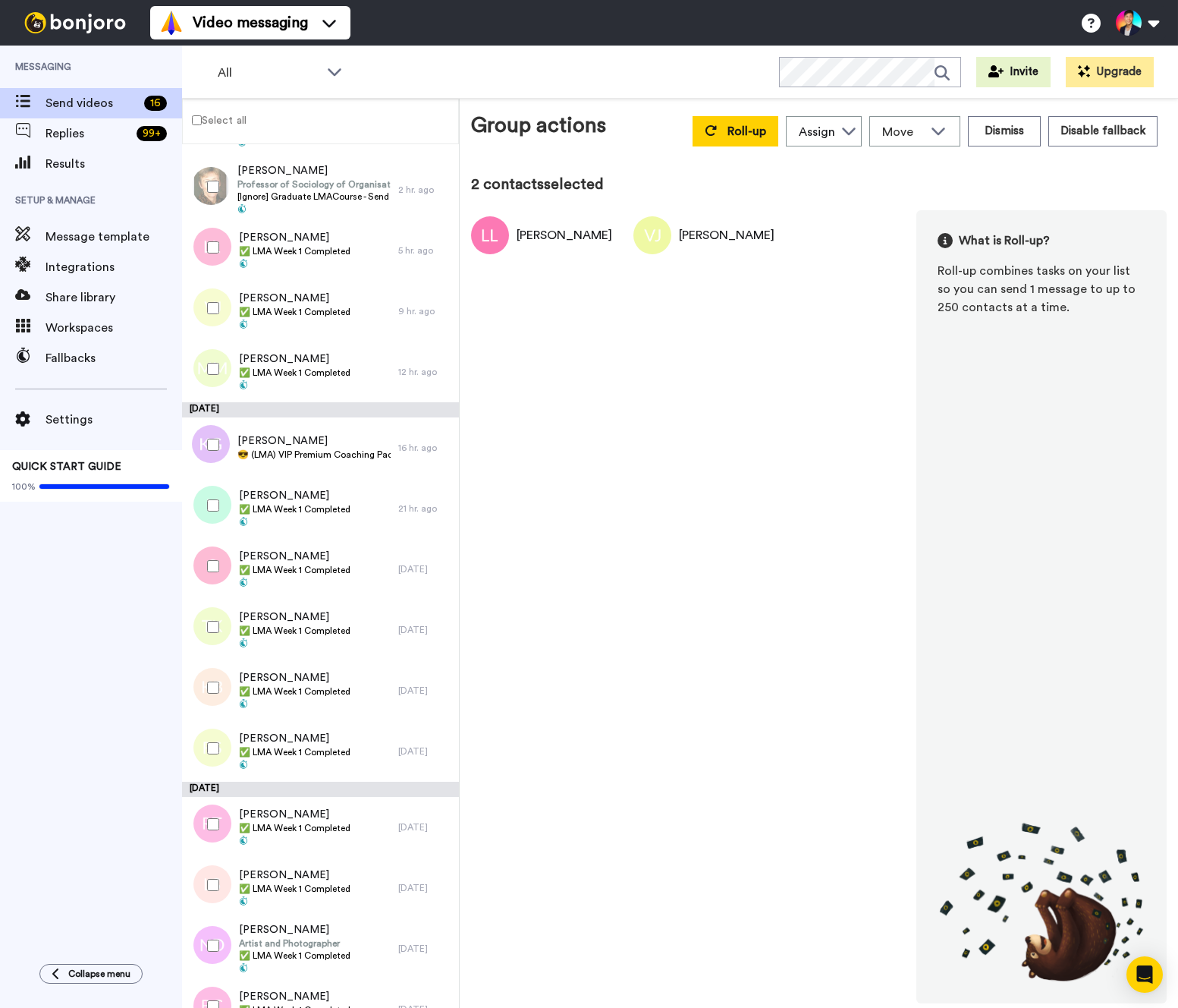
click at [214, 430] on div at bounding box center [210, 444] width 54 height 53
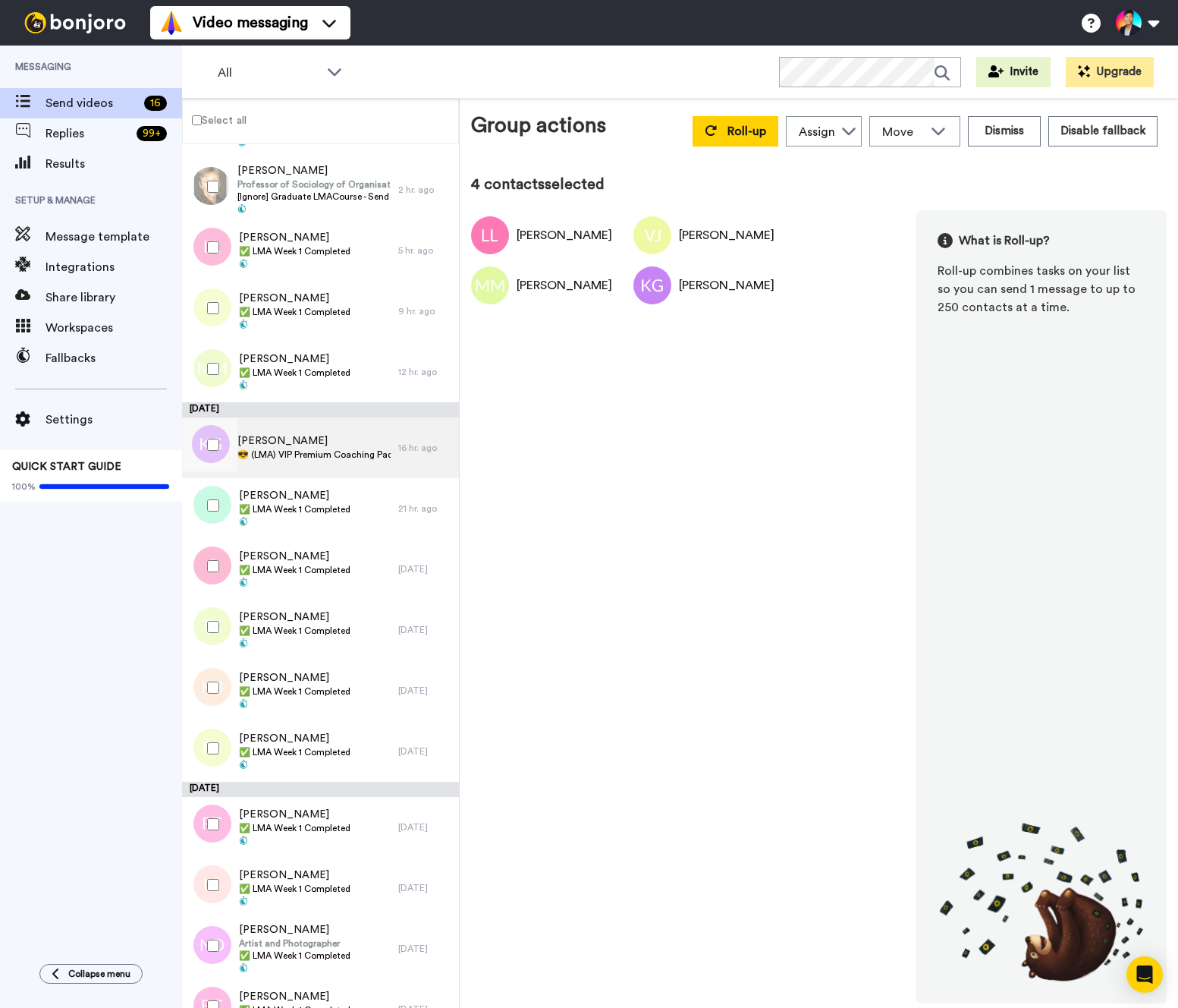
click at [274, 460] on div "[PERSON_NAME] 😎 (LMA) VIP Premium Coaching Package Purchased 😎" at bounding box center [314, 448] width 153 height 29
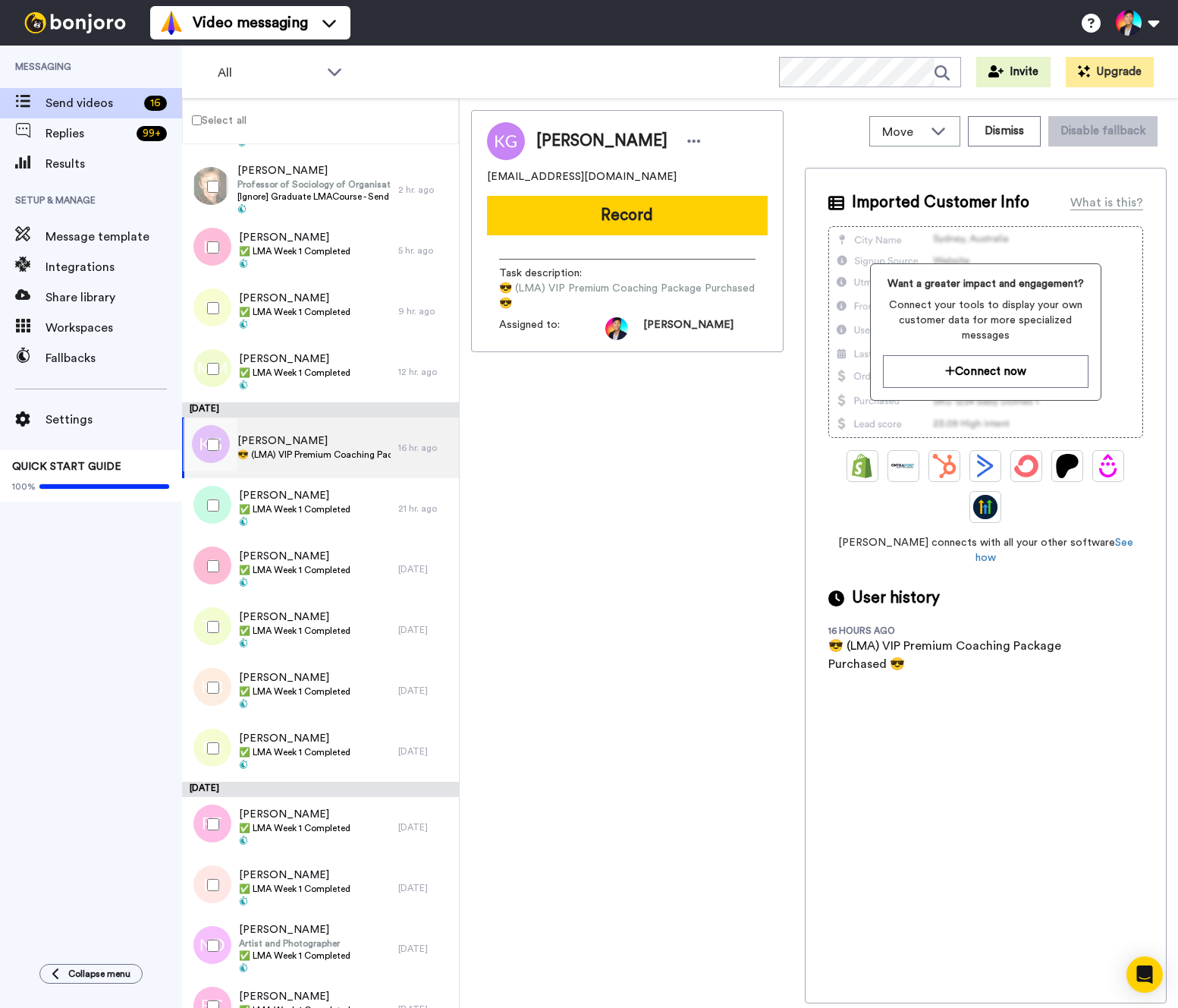
click at [218, 454] on div at bounding box center [210, 444] width 54 height 53
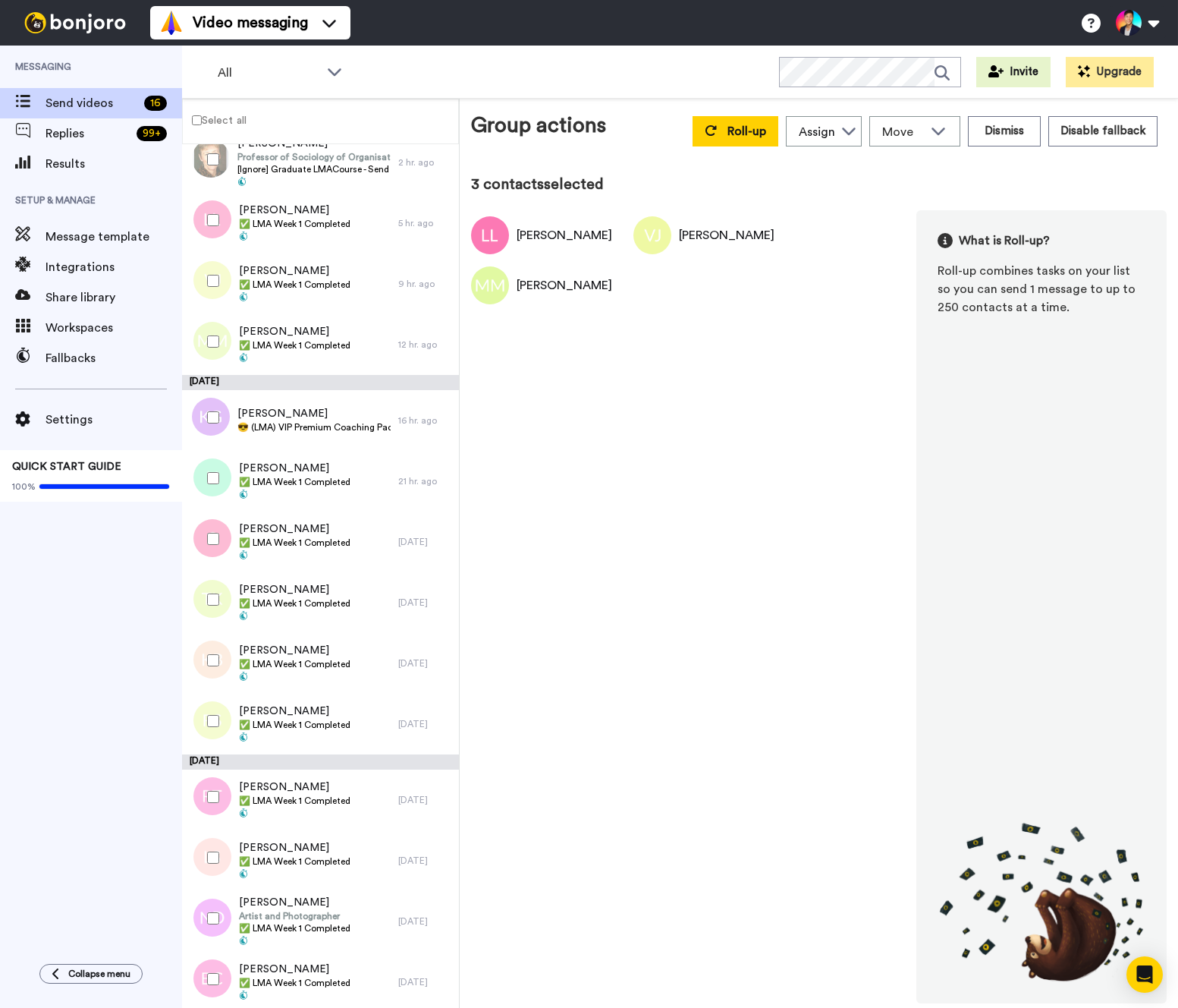
scroll to position [153, 0]
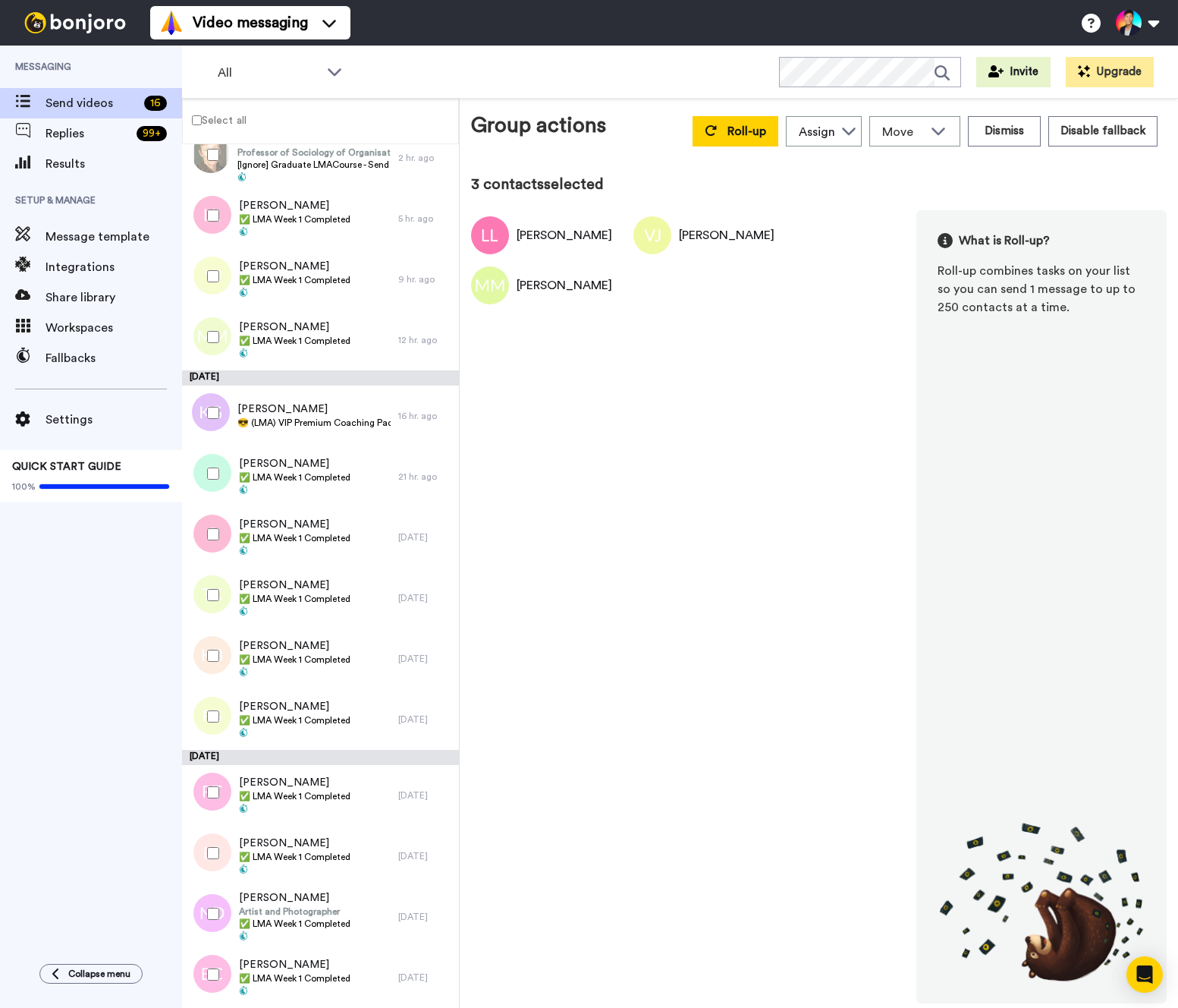
click at [218, 454] on div at bounding box center [210, 473] width 54 height 53
click at [209, 642] on div at bounding box center [210, 655] width 54 height 53
click at [209, 607] on div at bounding box center [210, 595] width 54 height 53
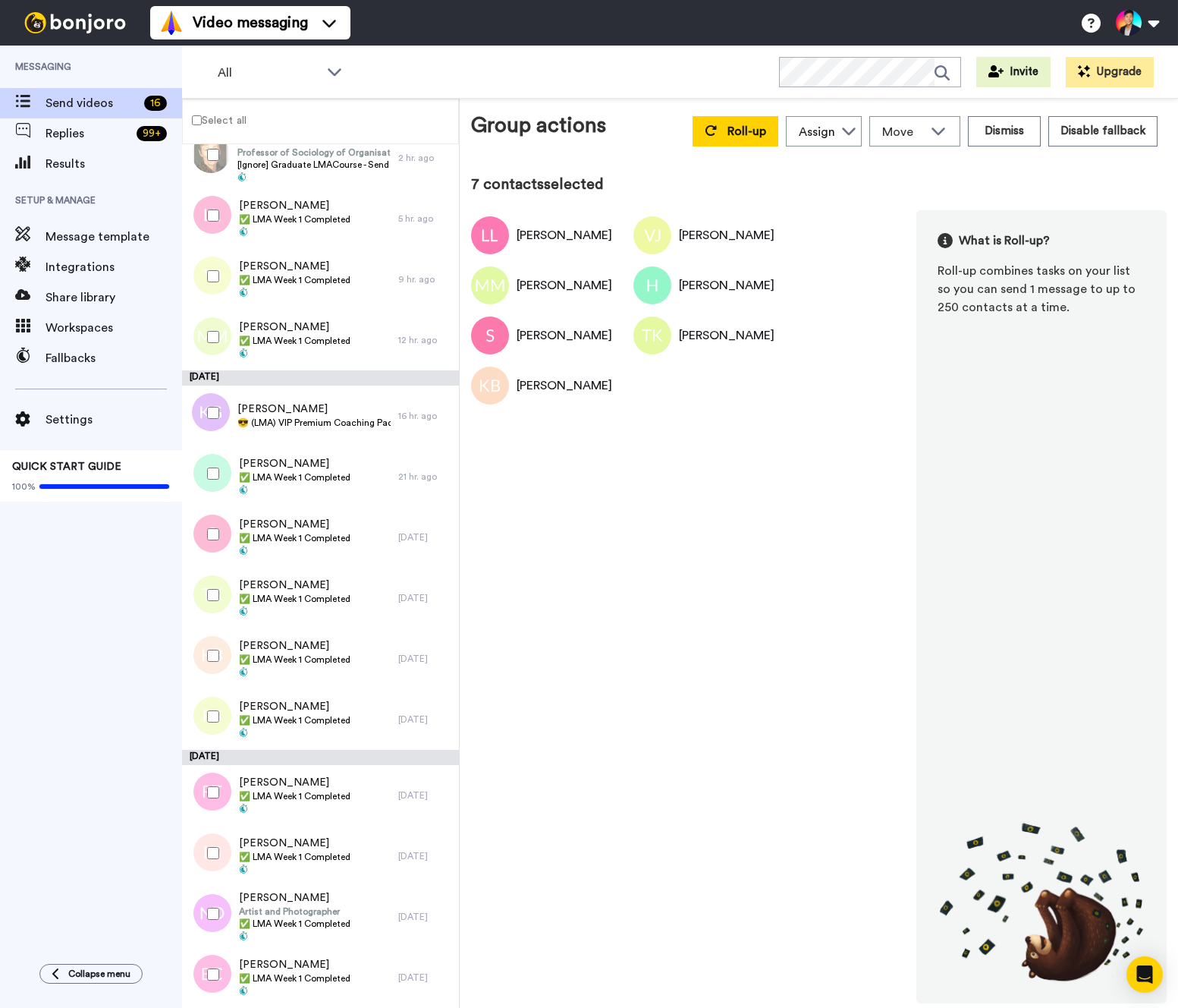
click at [212, 750] on div "[DATE]" at bounding box center [320, 758] width 277 height 15
click at [212, 799] on div at bounding box center [210, 792] width 54 height 53
click at [212, 846] on div at bounding box center [210, 853] width 54 height 53
click at [212, 957] on div at bounding box center [210, 974] width 54 height 53
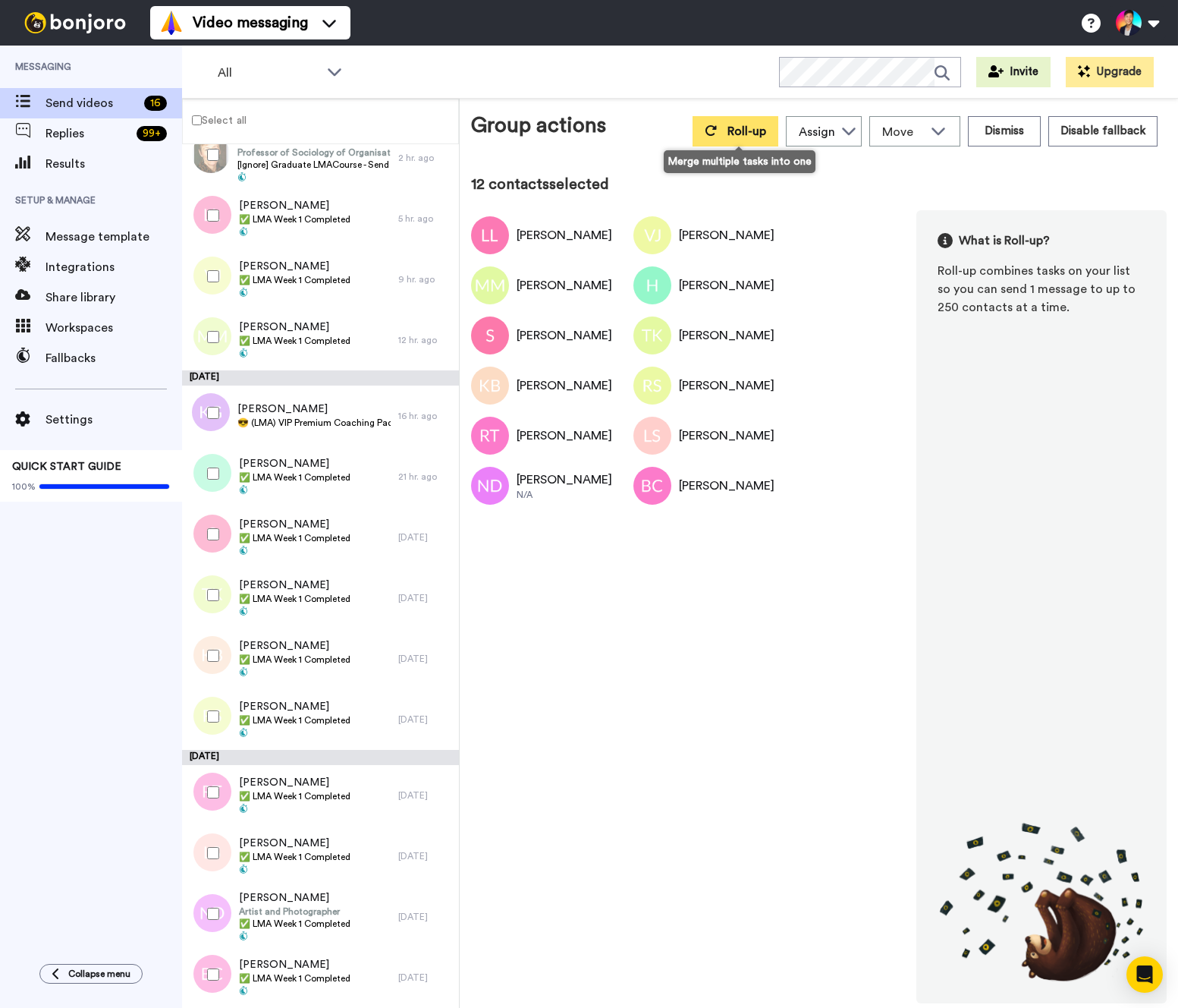
click at [742, 122] on button "Roll-up" at bounding box center [735, 131] width 86 height 31
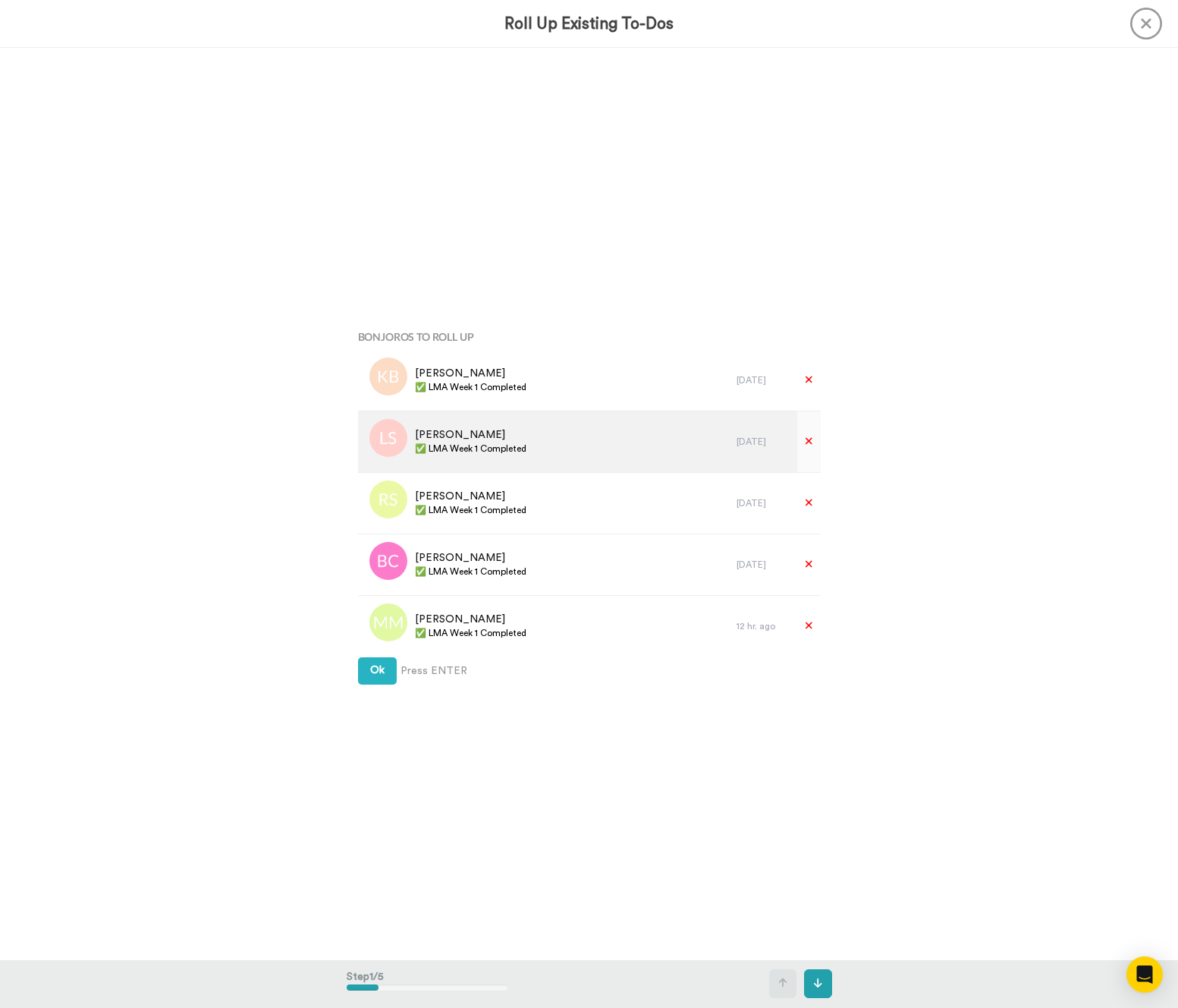
click at [501, 464] on div "[PERSON_NAME] ✅ LMA Week 1 Completed" at bounding box center [548, 442] width 380 height 61
copy div "✅ LMA Week 1 Completed"
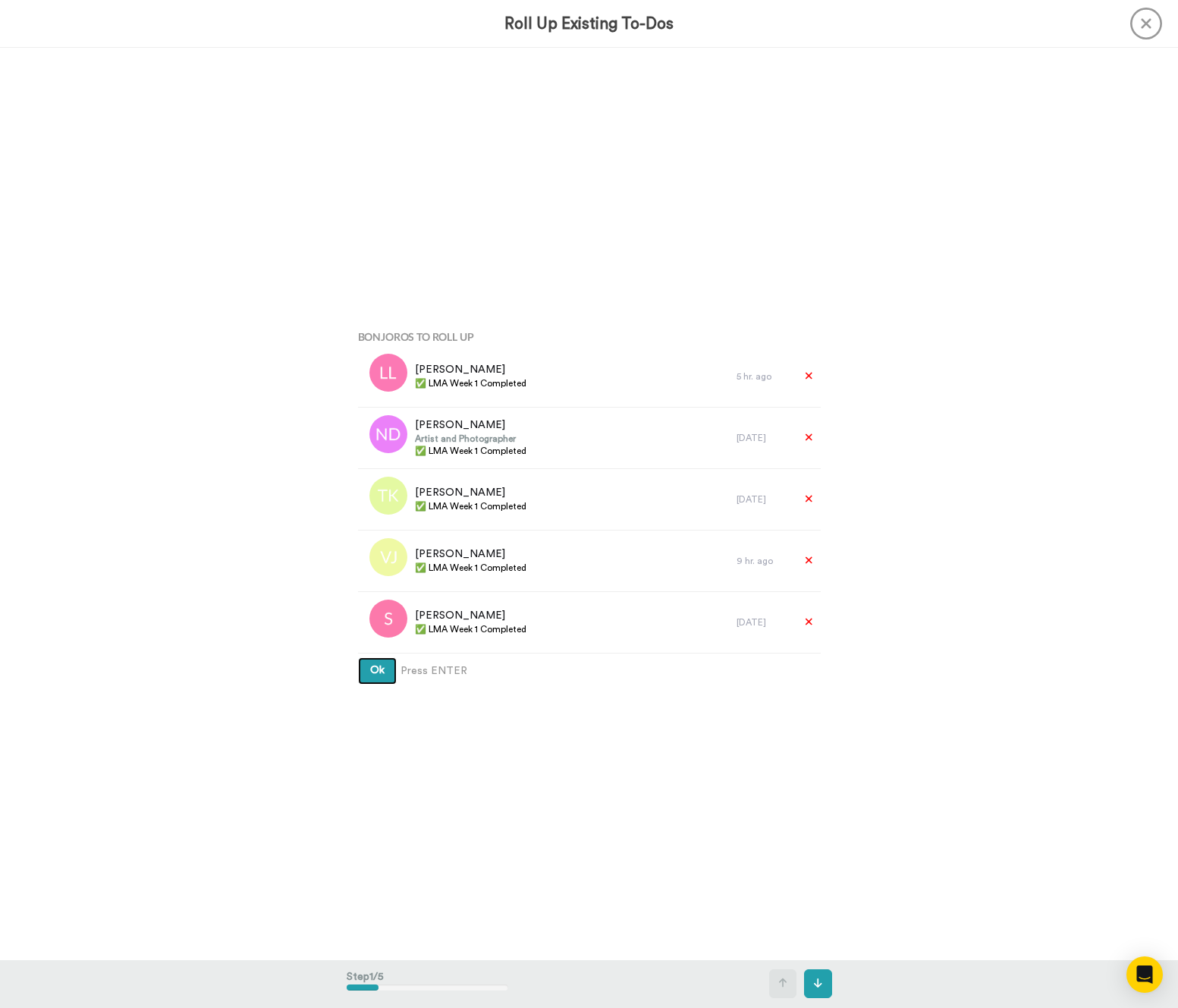
click at [386, 662] on button "Ok" at bounding box center [378, 671] width 39 height 27
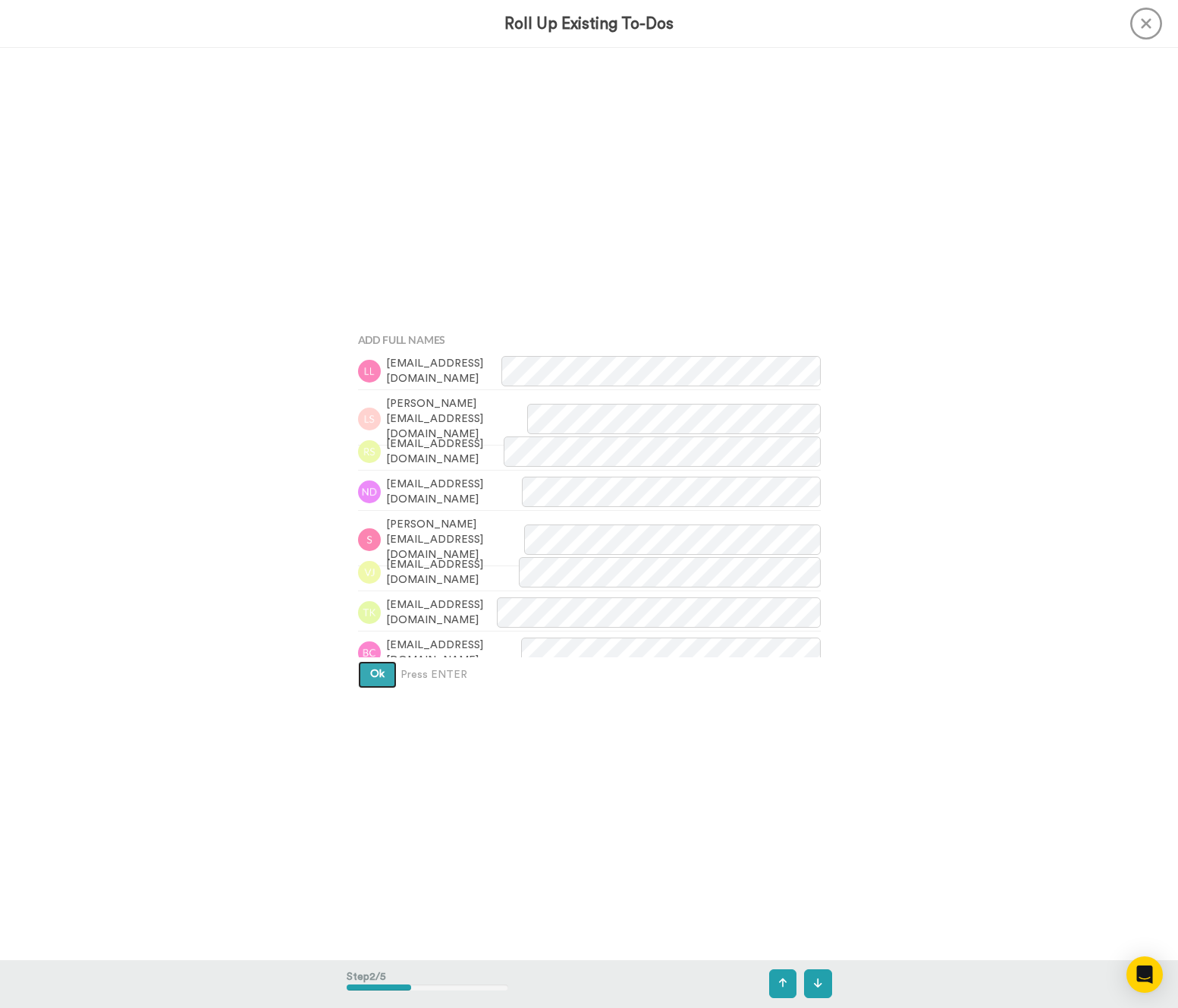
click at [386, 662] on button "Ok" at bounding box center [378, 675] width 39 height 27
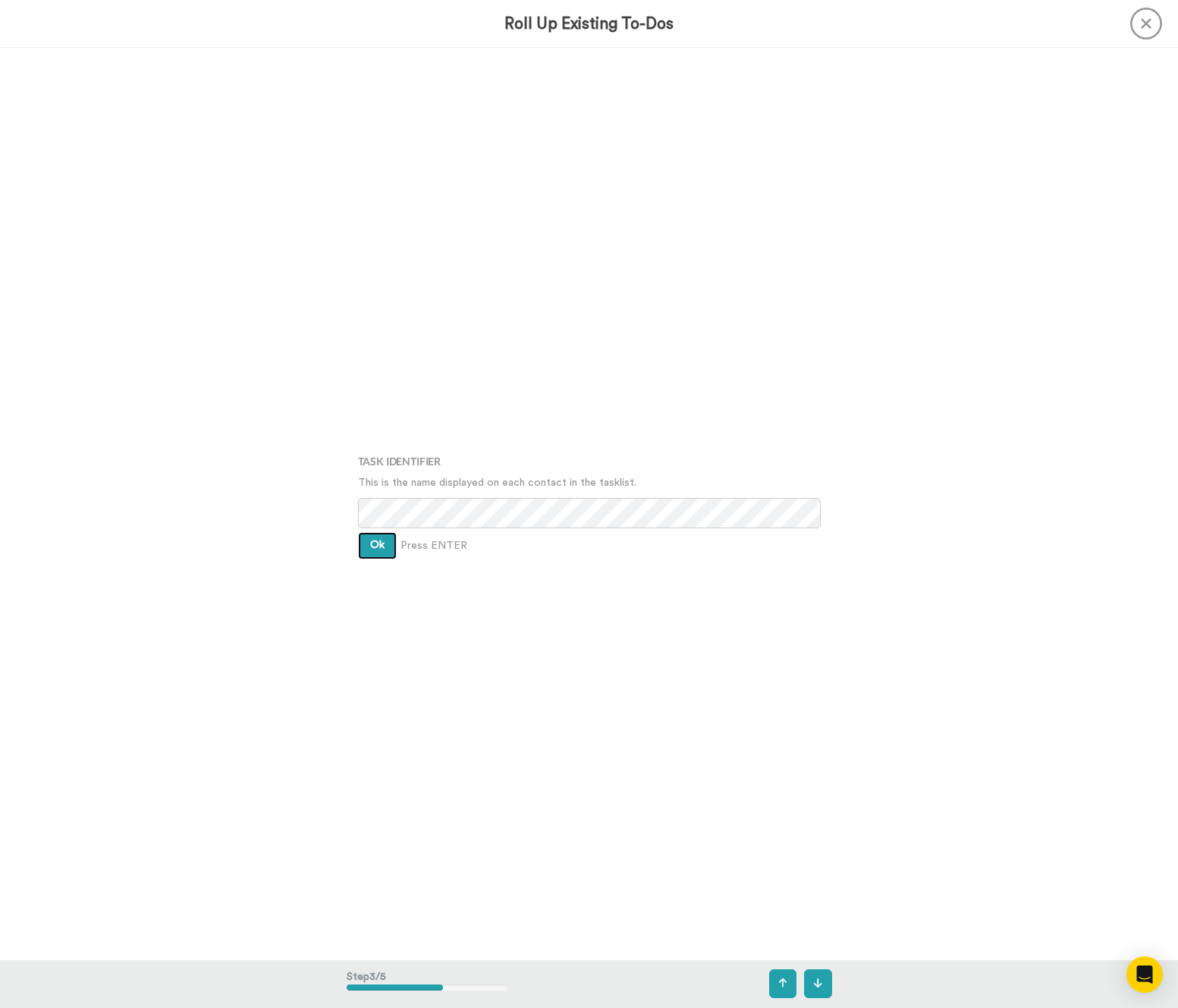
click at [368, 548] on button "Ok" at bounding box center [378, 546] width 39 height 27
click at [368, 548] on button "Ok" at bounding box center [378, 534] width 39 height 27
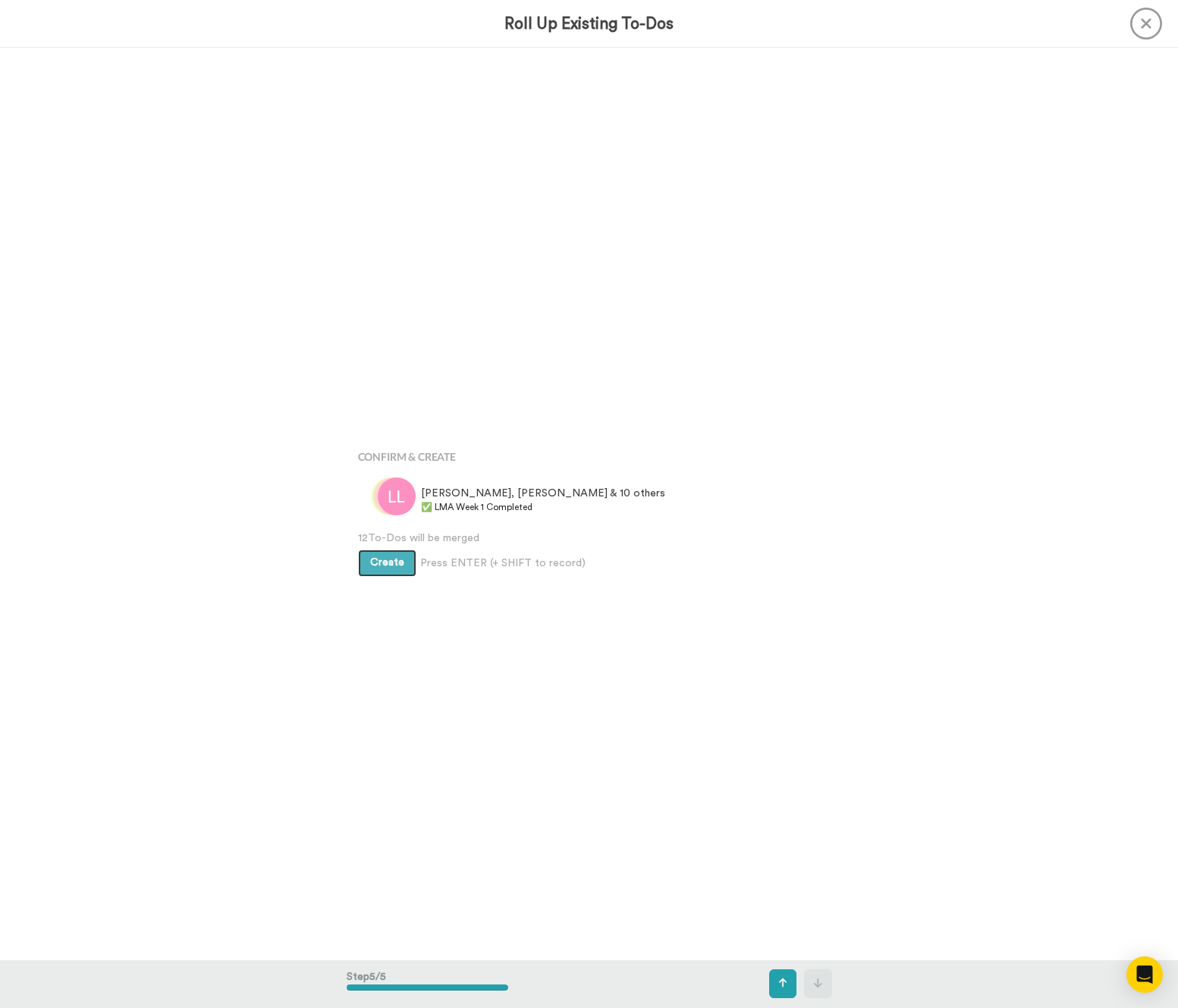
scroll to position [3647, 0]
click at [381, 554] on span "Create" at bounding box center [387, 556] width 34 height 11
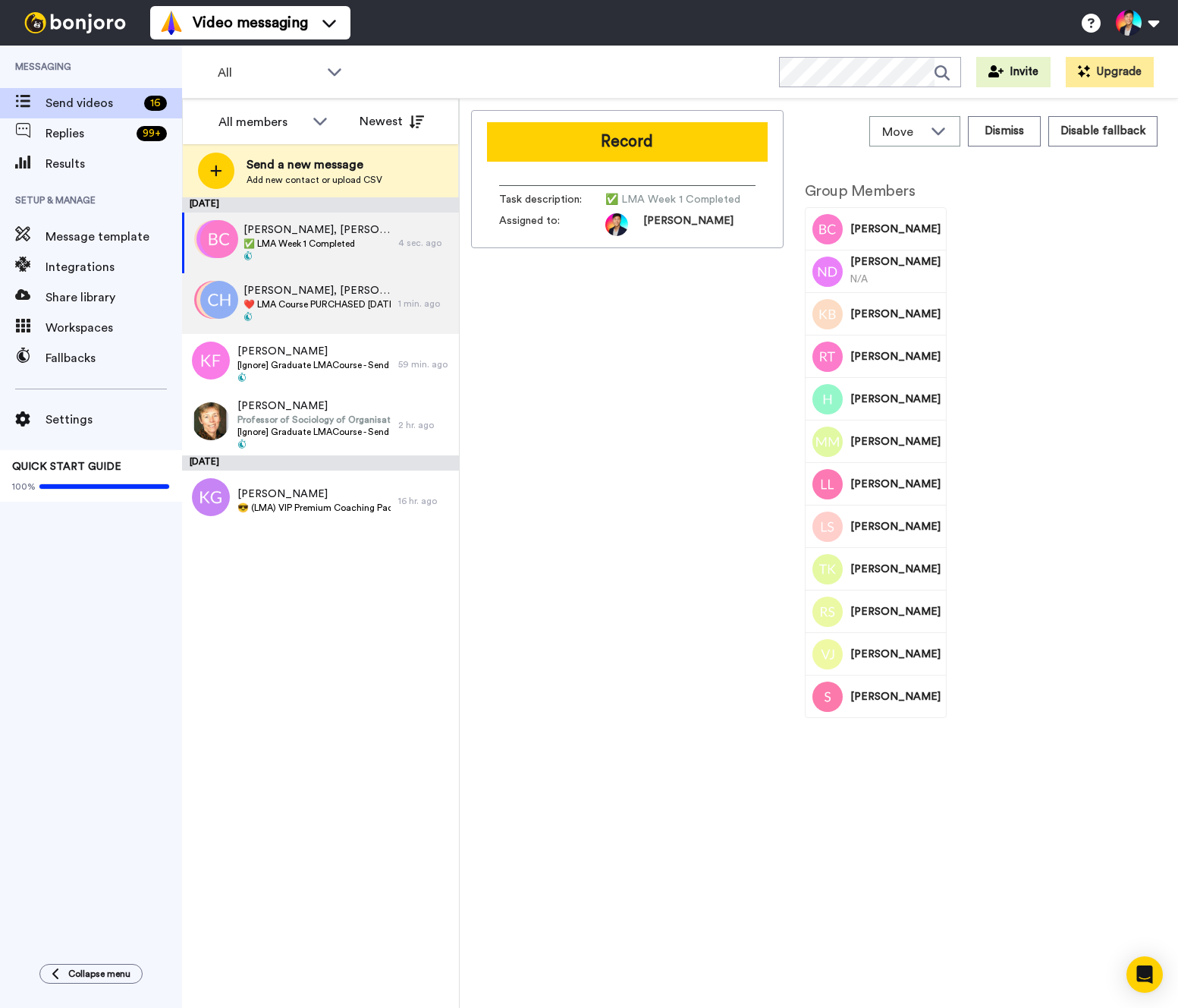
click at [353, 320] on span at bounding box center [317, 318] width 147 height 12
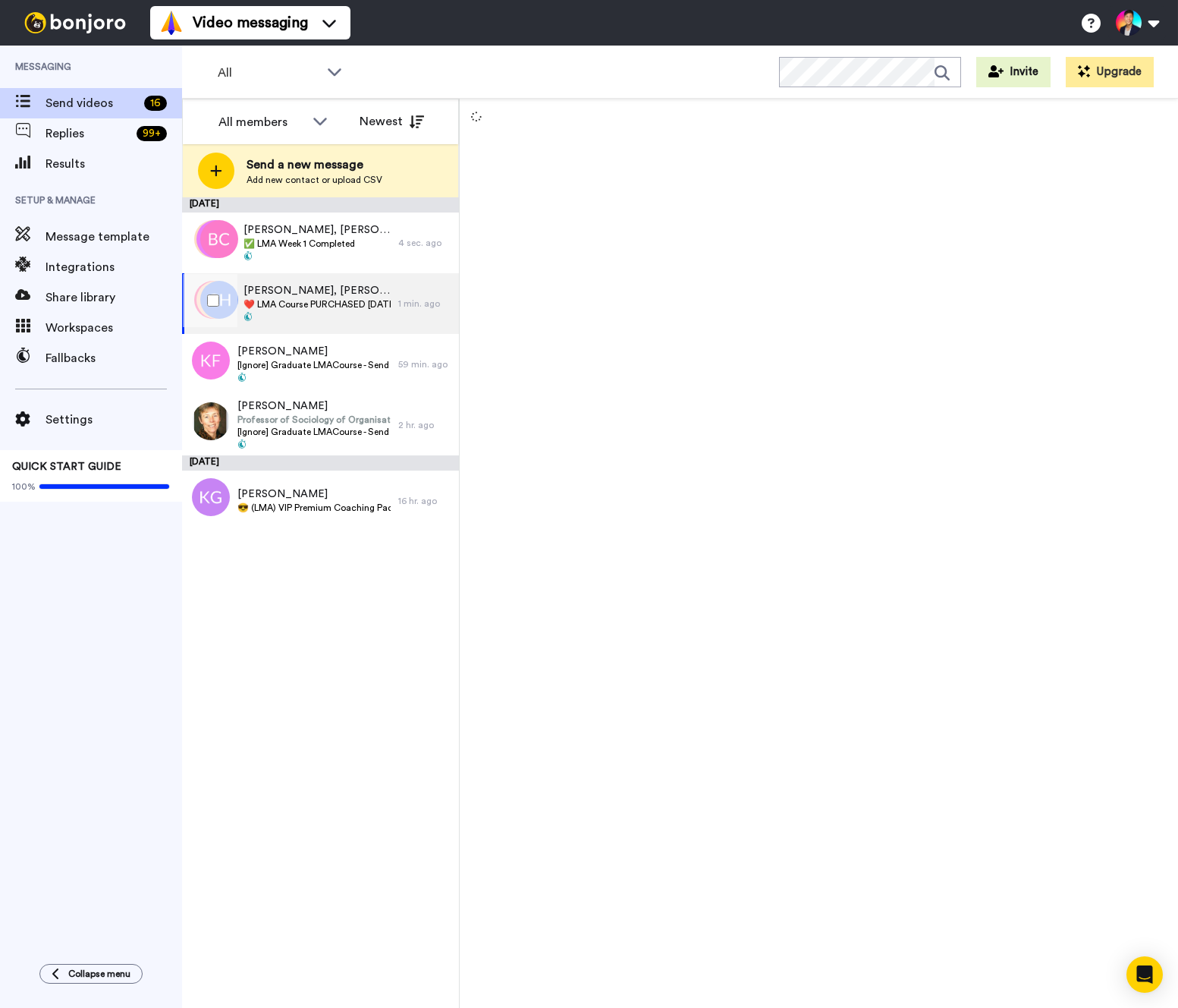
click at [353, 320] on span at bounding box center [317, 318] width 147 height 12
click at [275, 523] on div "[PERSON_NAME] 😎 (LMA) VIP Premium Coaching Package Purchased 😎" at bounding box center [290, 501] width 216 height 61
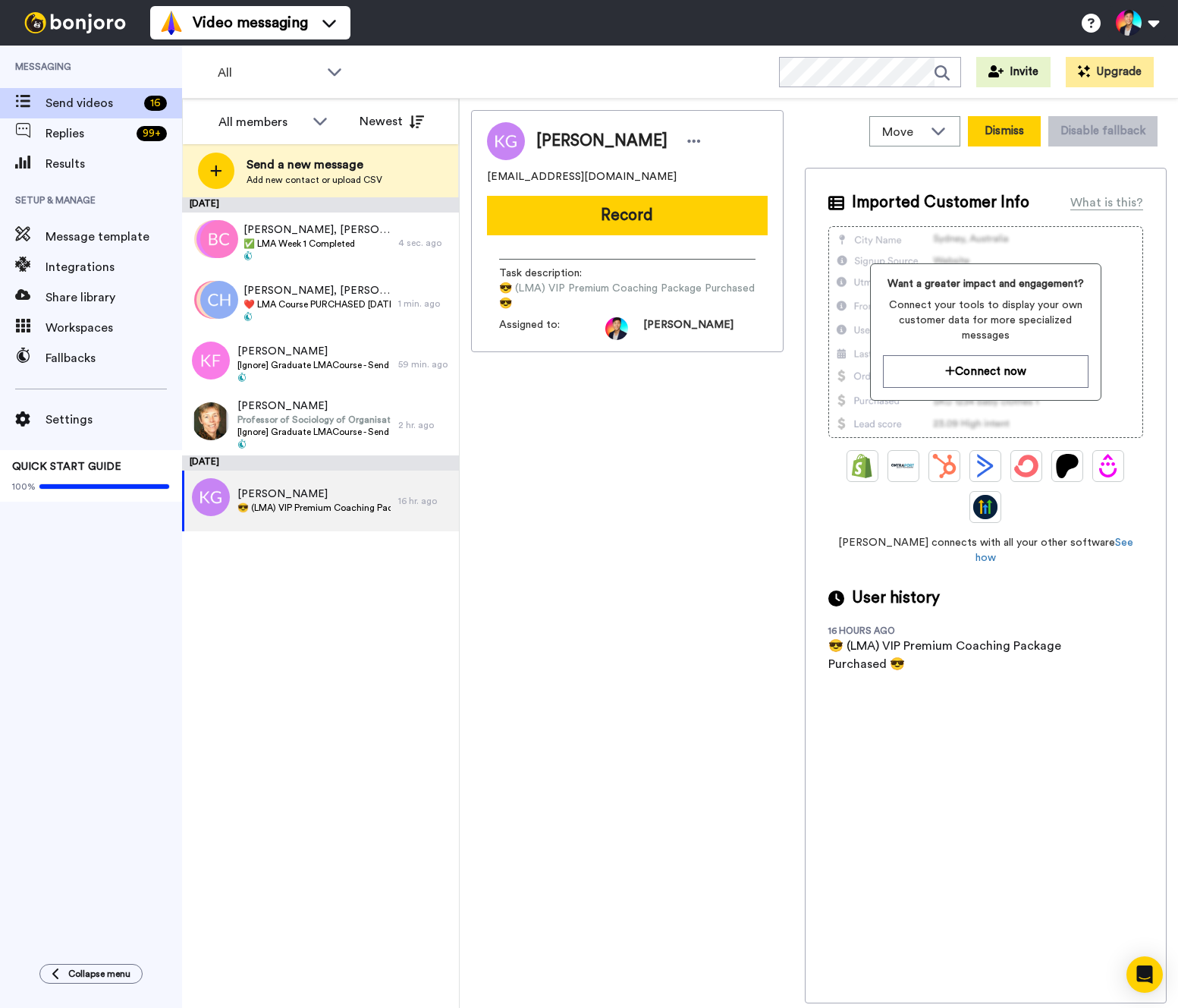
click at [997, 139] on button "Dismiss" at bounding box center [1004, 131] width 73 height 31
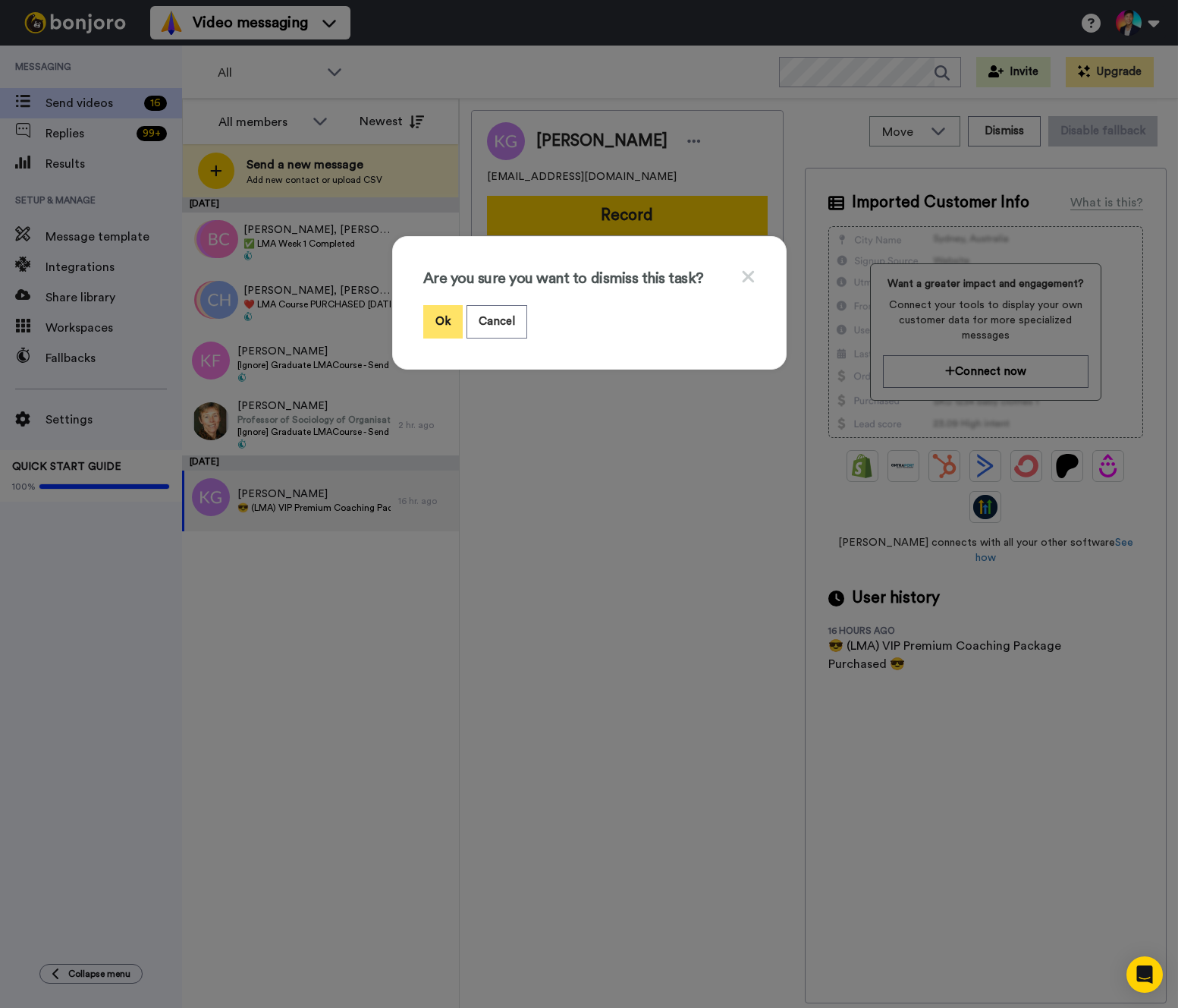
click at [444, 323] on button "Ok" at bounding box center [443, 321] width 40 height 33
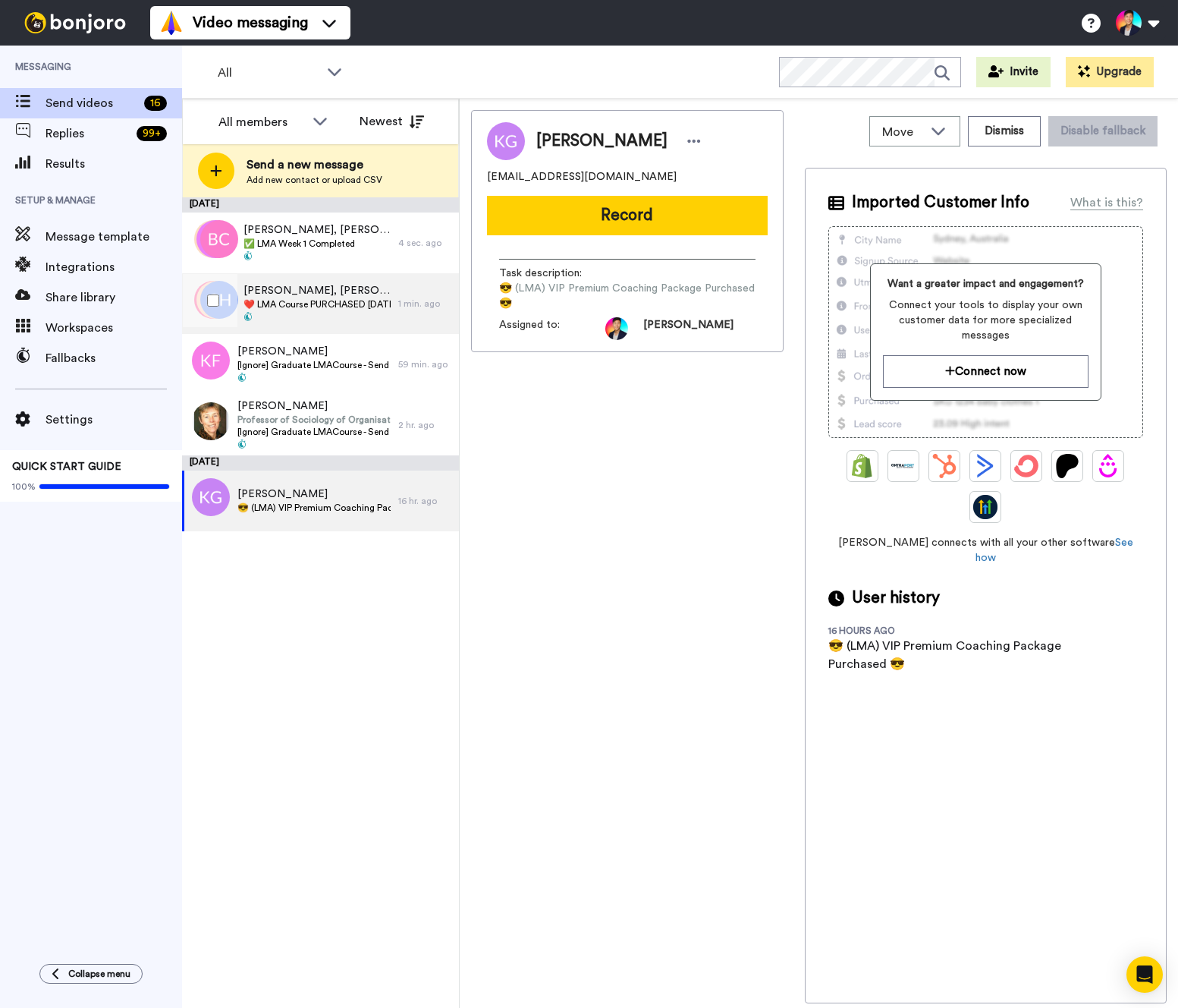
click at [286, 314] on span at bounding box center [317, 318] width 147 height 12
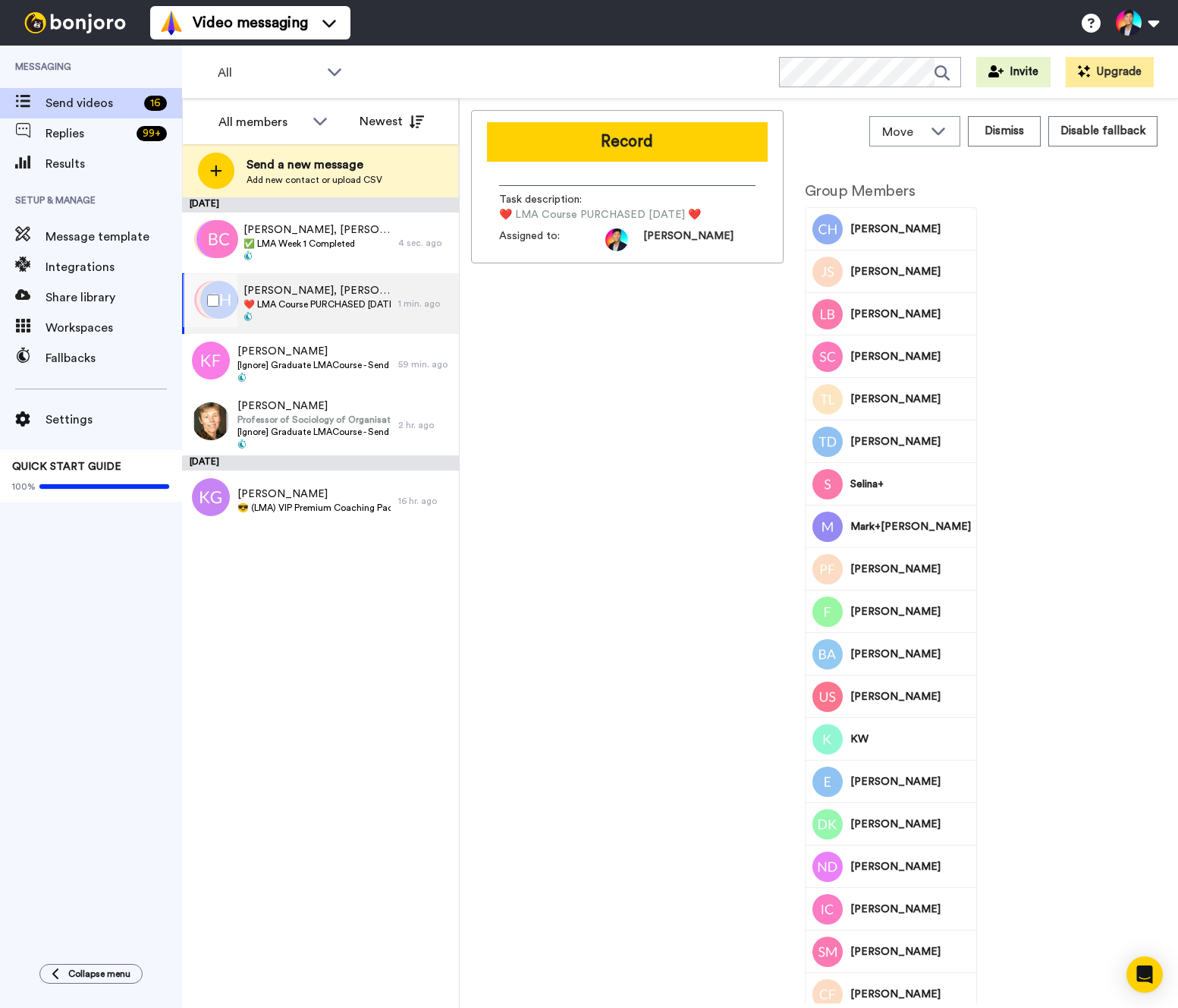
click at [286, 314] on span at bounding box center [317, 318] width 147 height 12
